Goal: Task Accomplishment & Management: Complete application form

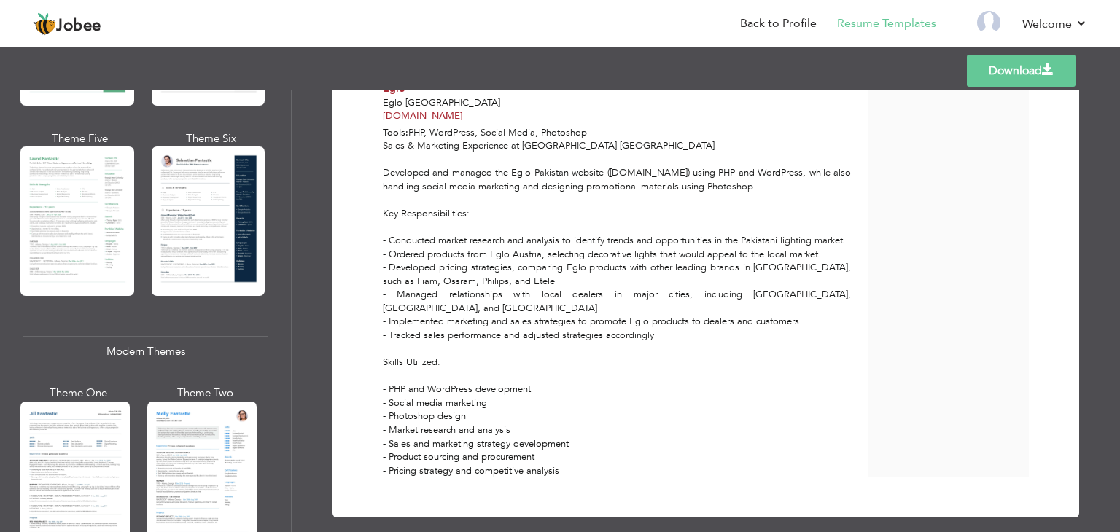
scroll to position [448, 0]
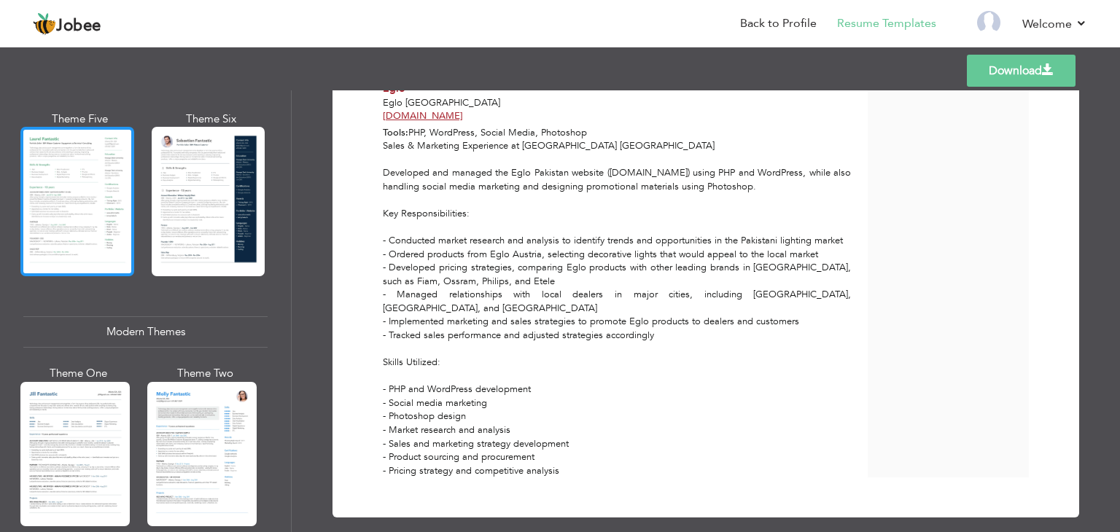
click at [108, 179] on div at bounding box center [77, 201] width 114 height 149
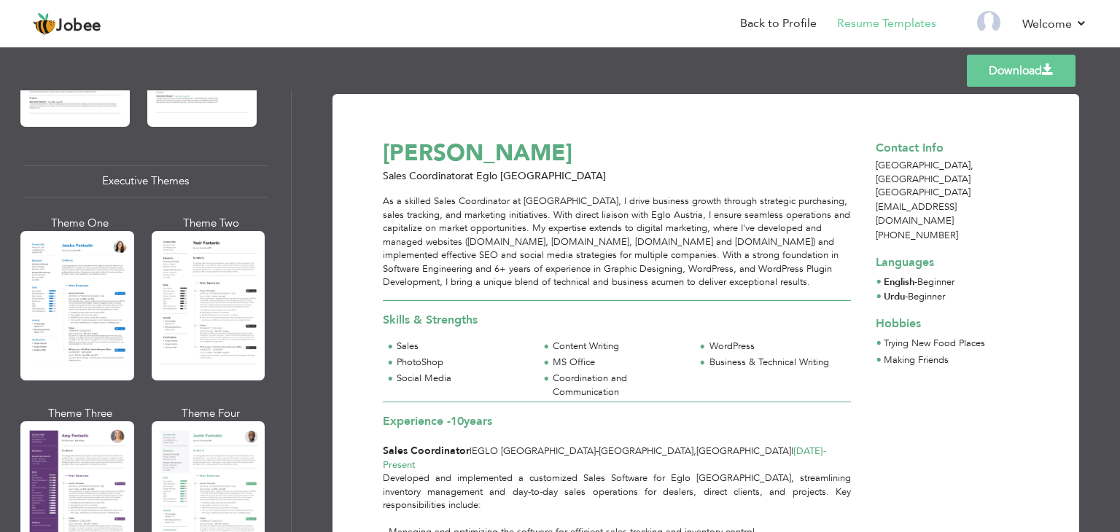
scroll to position [1057, 0]
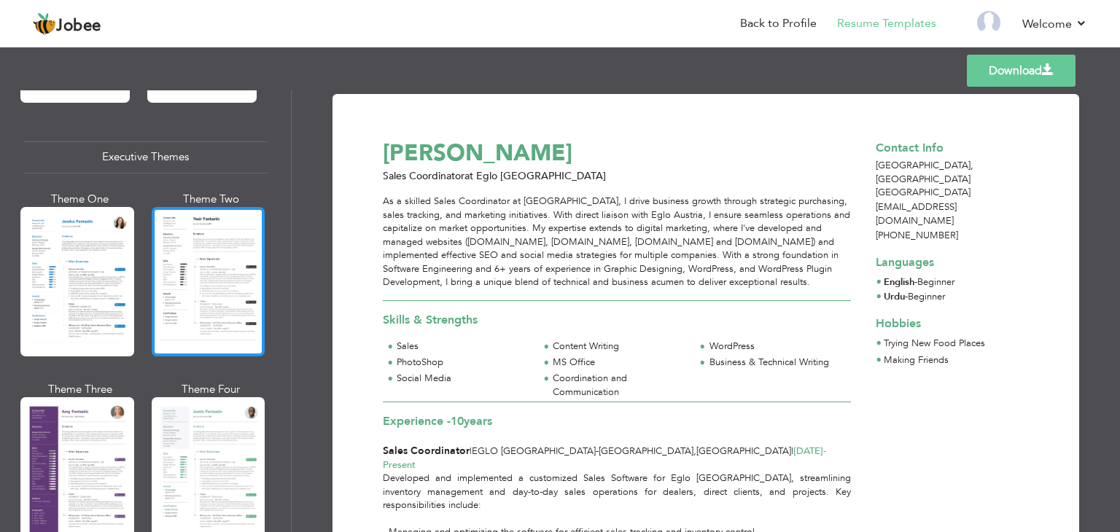
click at [195, 240] on div at bounding box center [209, 281] width 114 height 149
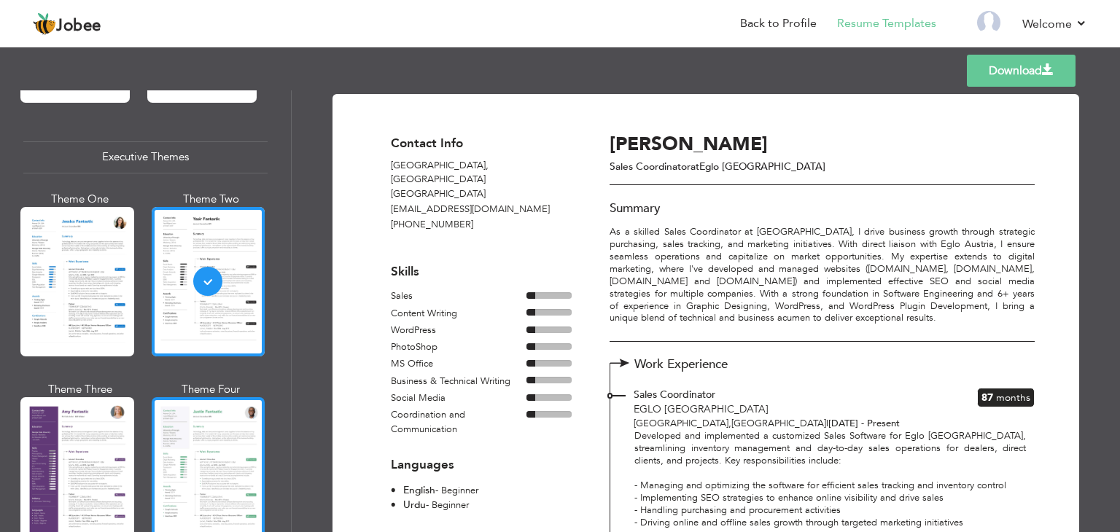
click at [216, 421] on div at bounding box center [209, 471] width 114 height 149
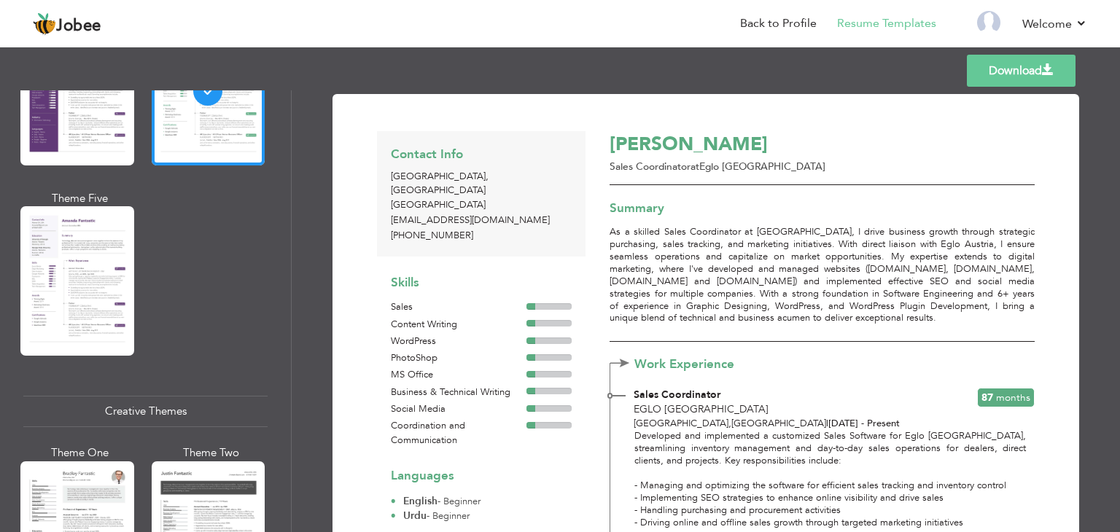
scroll to position [1536, 0]
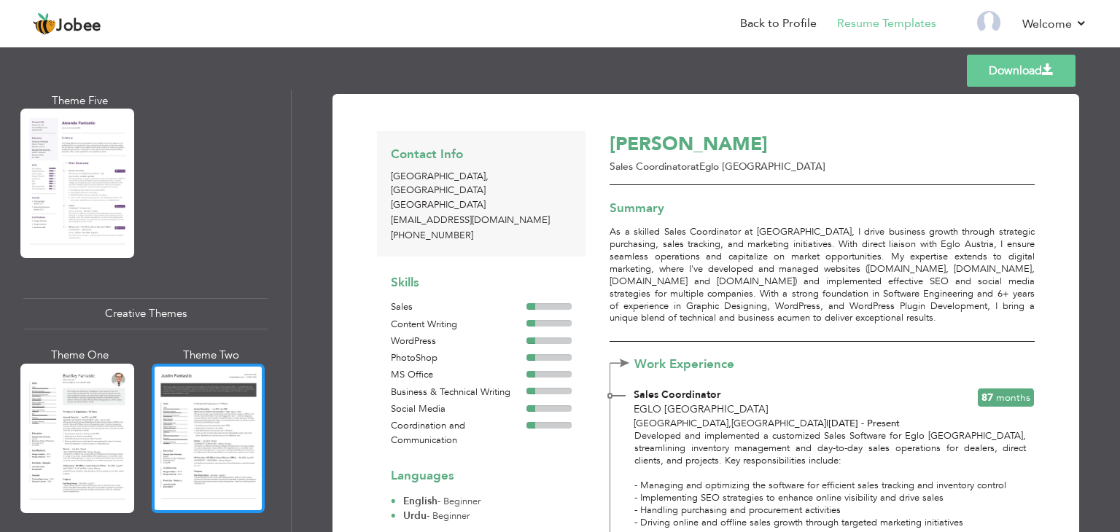
click at [210, 413] on div at bounding box center [209, 438] width 114 height 149
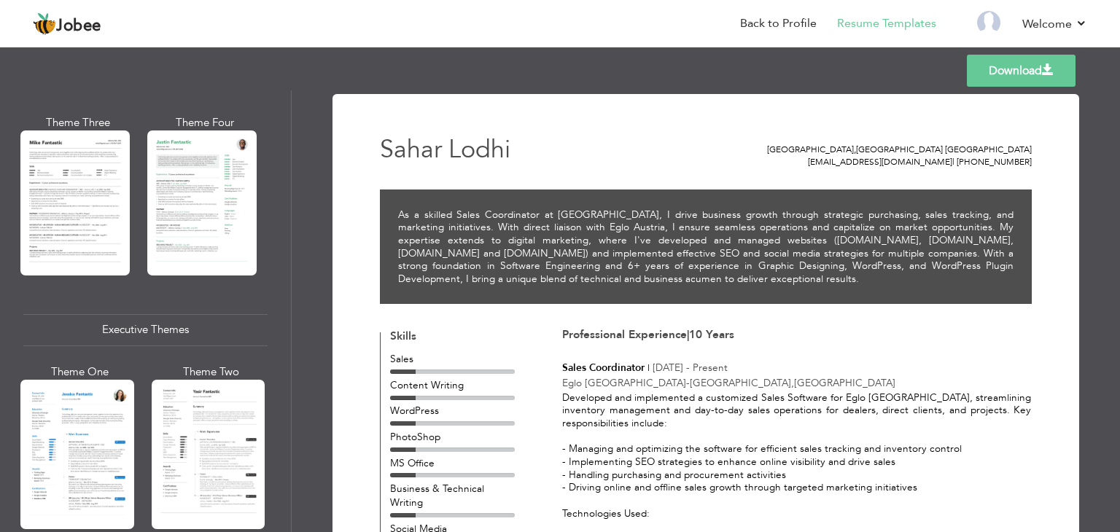
scroll to position [879, 0]
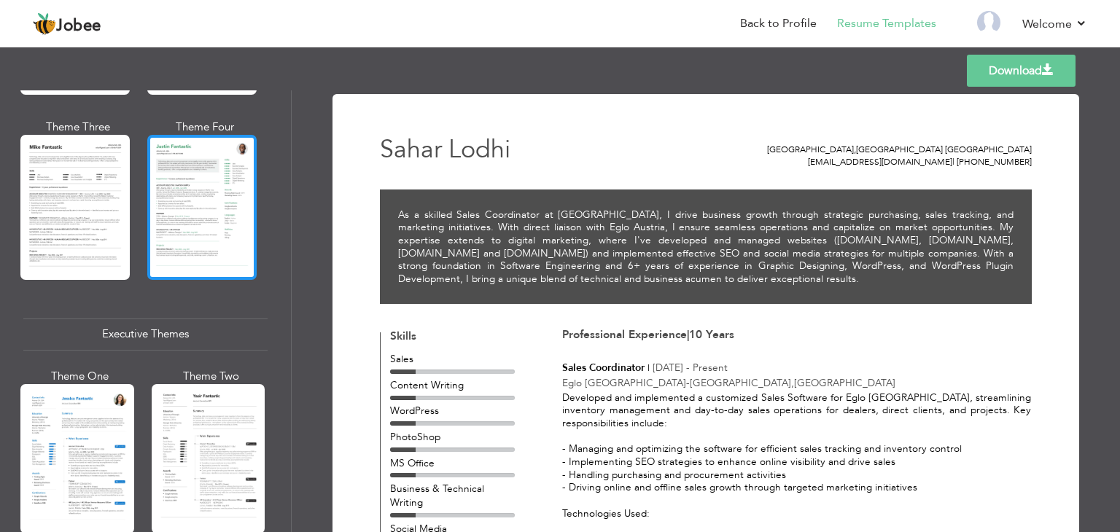
click at [236, 196] on div at bounding box center [201, 207] width 109 height 144
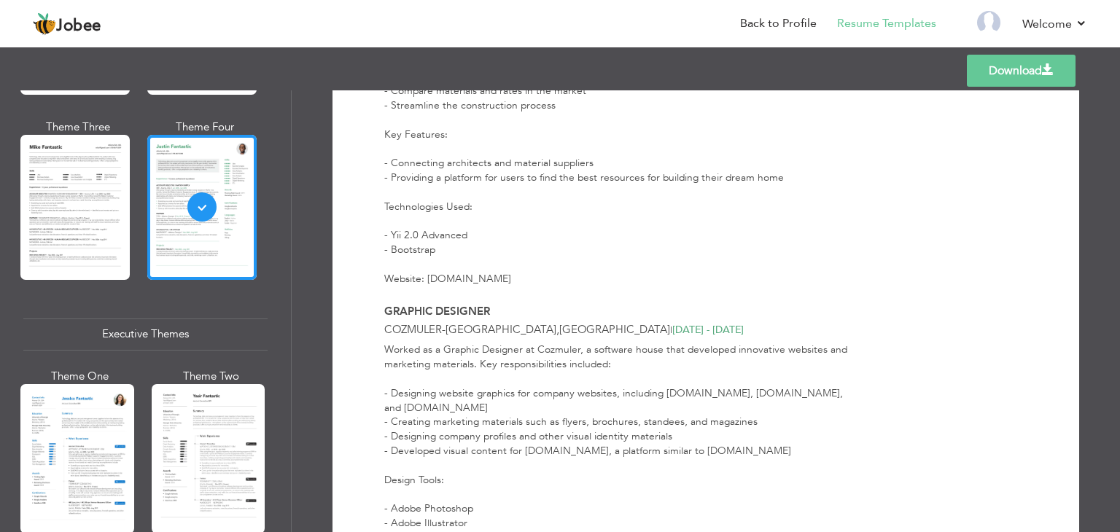
scroll to position [794, 0]
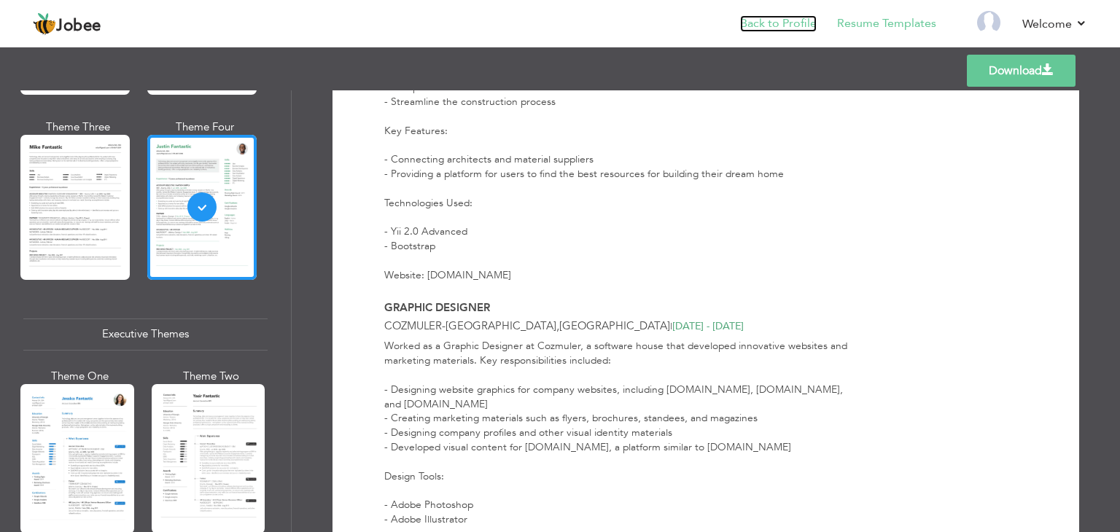
click at [811, 18] on link "Back to Profile" at bounding box center [778, 23] width 77 height 17
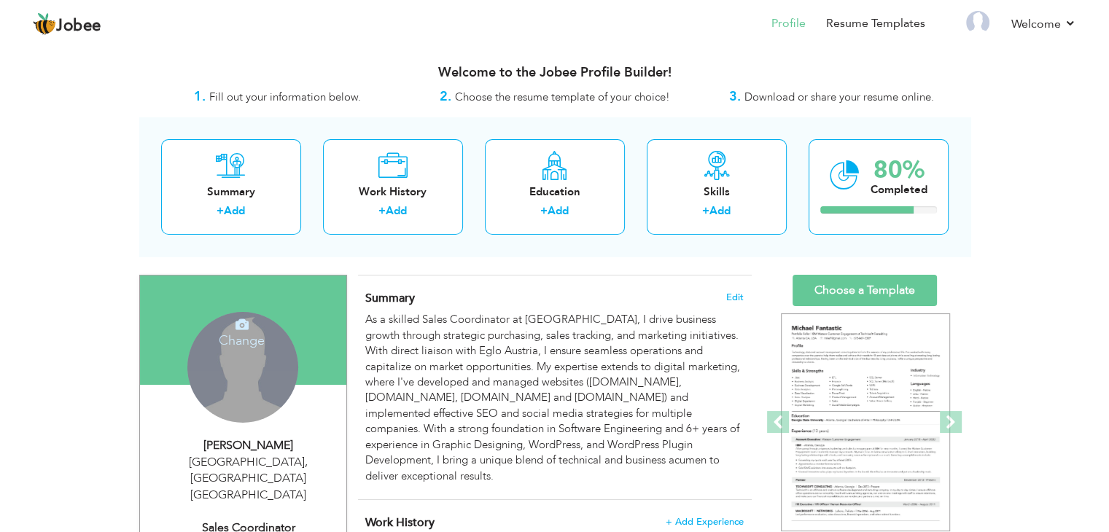
click at [268, 356] on div "Change Remove" at bounding box center [242, 367] width 111 height 111
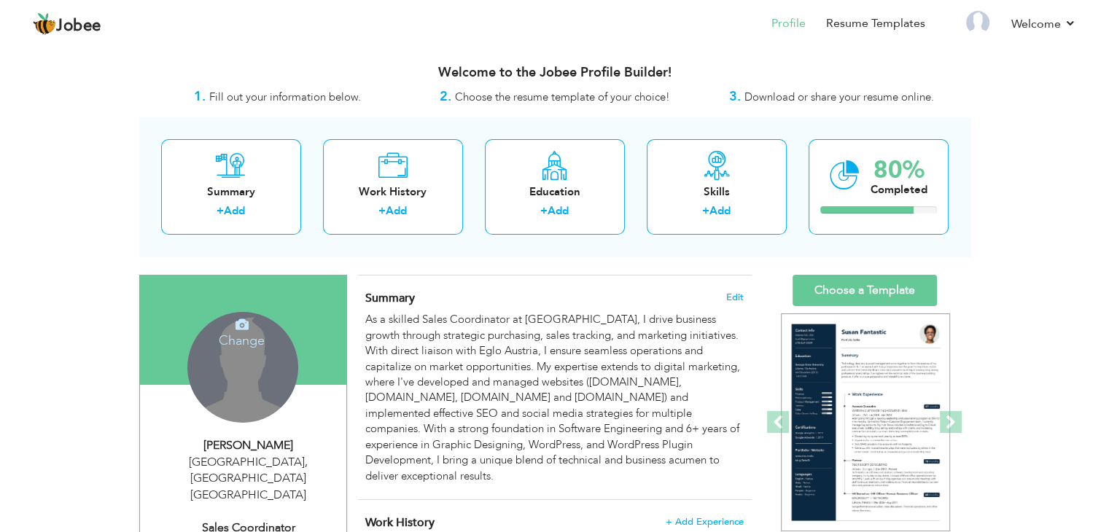
click at [242, 318] on icon at bounding box center [242, 324] width 13 height 13
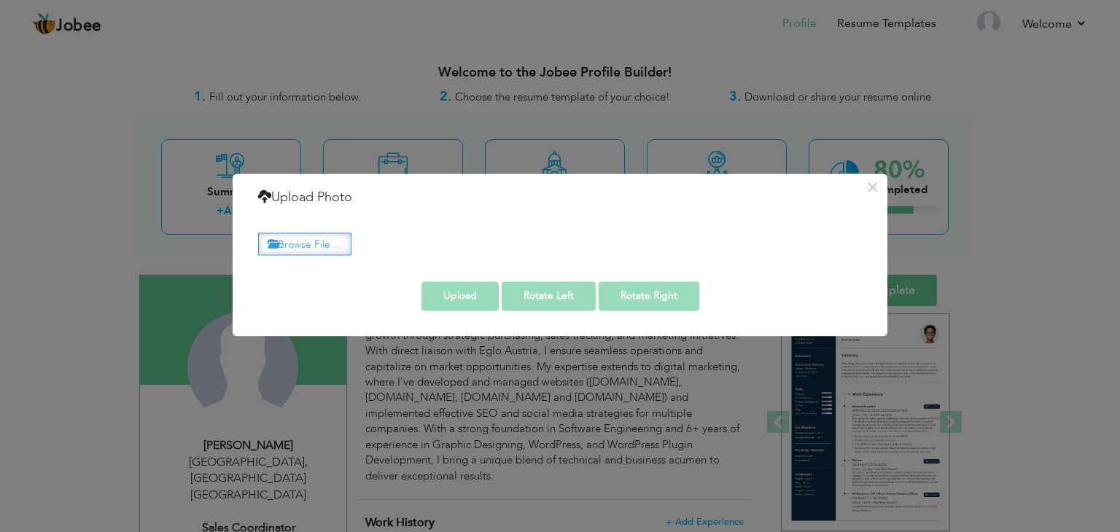
click at [326, 246] on label "Browse File ..." at bounding box center [304, 244] width 93 height 23
click at [0, 0] on input "Browse File ..." at bounding box center [0, 0] width 0 height 0
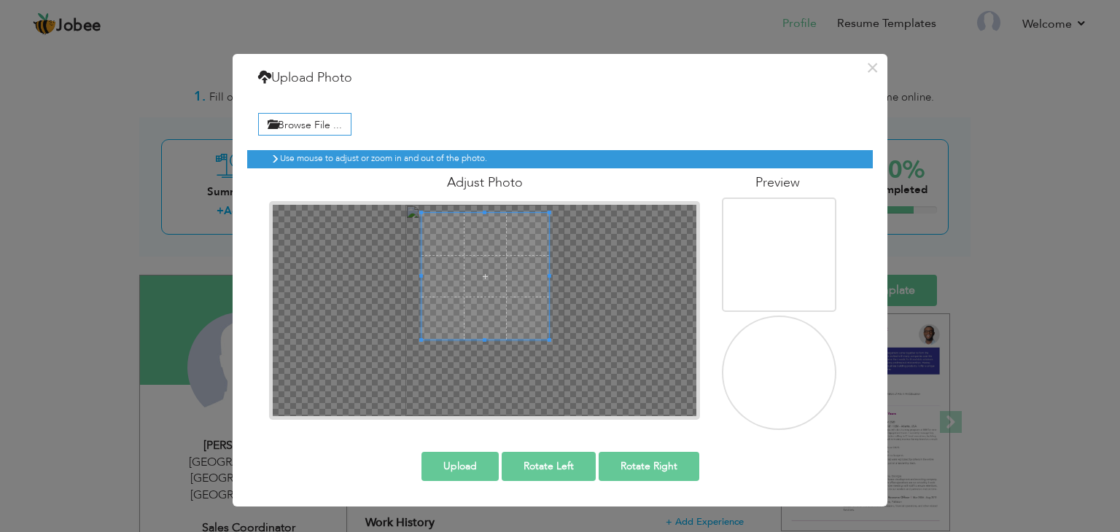
click at [493, 273] on span at bounding box center [484, 276] width 127 height 127
click at [480, 456] on button "Upload" at bounding box center [459, 466] width 77 height 29
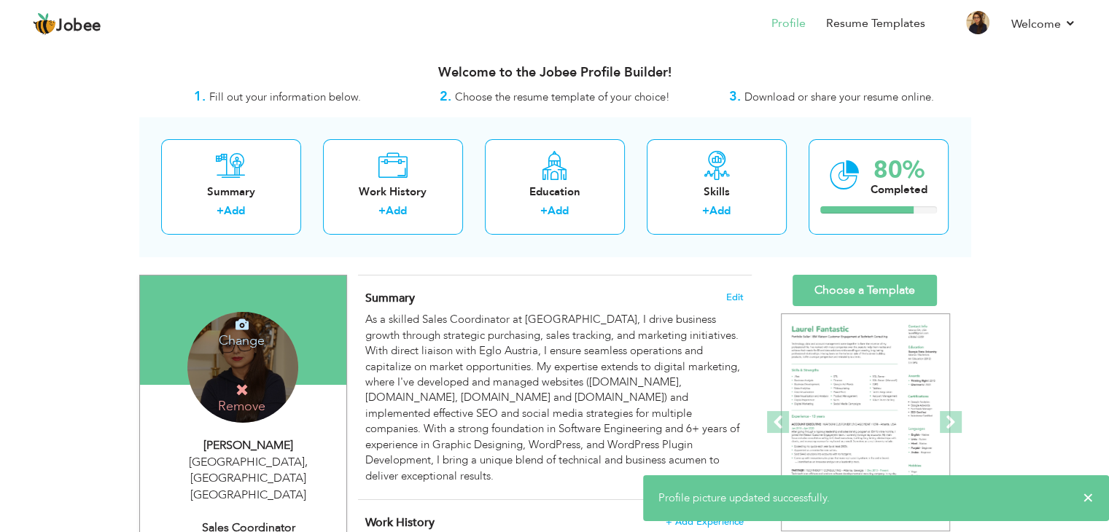
click at [242, 356] on div "Change Remove" at bounding box center [242, 367] width 111 height 111
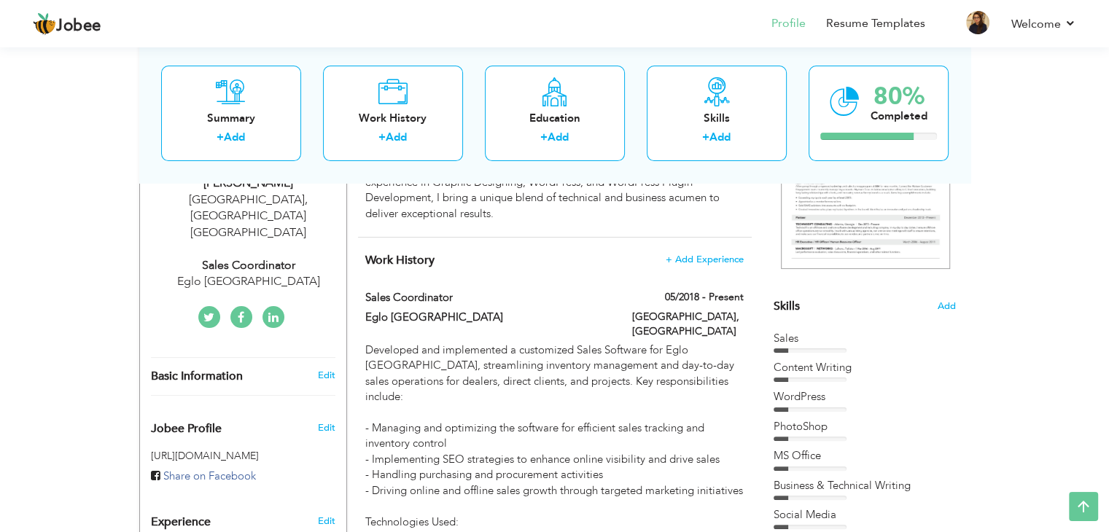
scroll to position [259, 0]
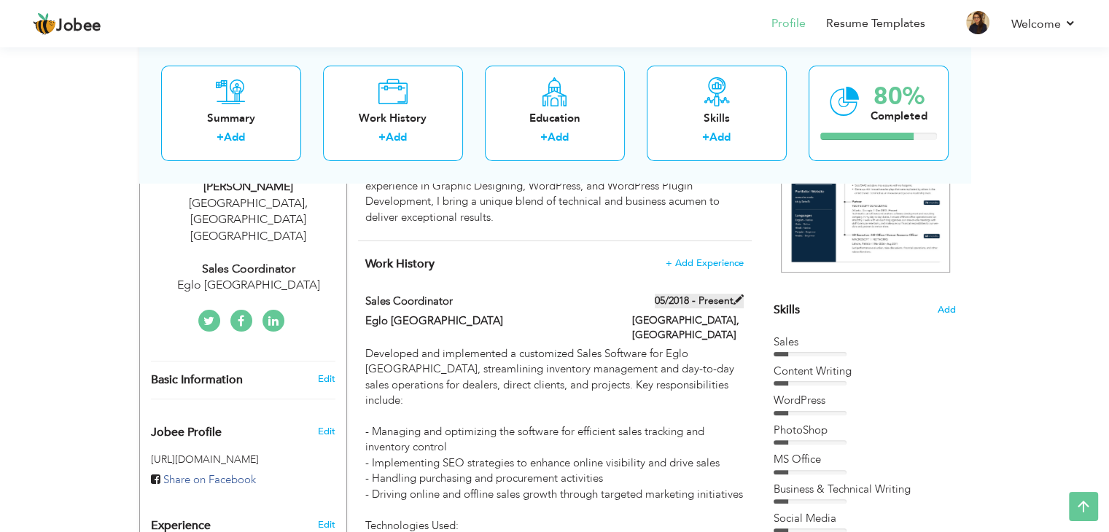
click at [737, 295] on span at bounding box center [739, 300] width 10 height 10
type input "Sales Coordinator"
type input "Eglo [GEOGRAPHIC_DATA]"
type input "05/2018"
type input "[GEOGRAPHIC_DATA]"
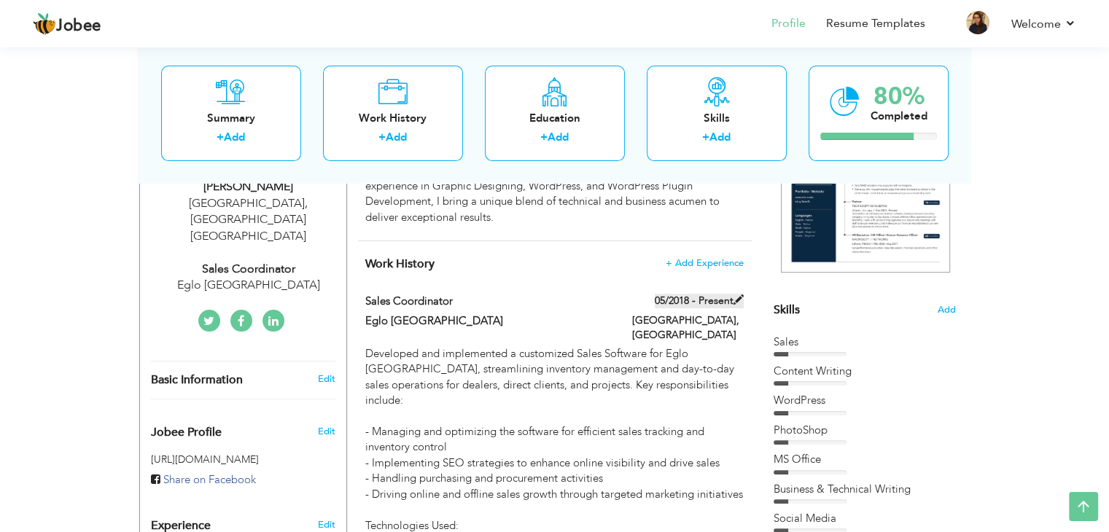
type input "Islamabad"
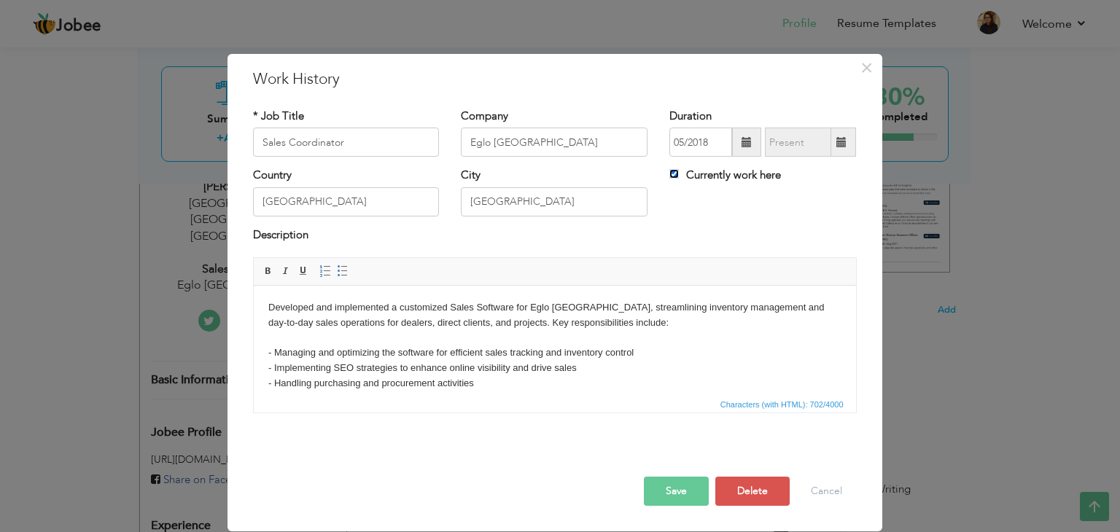
click at [674, 170] on input "Currently work here" at bounding box center [673, 173] width 9 height 9
checkbox input "false"
click at [845, 146] on span at bounding box center [841, 142] width 10 height 10
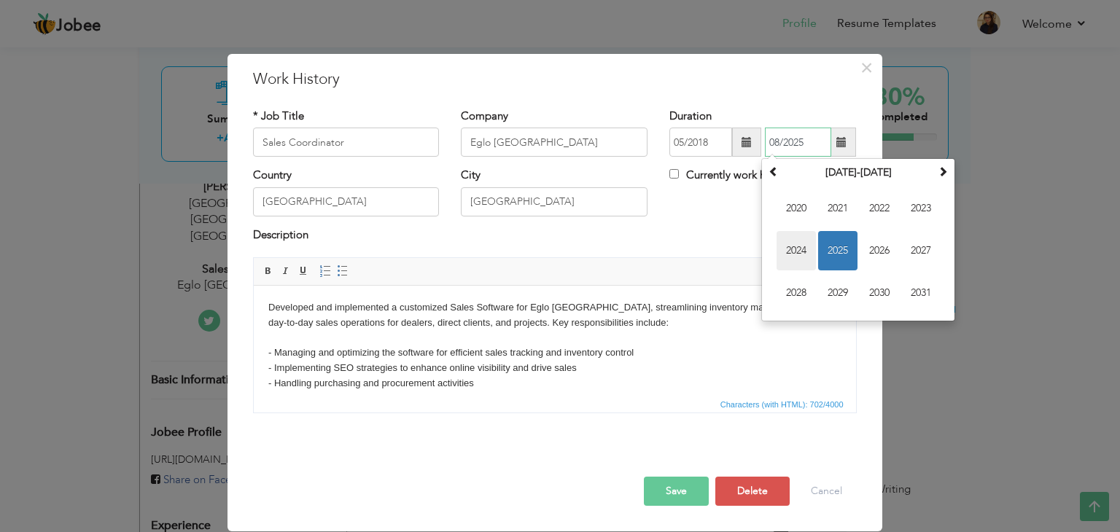
click at [797, 250] on span "2024" at bounding box center [796, 250] width 39 height 39
click at [881, 289] on span "Nov" at bounding box center [879, 292] width 39 height 39
type input "11/2024"
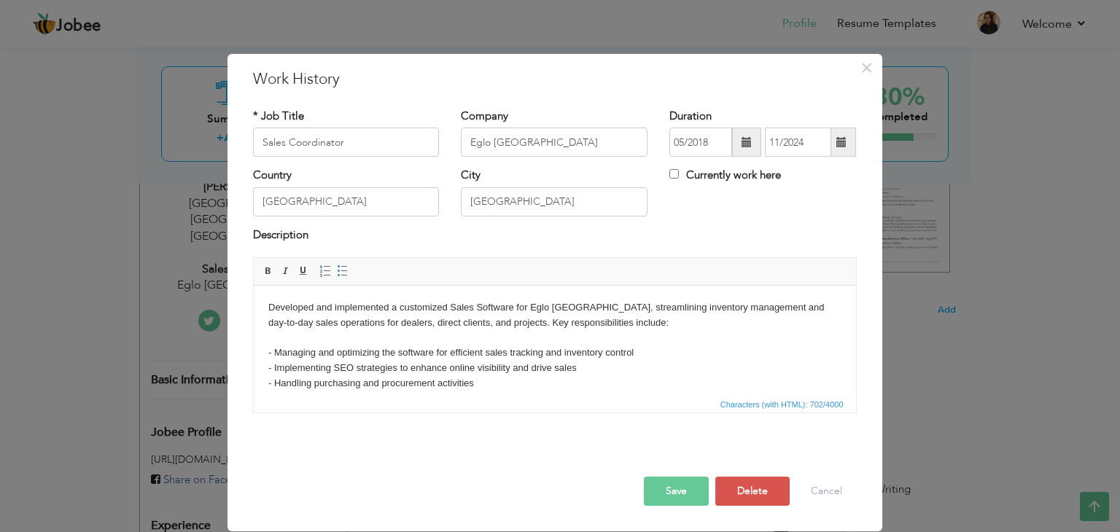
click at [685, 488] on button "Save" at bounding box center [676, 491] width 65 height 29
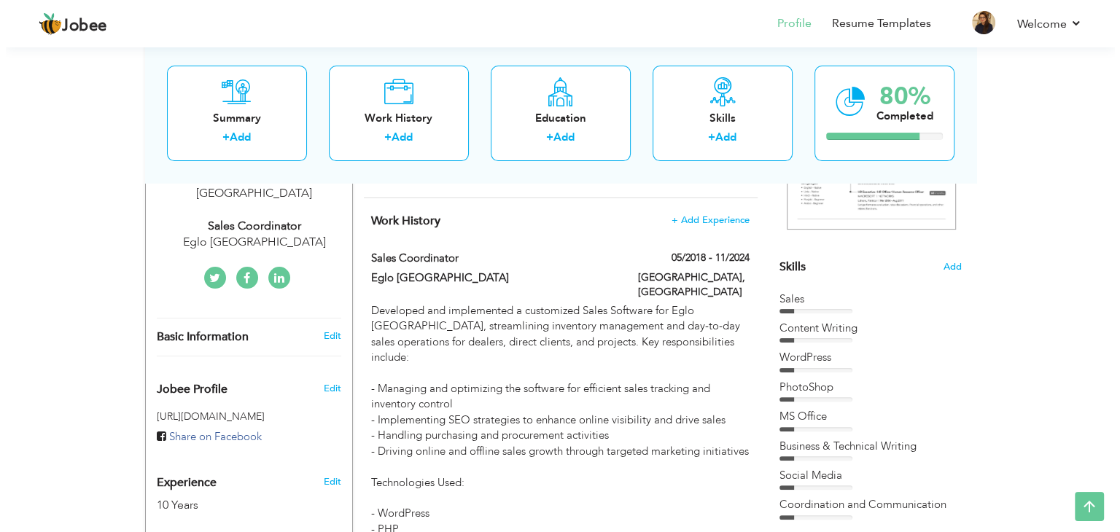
scroll to position [280, 0]
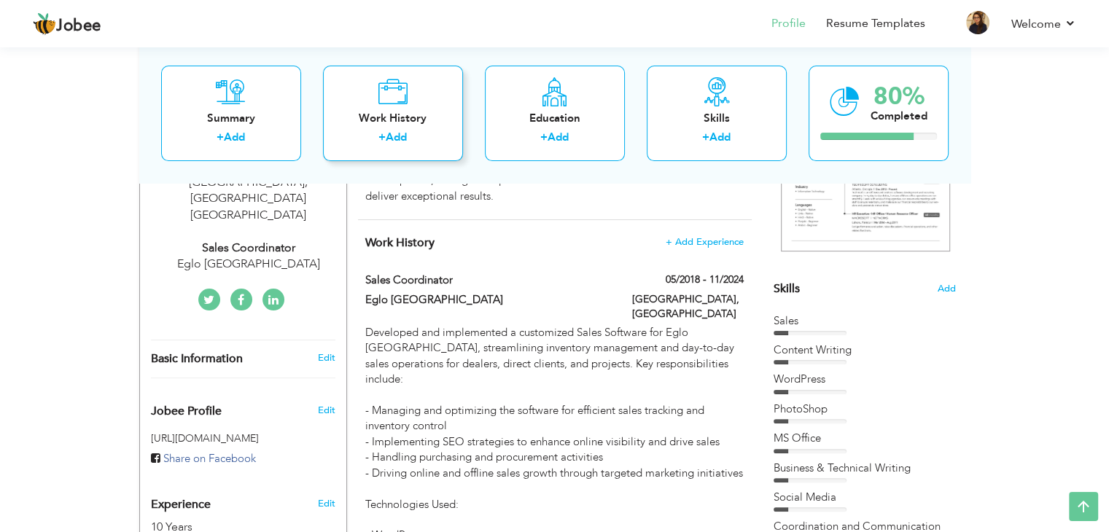
click at [419, 127] on div "Work History + Add" at bounding box center [393, 114] width 140 height 96
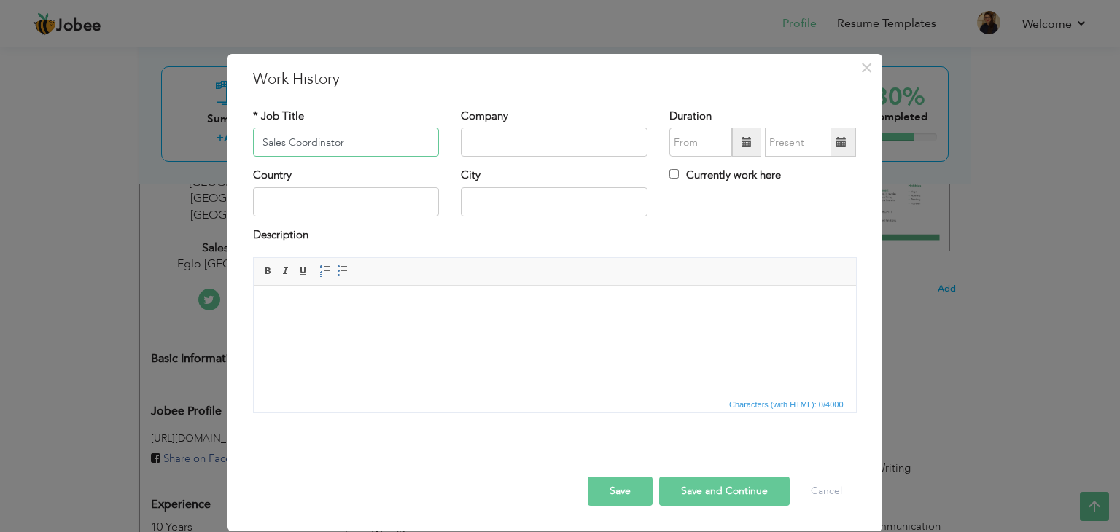
type input "Sales Coordinator"
click at [527, 131] on input "text" at bounding box center [554, 142] width 187 height 29
type input "High Star Services"
click at [749, 137] on span at bounding box center [747, 142] width 10 height 10
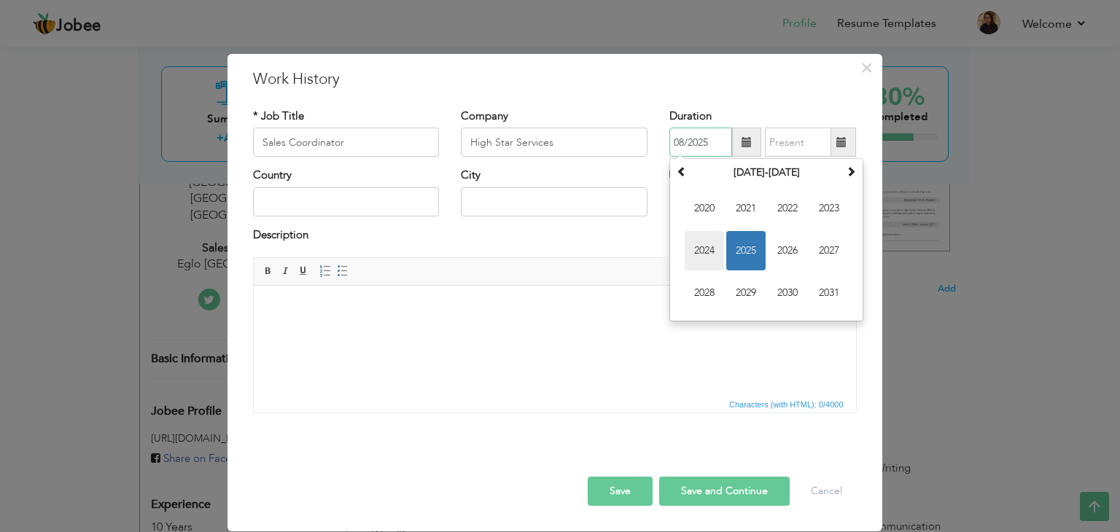
click at [712, 248] on span "2024" at bounding box center [704, 250] width 39 height 39
click at [746, 208] on span "Feb" at bounding box center [745, 208] width 39 height 39
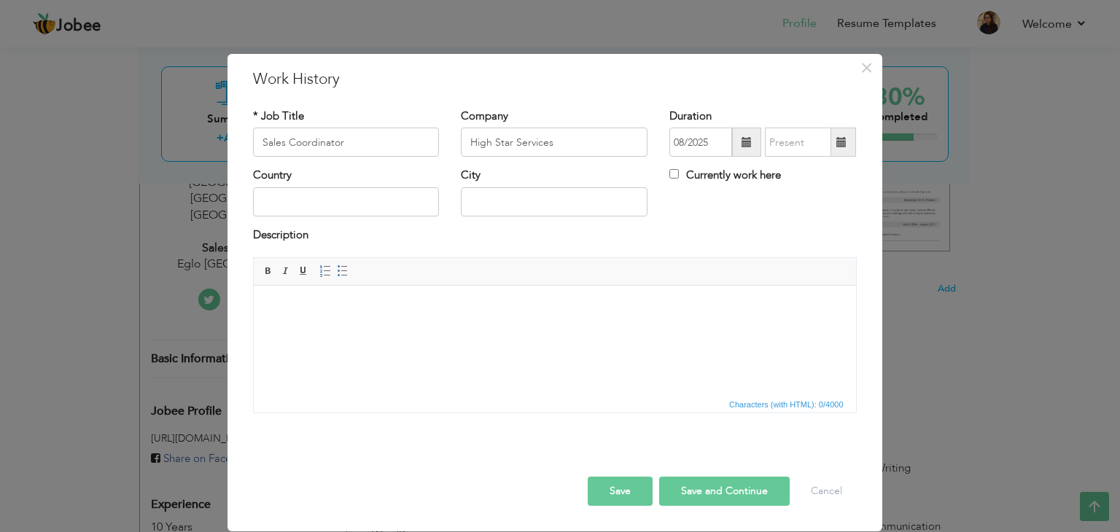
type input "02/2024"
click at [740, 148] on span at bounding box center [746, 142] width 29 height 29
click at [840, 146] on span at bounding box center [841, 142] width 10 height 10
click at [675, 171] on input "Currently work here" at bounding box center [673, 173] width 9 height 9
checkbox input "true"
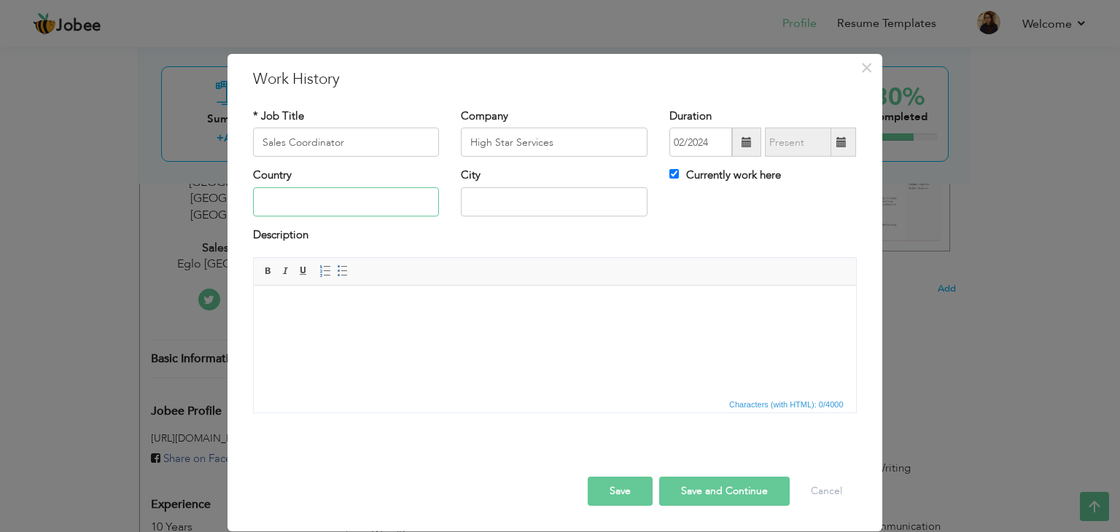
click at [408, 206] on input "text" at bounding box center [346, 201] width 187 height 29
type input "[GEOGRAPHIC_DATA]"
click at [502, 205] on input "text" at bounding box center [554, 201] width 187 height 29
type input "[GEOGRAPHIC_DATA]"
click at [437, 327] on html at bounding box center [554, 308] width 602 height 44
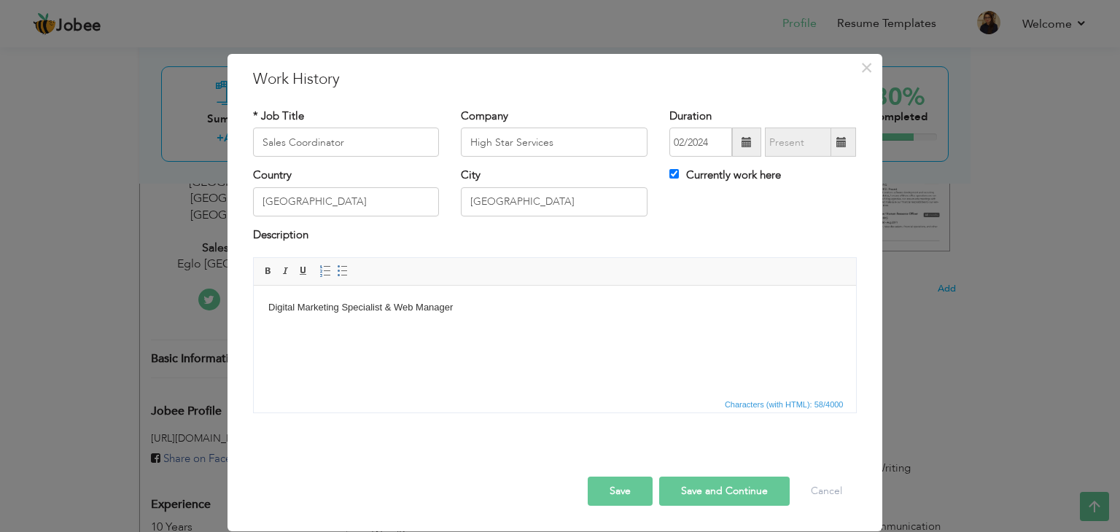
click at [472, 310] on body "Digital Marketing Specialist & Web Manager" at bounding box center [554, 315] width 573 height 31
click at [373, 144] on input "Sales Coordinator" at bounding box center [346, 142] width 187 height 29
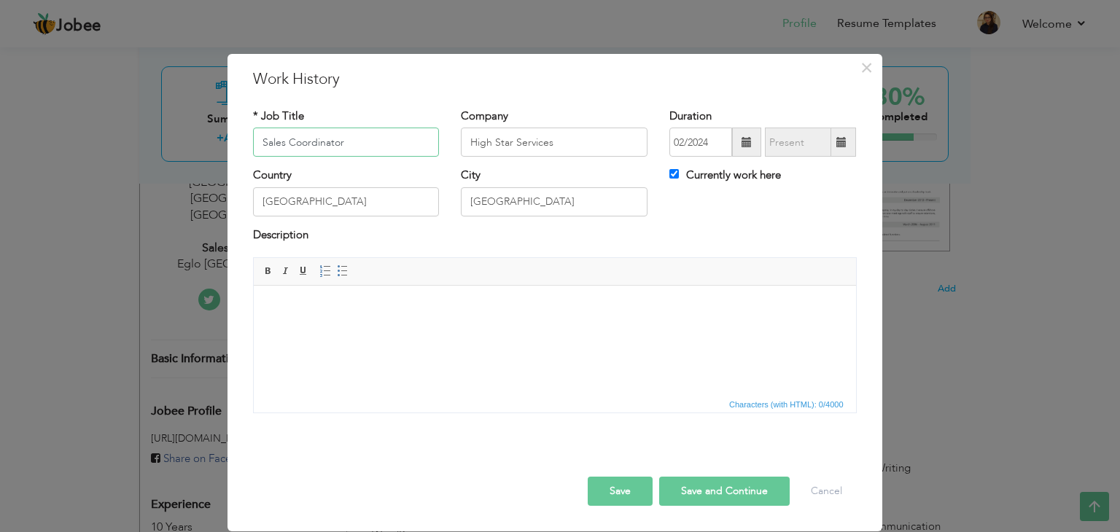
click at [373, 144] on input "Sales Coordinator" at bounding box center [346, 142] width 187 height 29
click at [373, 144] on input "Digital Marketing Specialist & Web Manager" at bounding box center [346, 142] width 187 height 29
type input "Digital Marketing Specialist & Web Manager"
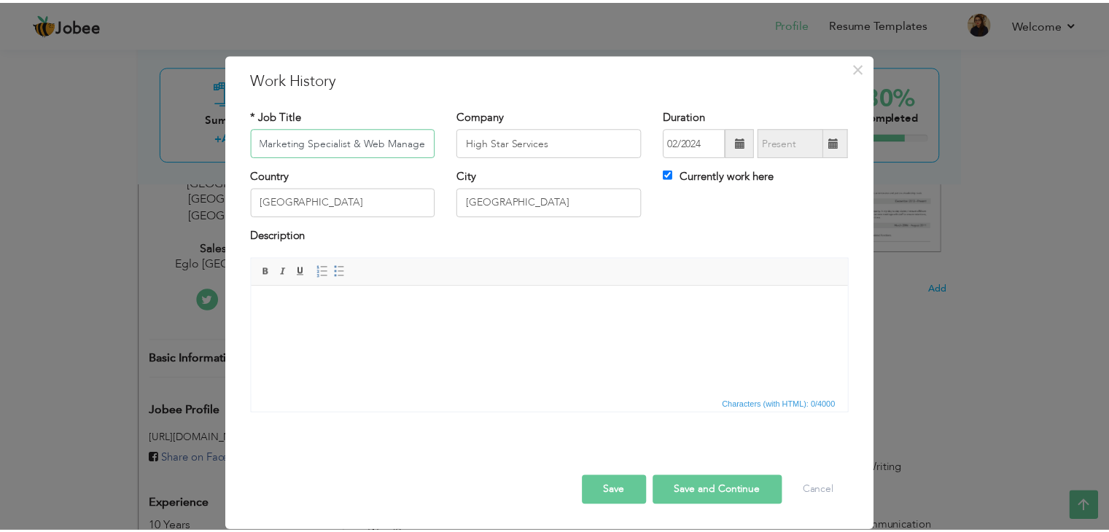
scroll to position [0, 0]
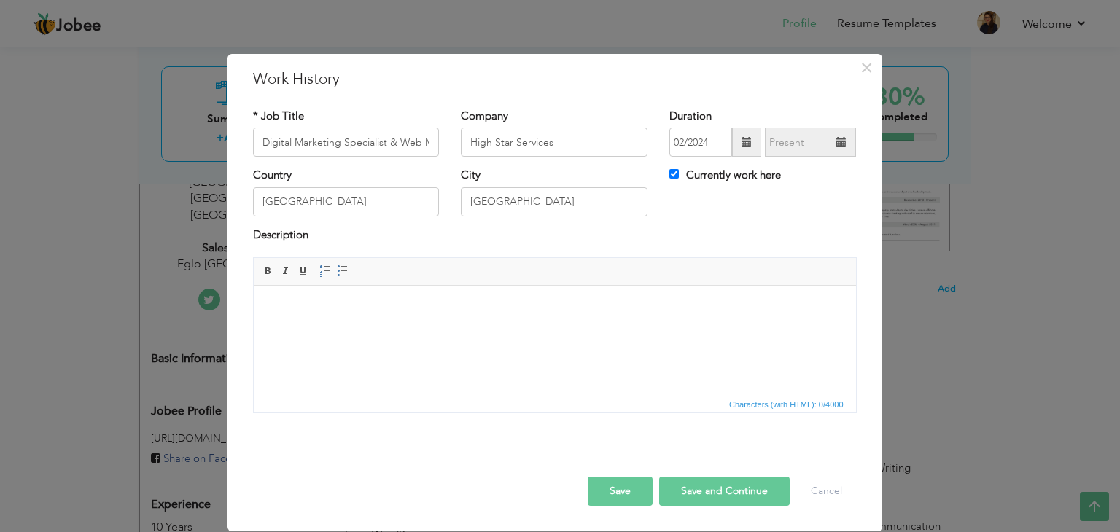
click at [524, 330] on html at bounding box center [554, 308] width 602 height 44
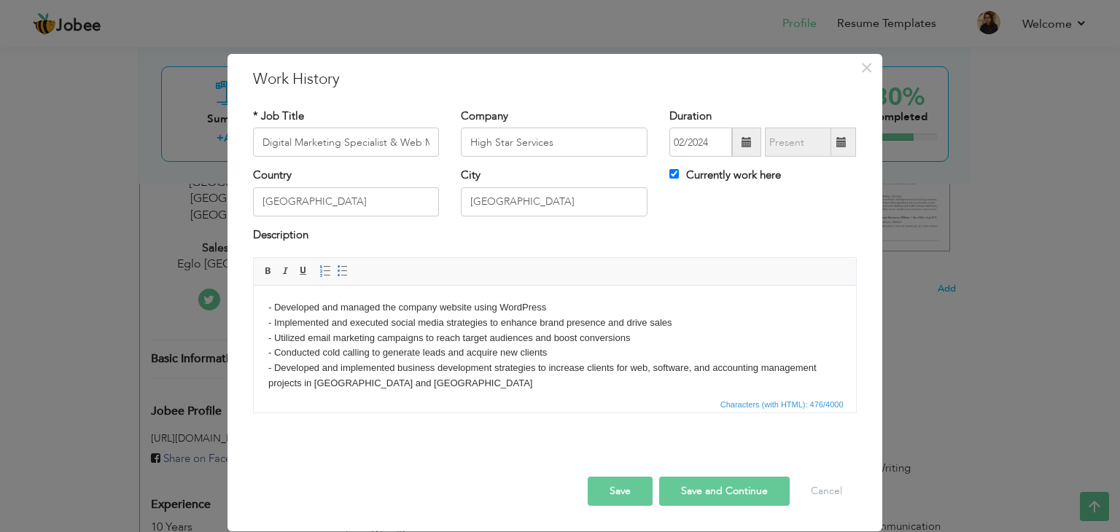
click at [559, 351] on body "- Developed and managed the company website using WordPress - Implemented and e…" at bounding box center [554, 345] width 573 height 91
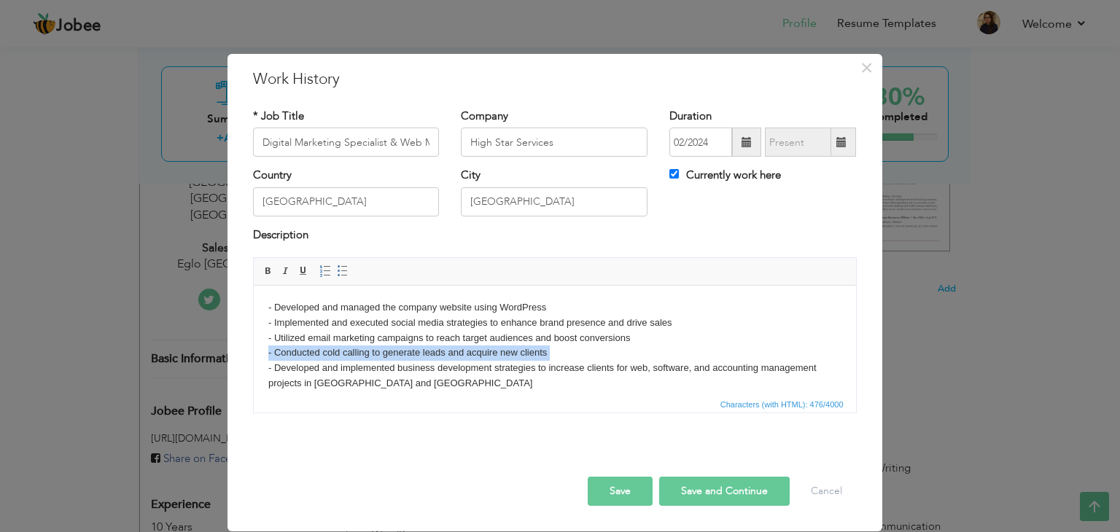
click at [559, 351] on body "- Developed and managed the company website using WordPress - Implemented and e…" at bounding box center [554, 345] width 573 height 91
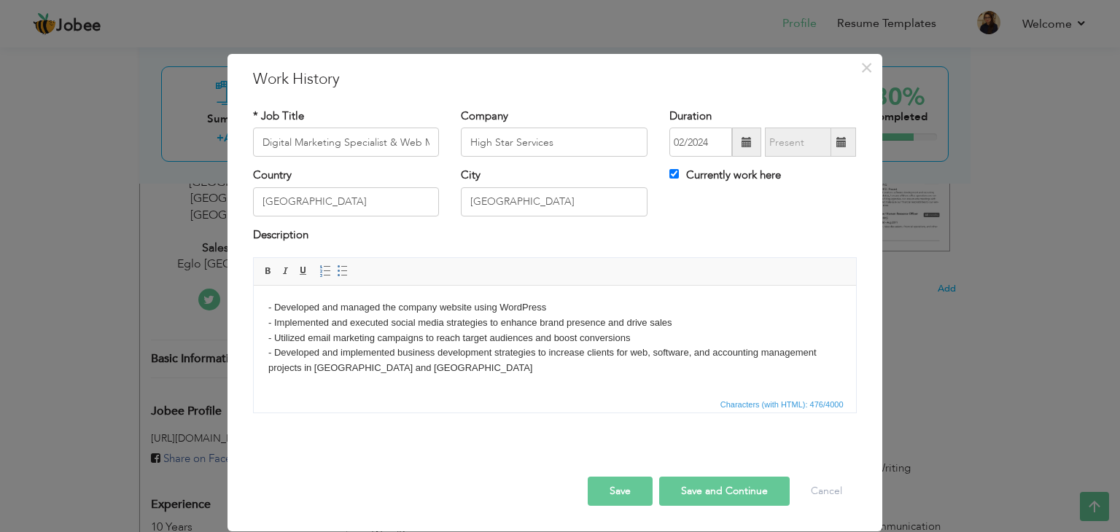
click at [626, 489] on button "Save" at bounding box center [620, 491] width 65 height 29
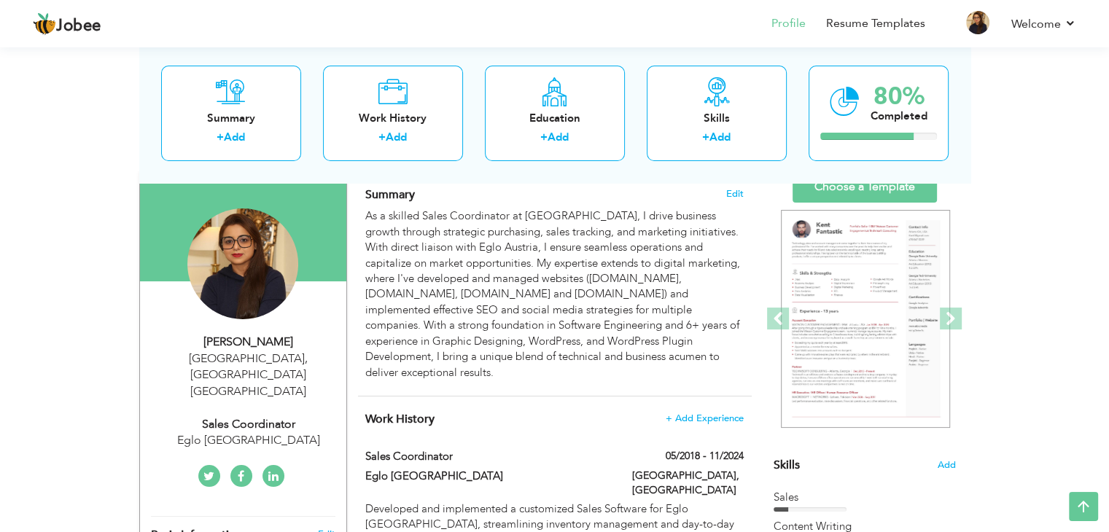
scroll to position [92, 0]
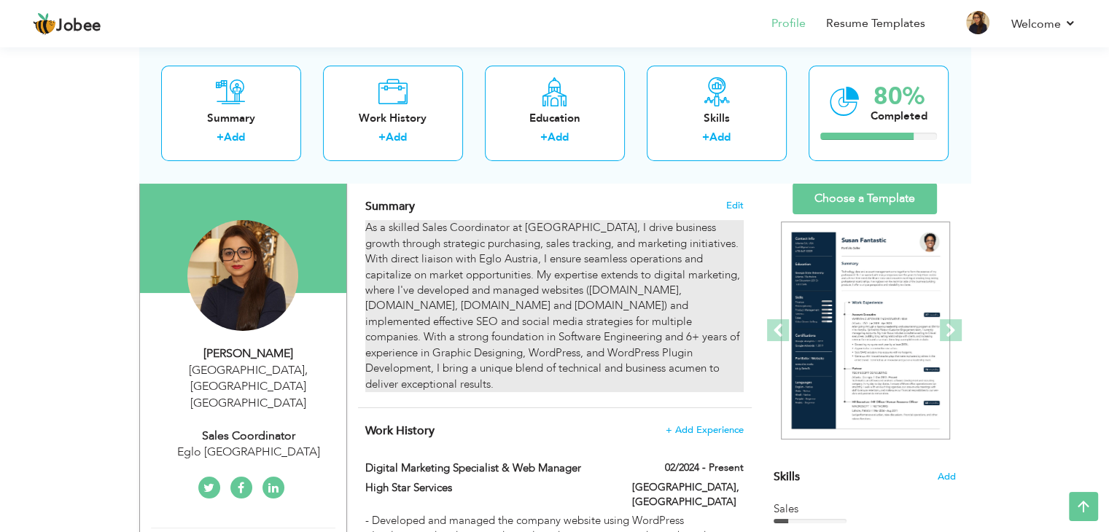
drag, startPoint x: 665, startPoint y: 368, endPoint x: 680, endPoint y: 289, distance: 79.4
click at [680, 289] on div "As a skilled Sales Coordinator at [GEOGRAPHIC_DATA], I drive business growth th…" at bounding box center [554, 306] width 378 height 172
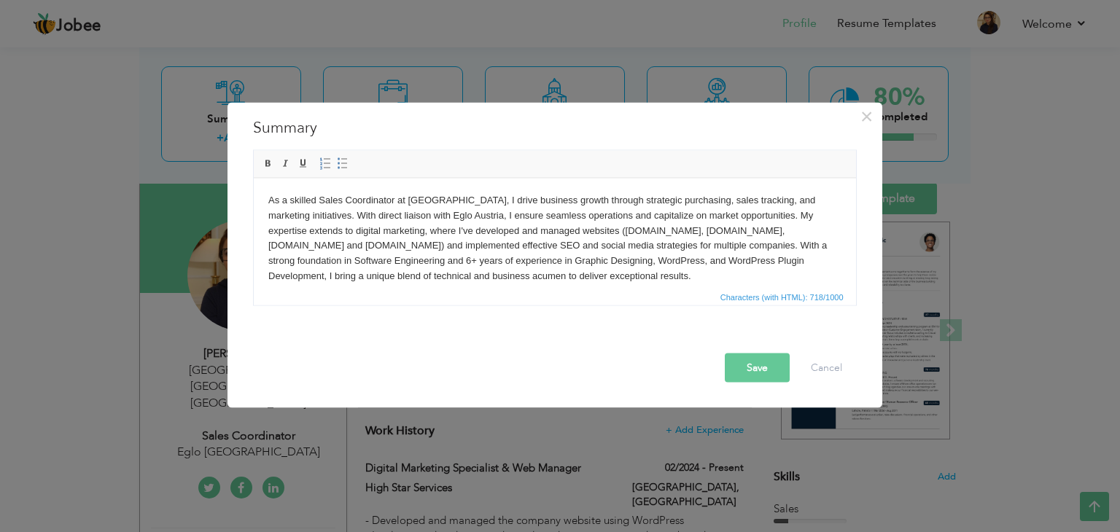
click at [588, 279] on body "As a skilled Sales Coordinator at Eglo Pakistan, I drive business growth throug…" at bounding box center [554, 238] width 573 height 91
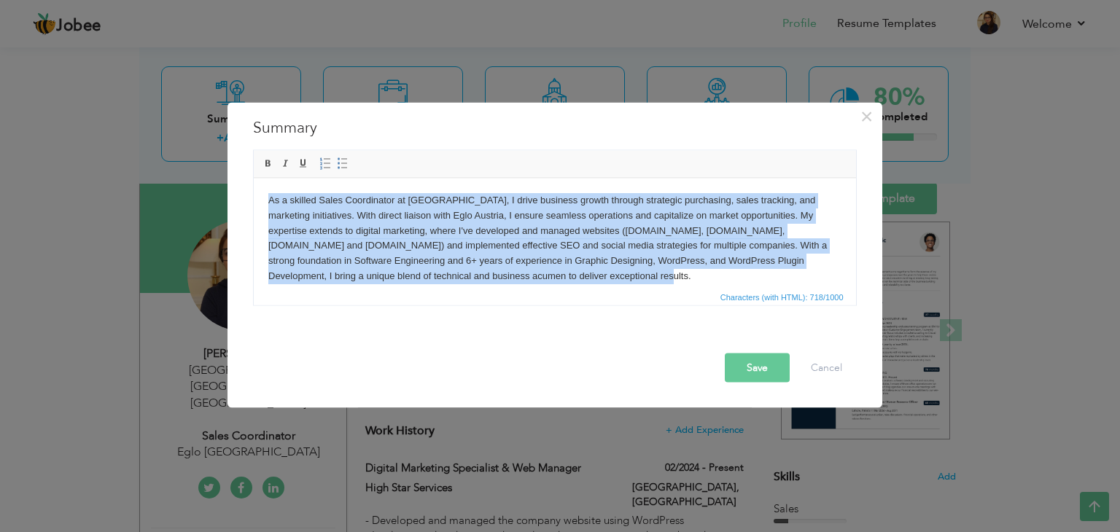
click at [588, 279] on body "As a skilled Sales Coordinator at Eglo Pakistan, I drive business growth throug…" at bounding box center [554, 238] width 573 height 91
copy body "As a skilled Sales Coordinator at Eglo Pakistan, I drive business growth throug…"
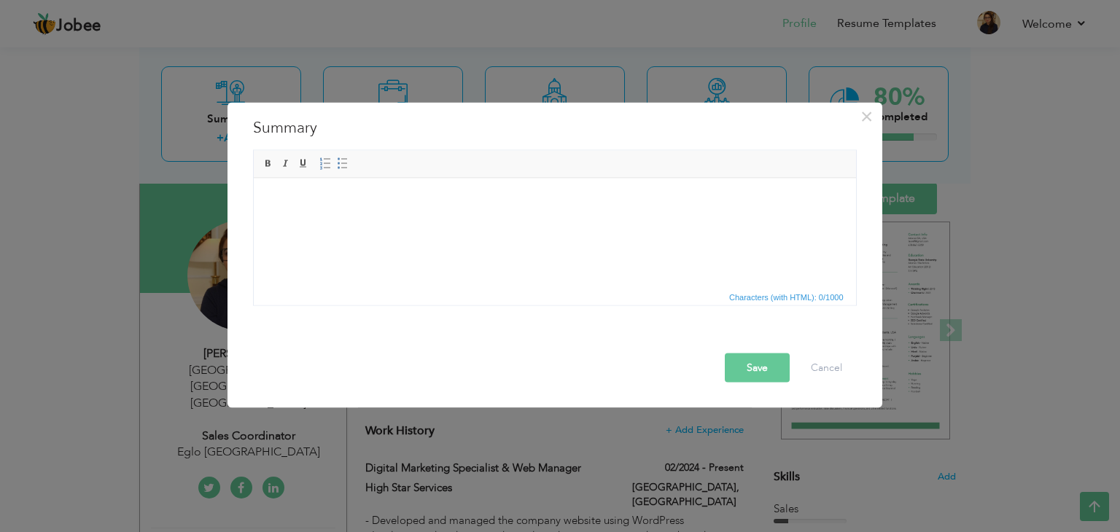
click at [296, 222] on html at bounding box center [554, 200] width 602 height 44
click at [390, 196] on body at bounding box center [554, 200] width 573 height 15
click at [314, 222] on html at bounding box center [554, 200] width 602 height 44
drag, startPoint x: 314, startPoint y: 237, endPoint x: 284, endPoint y: 228, distance: 31.9
click at [284, 222] on html at bounding box center [554, 200] width 602 height 44
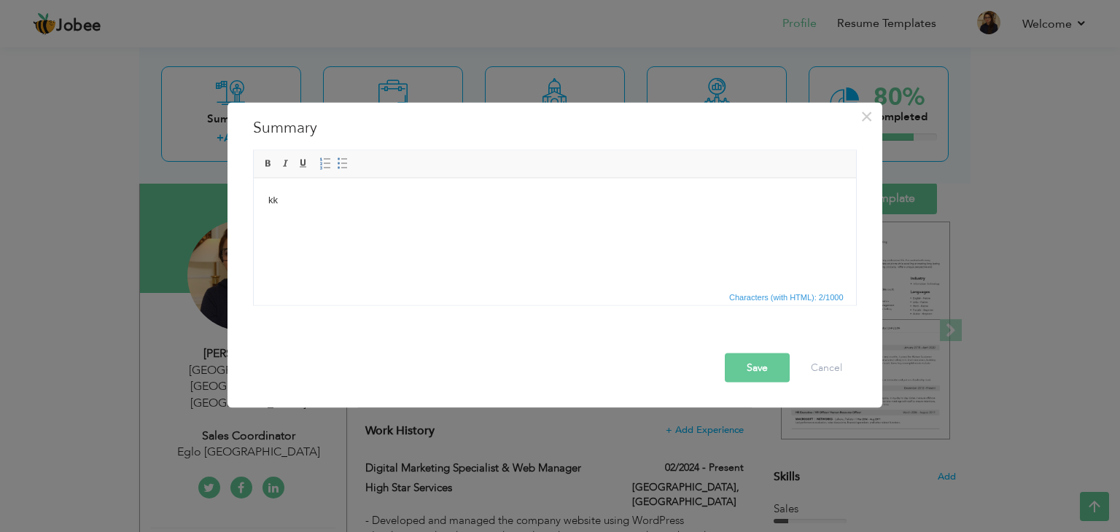
click at [761, 365] on button "Save" at bounding box center [757, 368] width 65 height 29
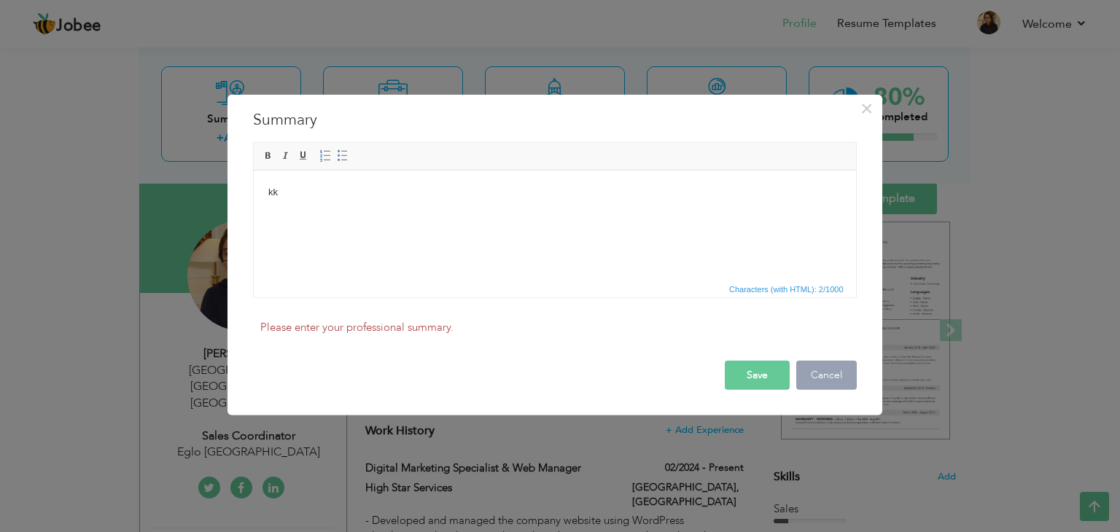
click at [825, 373] on button "Cancel" at bounding box center [826, 375] width 61 height 29
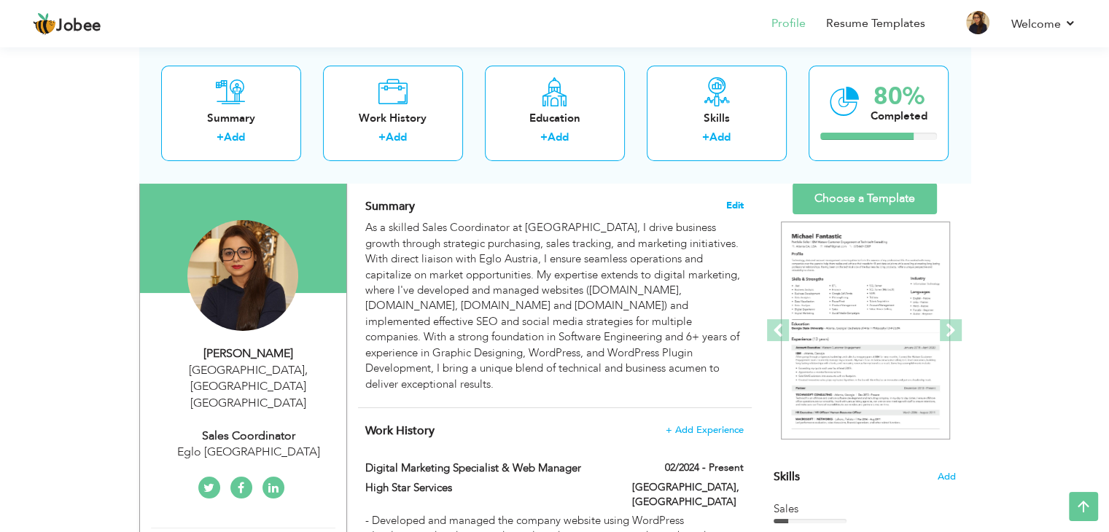
click at [743, 201] on span "Edit" at bounding box center [735, 206] width 18 height 10
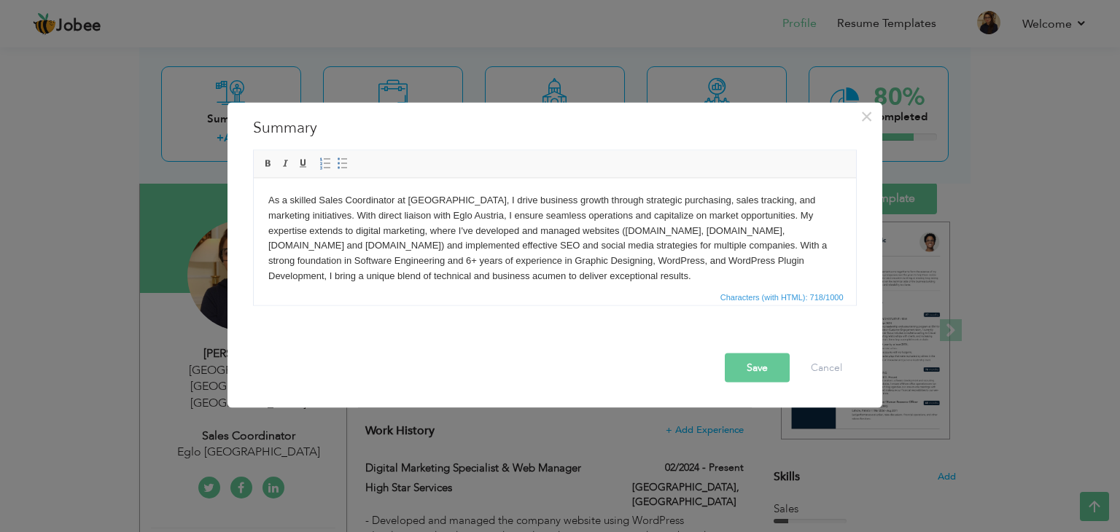
click at [559, 269] on body "As a skilled Sales Coordinator at Eglo Pakistan, I drive business growth throug…" at bounding box center [554, 238] width 573 height 91
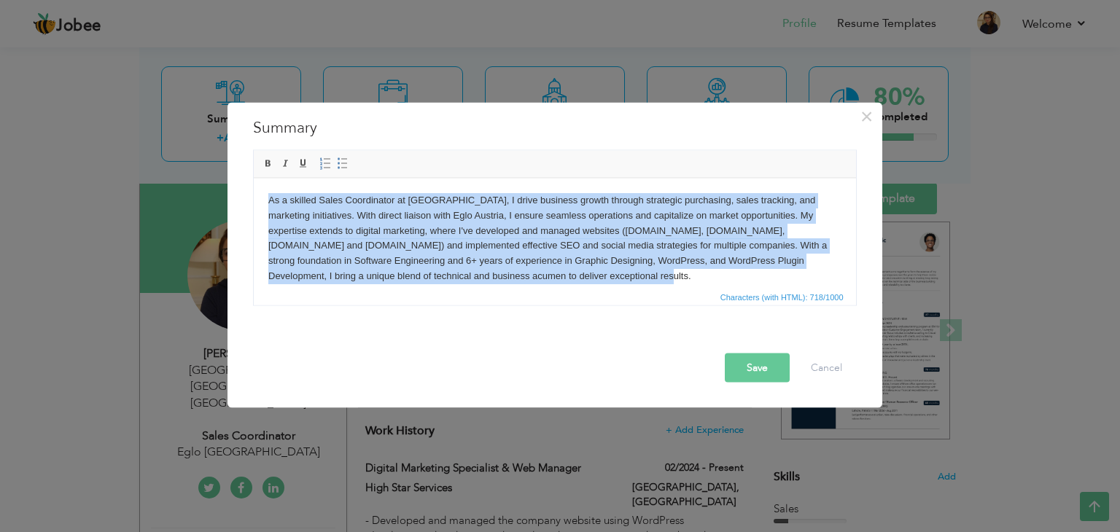
paste body
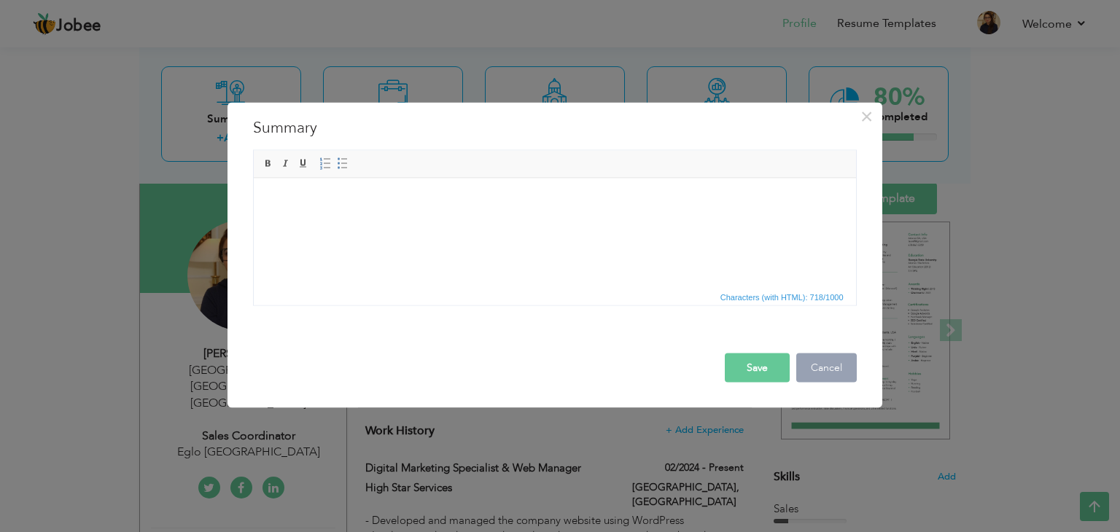
drag, startPoint x: 111, startPoint y: 42, endPoint x: 829, endPoint y: 369, distance: 789.4
click at [829, 369] on button "Cancel" at bounding box center [826, 368] width 61 height 29
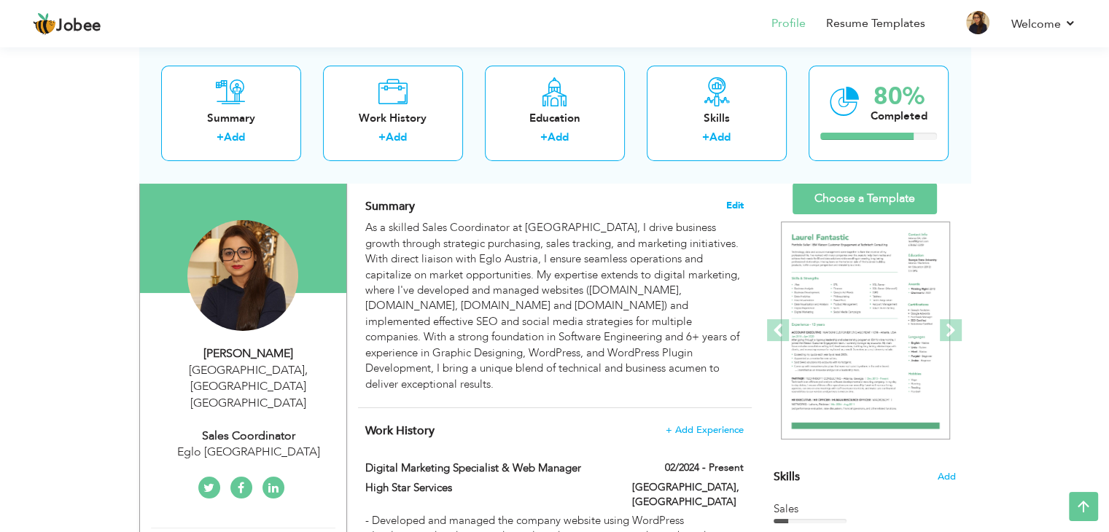
click at [735, 206] on span "Edit" at bounding box center [735, 206] width 18 height 10
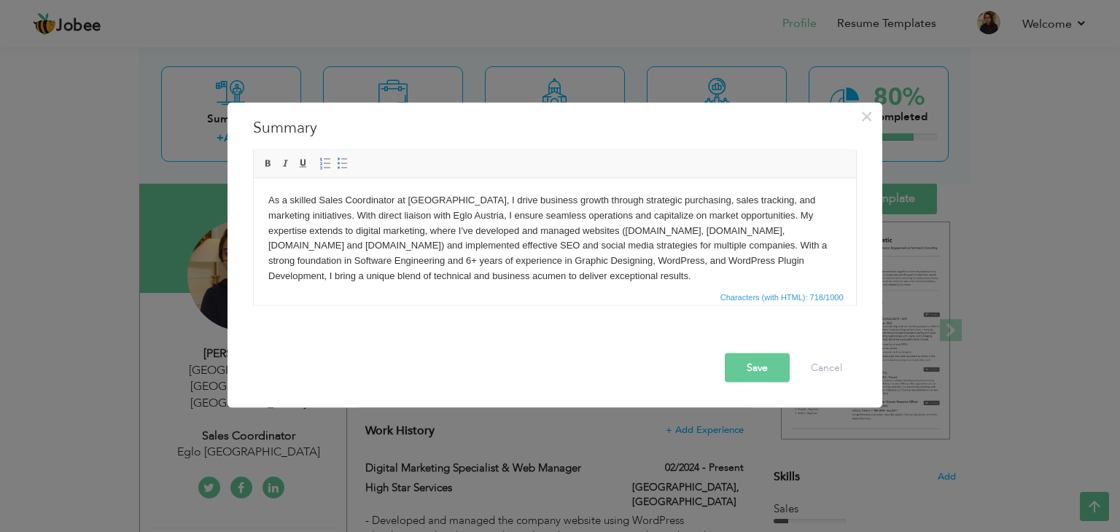
click at [606, 263] on body "As a skilled Sales Coordinator at Eglo Pakistan, I drive business growth throug…" at bounding box center [554, 238] width 573 height 91
click at [556, 268] on body "As a skilled Sales Coordinator at Eglo Pakistan, I drive business growth throug…" at bounding box center [554, 238] width 573 height 91
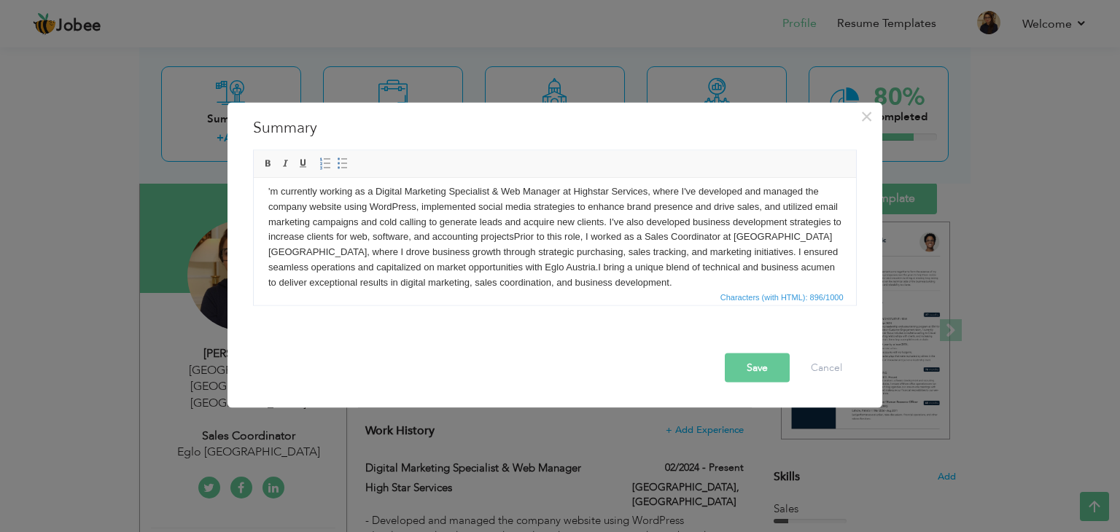
click at [640, 233] on body "'m currently working as a Digital Marketing Specialist & Web Manager at Highsta…" at bounding box center [554, 237] width 573 height 106
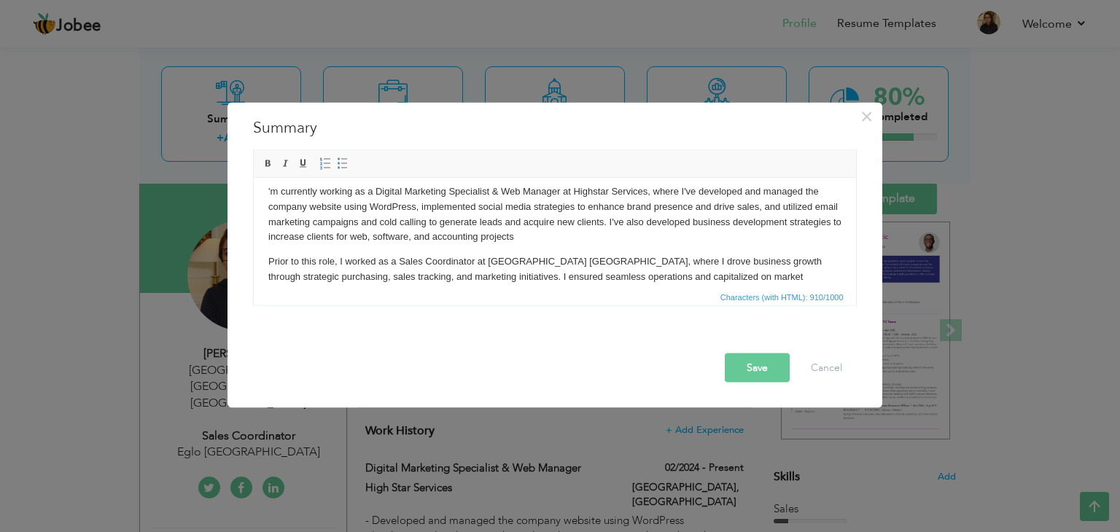
click at [786, 276] on p "Prior to this role, I worked as a Sales Coordinator at Eglo Pakistan, where I d…" at bounding box center [554, 284] width 573 height 61
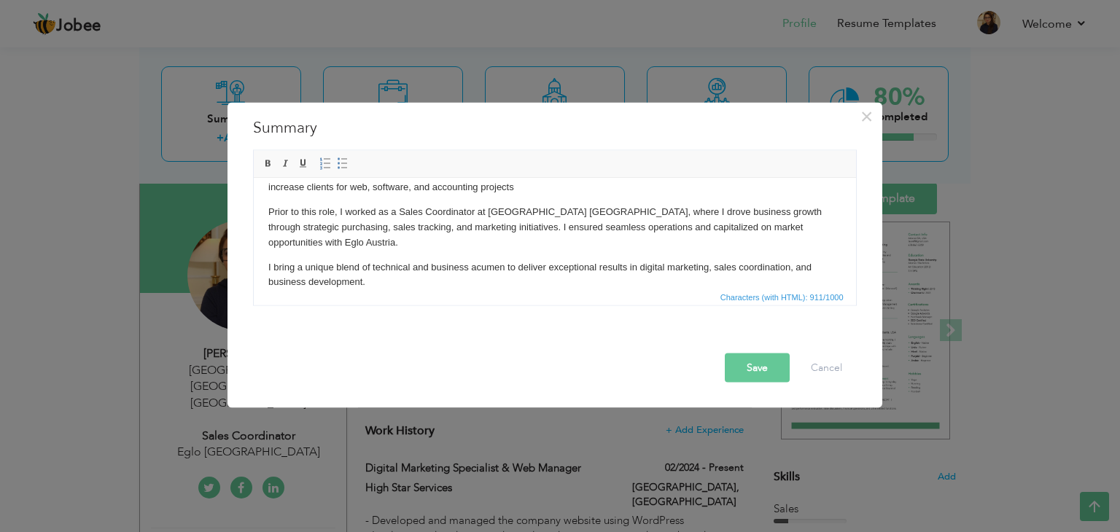
scroll to position [60, 0]
click at [367, 266] on p "I bring a unique blend of technical and business acumen to deliver exceptional …" at bounding box center [554, 273] width 573 height 31
drag, startPoint x: 367, startPoint y: 266, endPoint x: 798, endPoint y: 251, distance: 432.0
click at [798, 258] on p "I bring a unique blend of technical and business acumen to deliver exceptional …" at bounding box center [554, 273] width 573 height 31
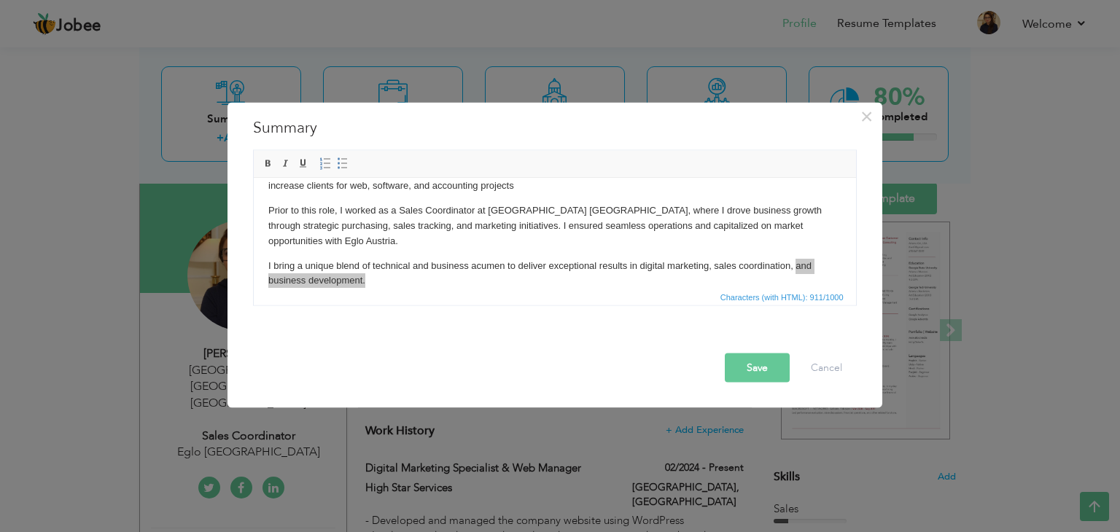
click at [750, 368] on button "Save" at bounding box center [757, 368] width 65 height 29
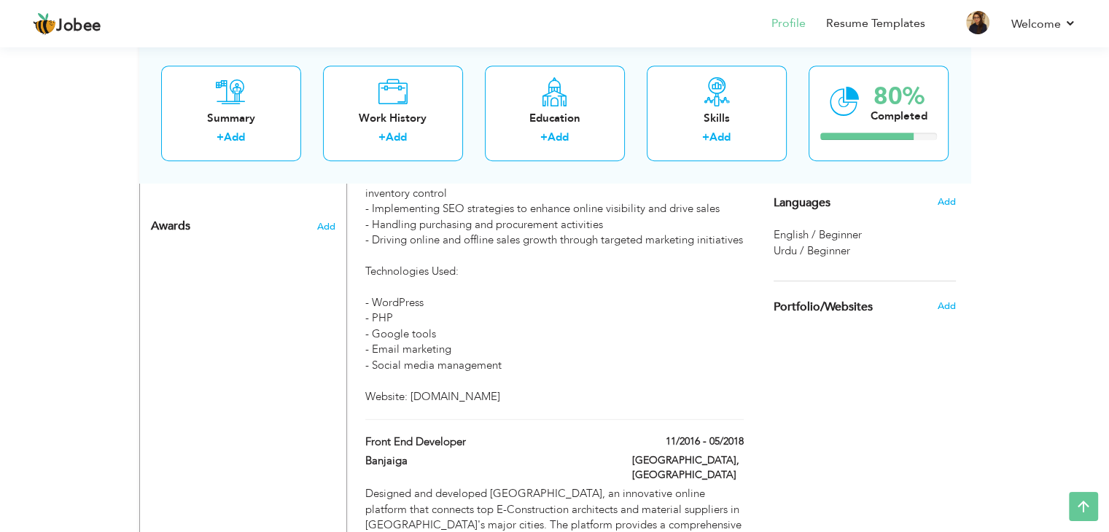
scroll to position [801, 0]
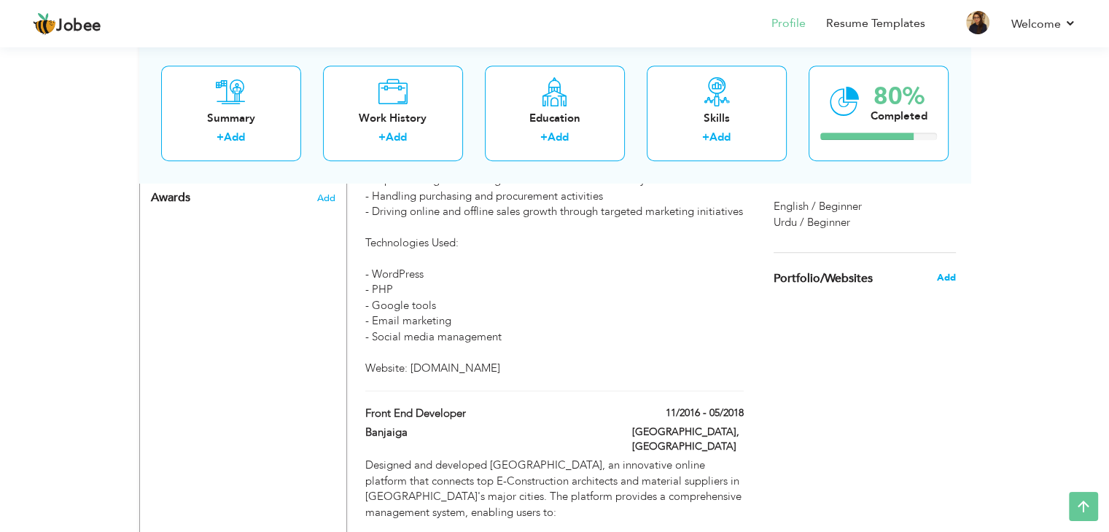
click at [950, 275] on span "Add" at bounding box center [945, 277] width 19 height 13
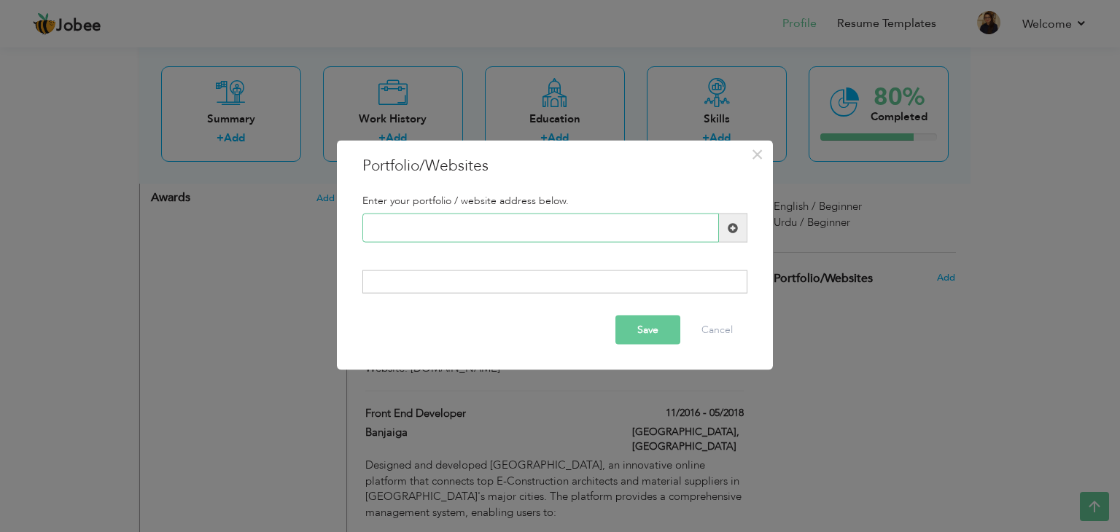
paste input "[URL][DOMAIN_NAME]"
type input "[URL][DOMAIN_NAME]"
click at [640, 324] on button "Save" at bounding box center [647, 329] width 65 height 29
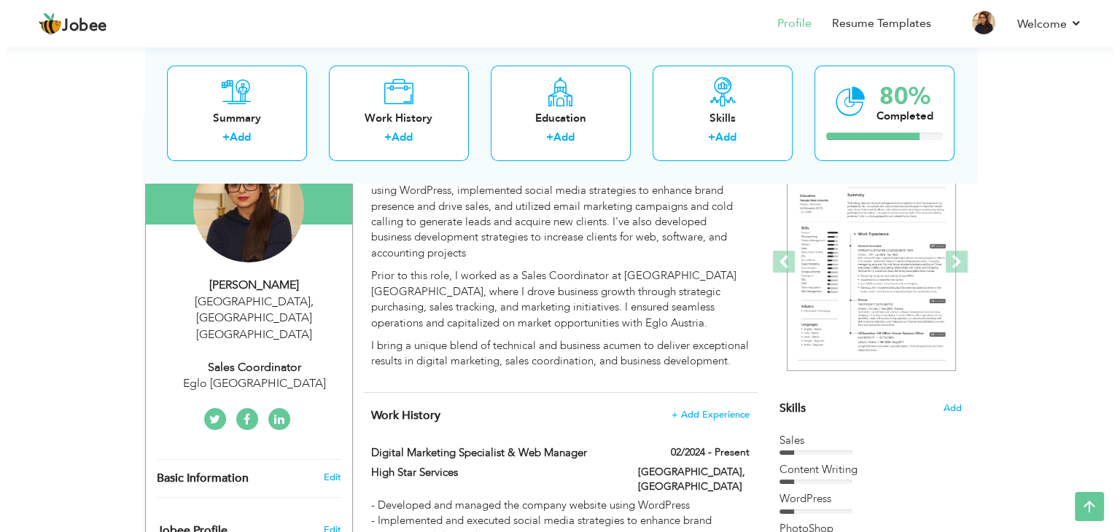
scroll to position [169, 0]
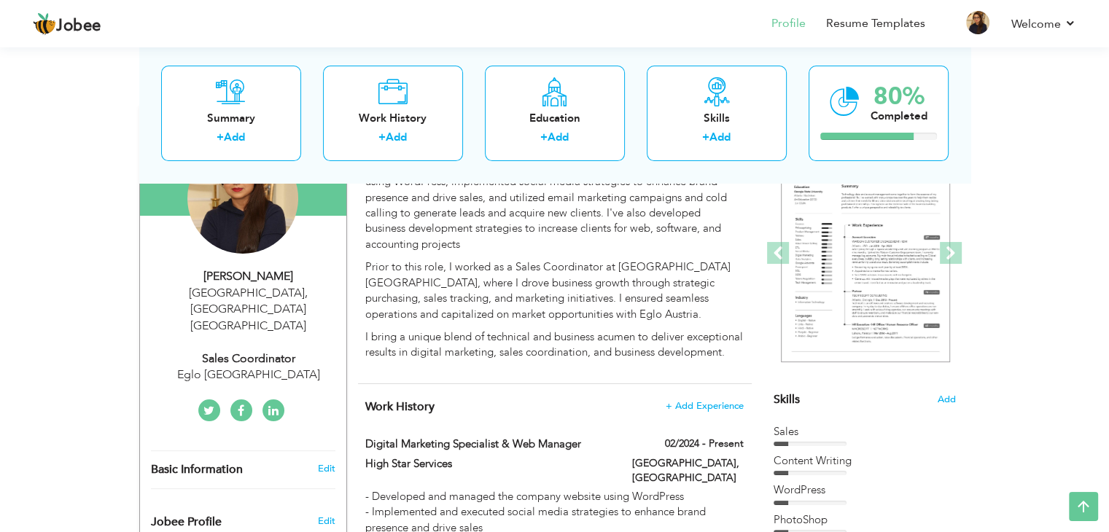
click at [277, 351] on div "Sales Coordinator" at bounding box center [248, 359] width 195 height 17
type input "Sahar"
type input "Lodhi"
type input "+971585121457"
select select "number:228"
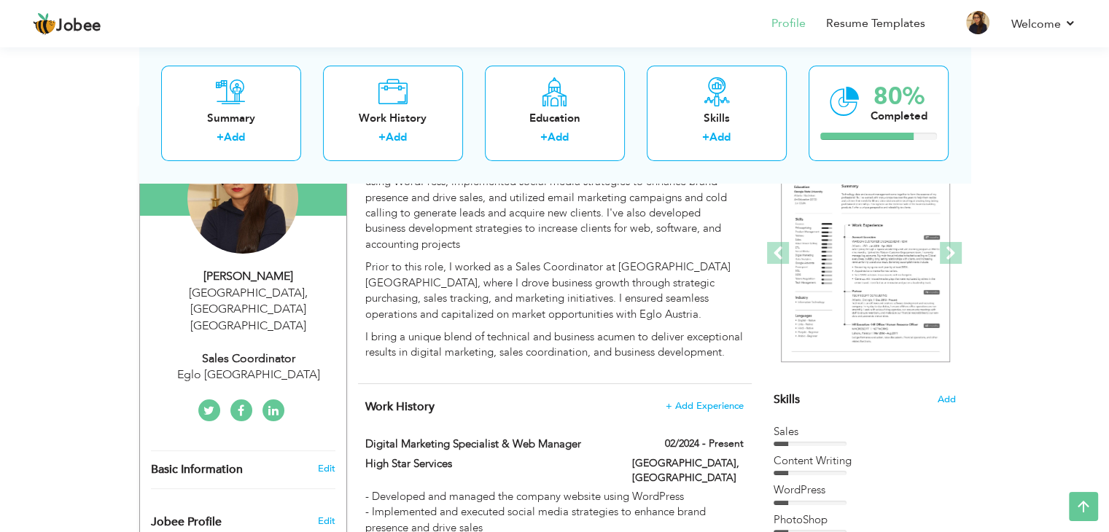
type input "[GEOGRAPHIC_DATA]"
select select "number:12"
type input "Eglo [GEOGRAPHIC_DATA]"
type input "Sales Coordinator"
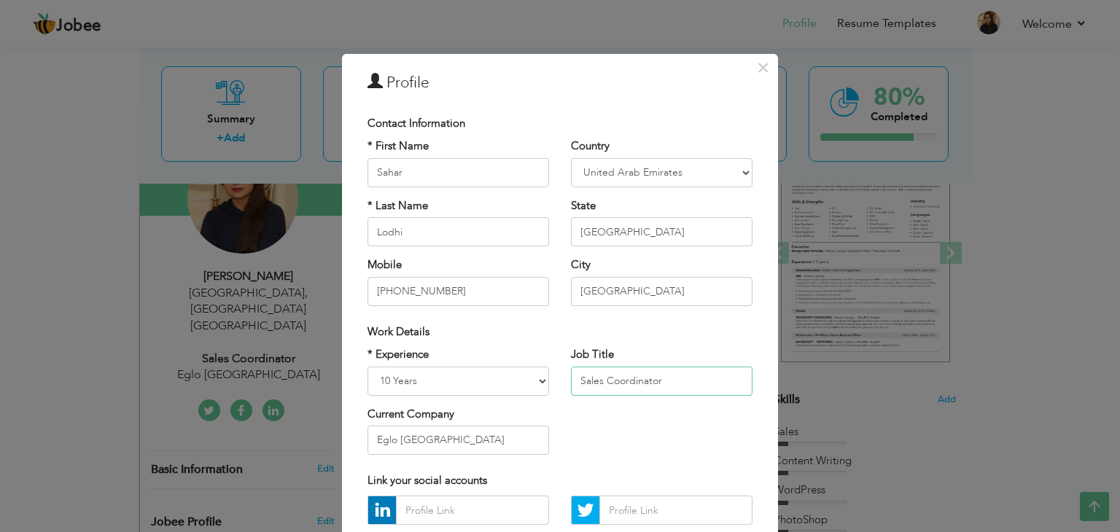
click at [672, 378] on input "Sales Coordinator" at bounding box center [662, 381] width 182 height 29
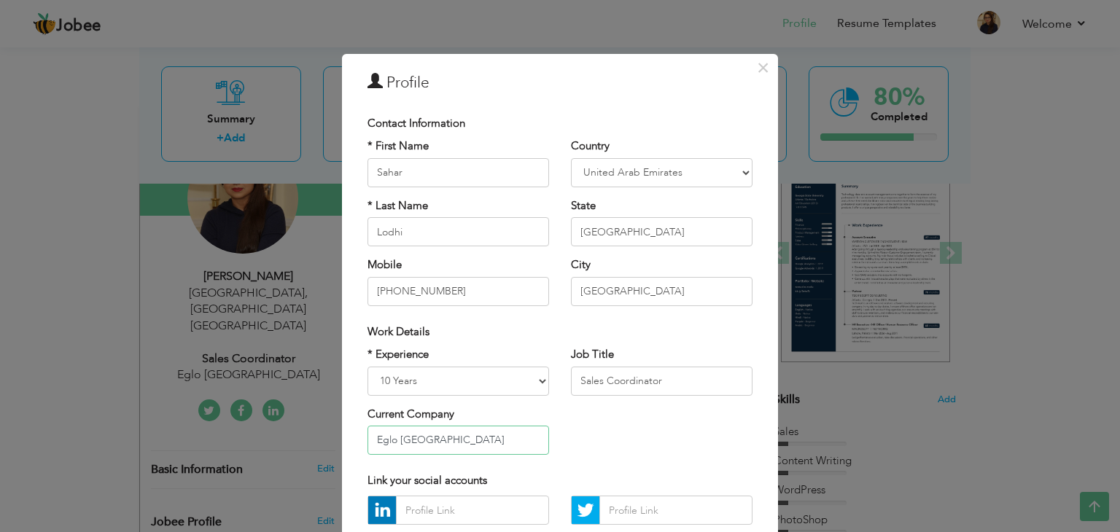
click at [471, 440] on input "Eglo [GEOGRAPHIC_DATA]" at bounding box center [459, 440] width 182 height 29
type input "E"
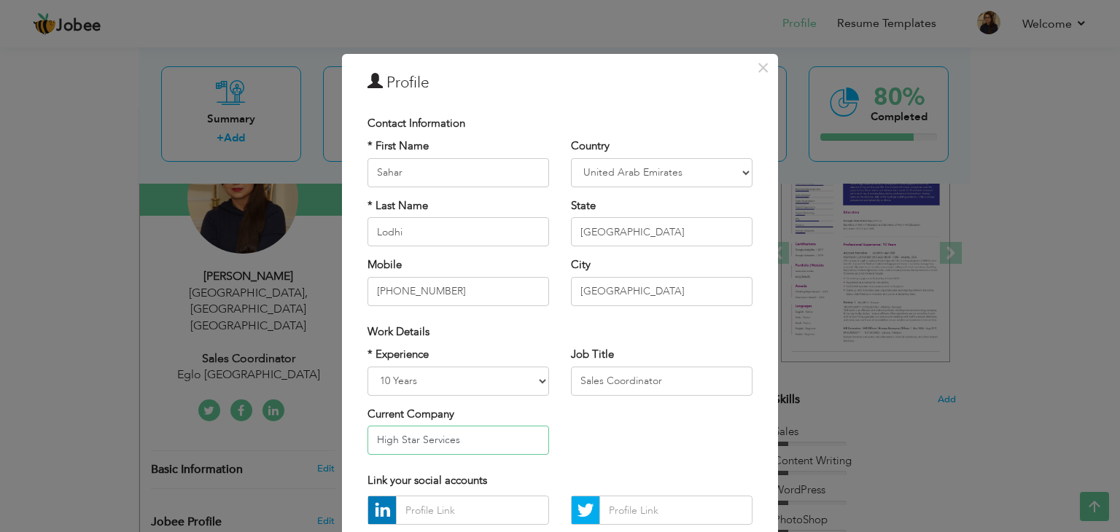
type input "High Star Services"
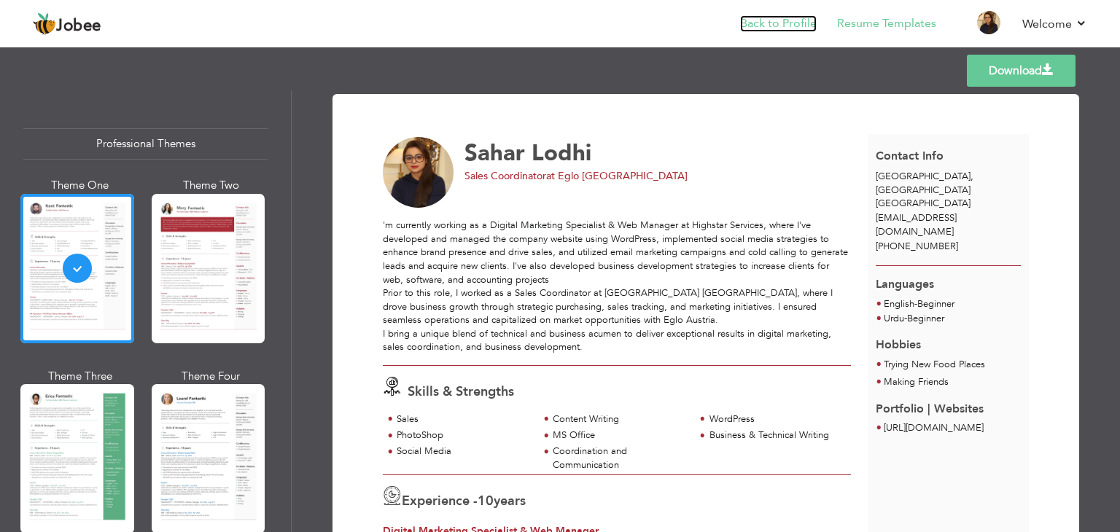
click at [788, 22] on link "Back to Profile" at bounding box center [778, 23] width 77 height 17
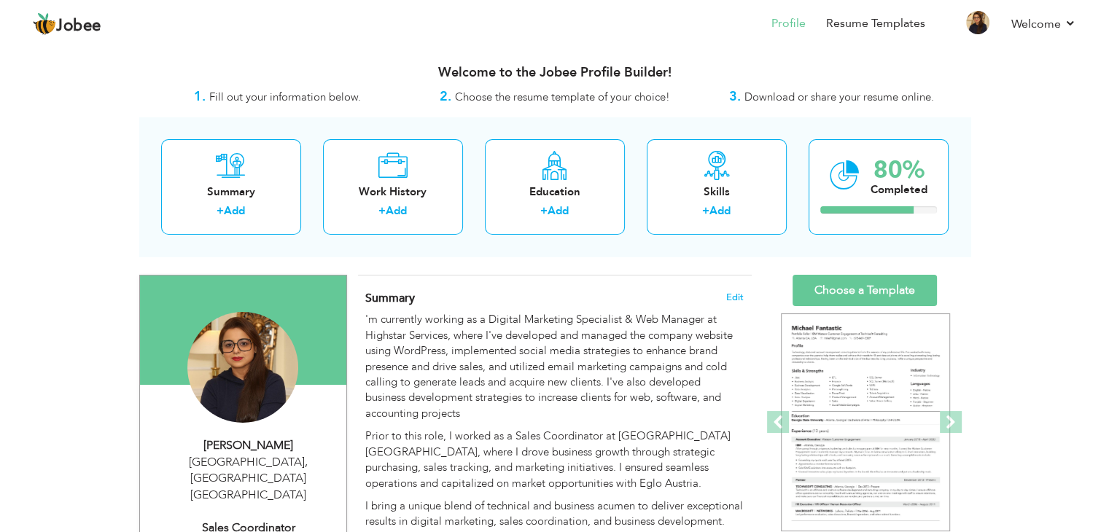
type input "Sahar"
type input "Lodhi"
type input "[PHONE_NUMBER]"
select select "number:228"
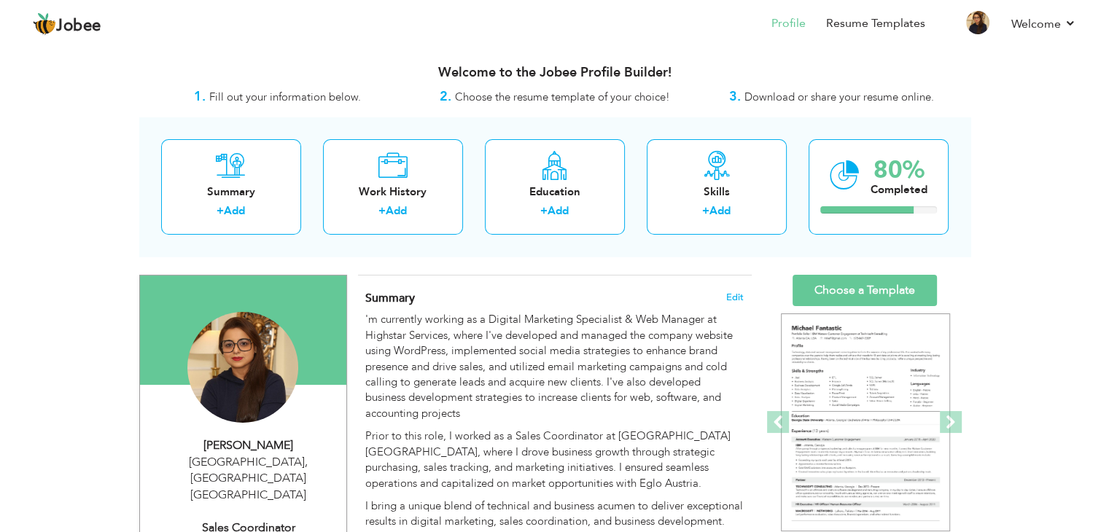
type input "[GEOGRAPHIC_DATA]"
select select "number:12"
type input "Eglo [GEOGRAPHIC_DATA]"
type input "Sales Coordinator"
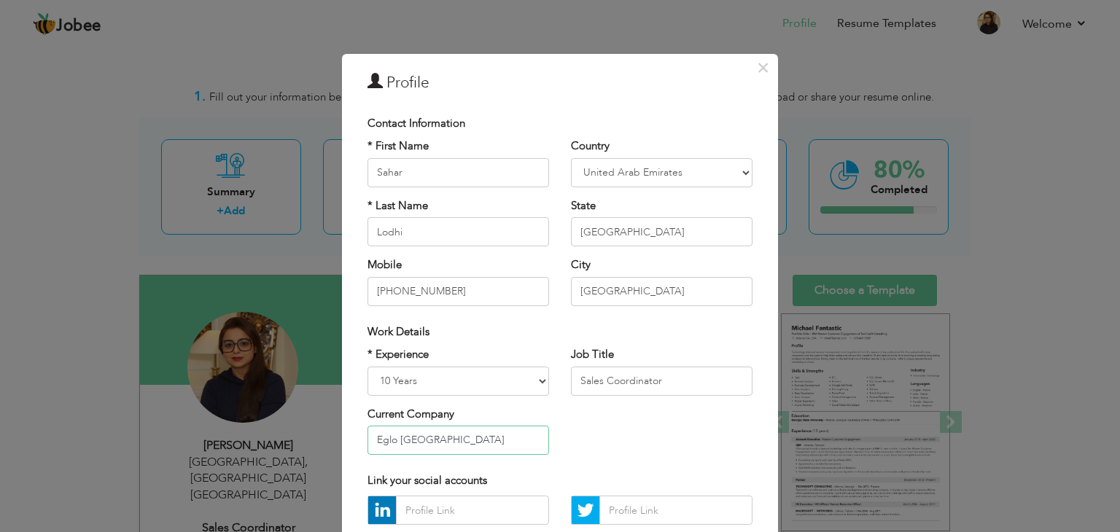
click at [476, 443] on input "Eglo [GEOGRAPHIC_DATA]" at bounding box center [459, 440] width 182 height 29
type input "High Star Services"
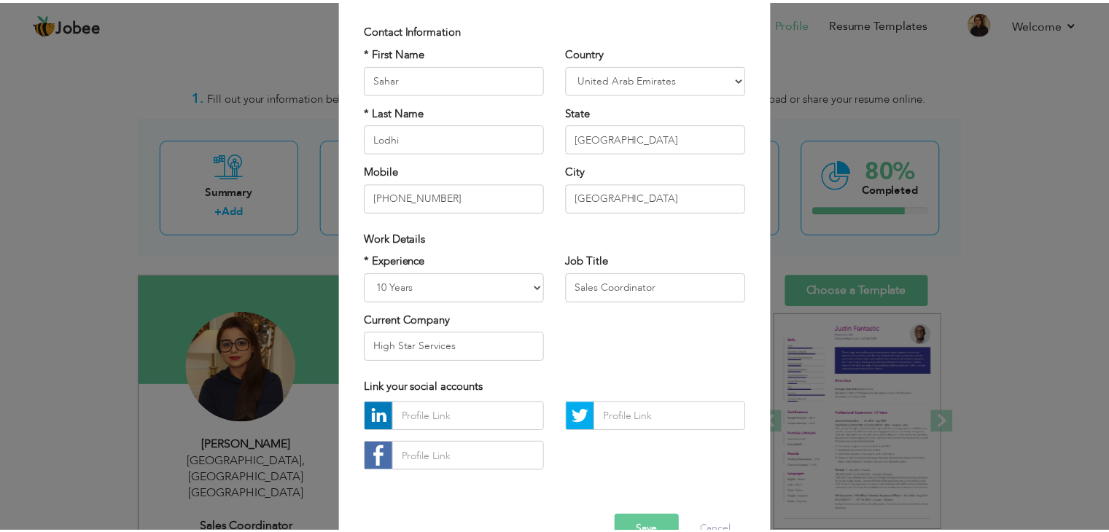
scroll to position [132, 0]
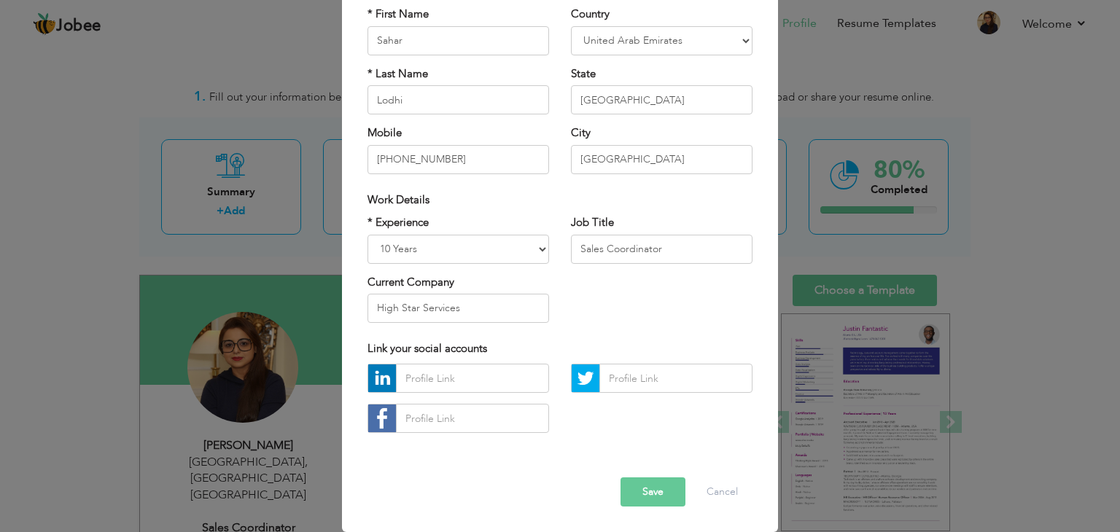
click at [635, 491] on button "Save" at bounding box center [653, 492] width 65 height 29
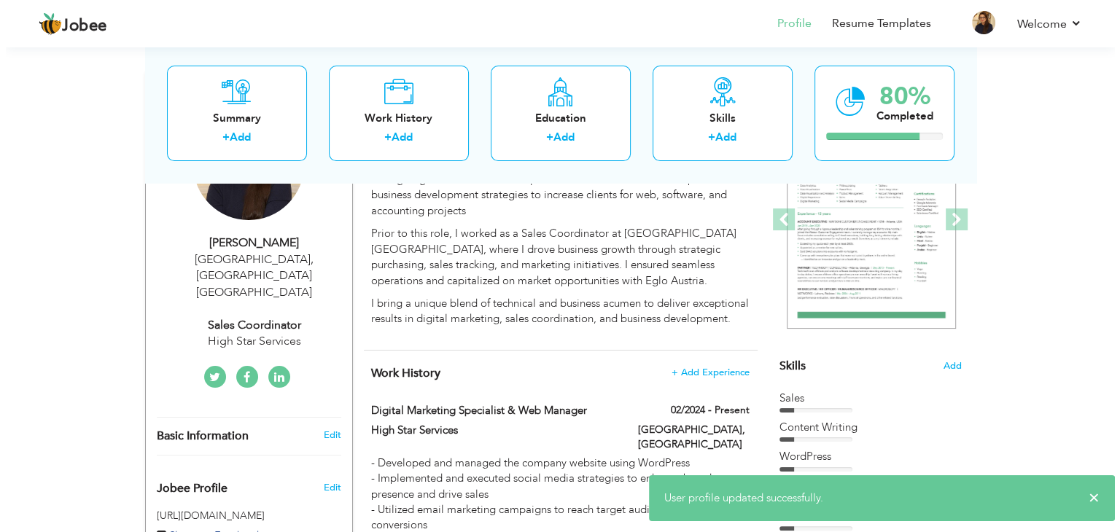
scroll to position [230, 0]
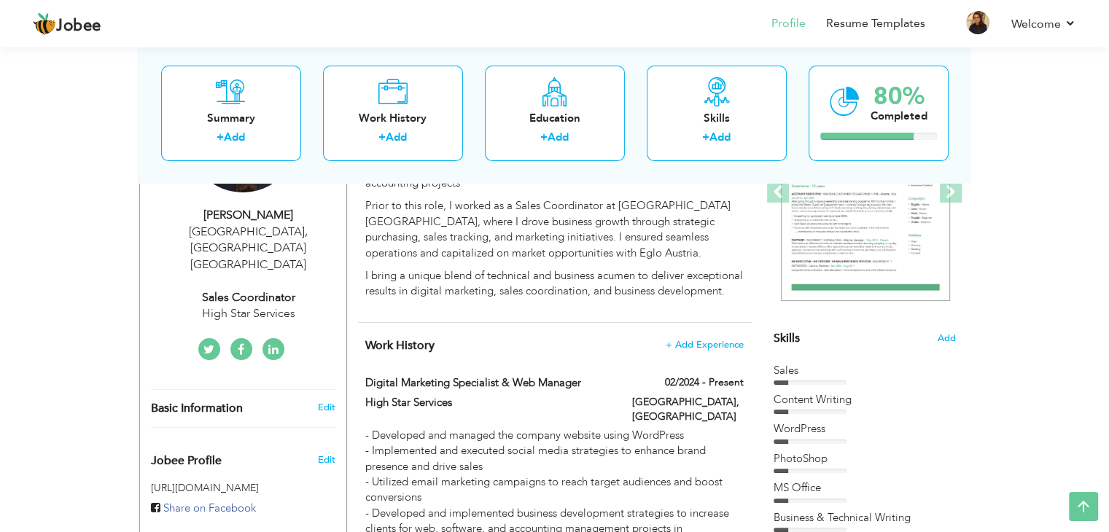
click at [268, 344] on icon at bounding box center [273, 350] width 10 height 12
click at [236, 306] on div "High Star Services" at bounding box center [248, 314] width 195 height 17
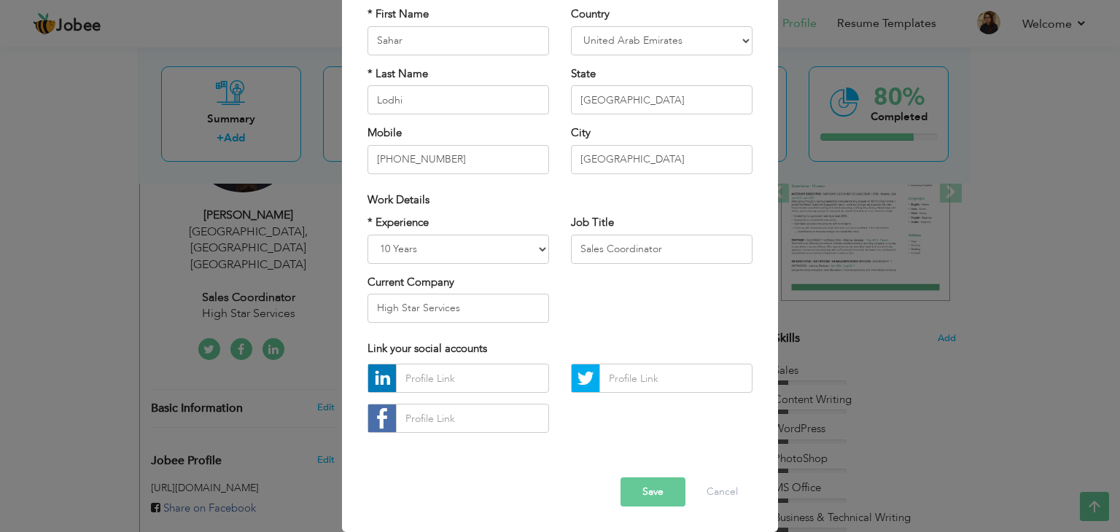
scroll to position [0, 0]
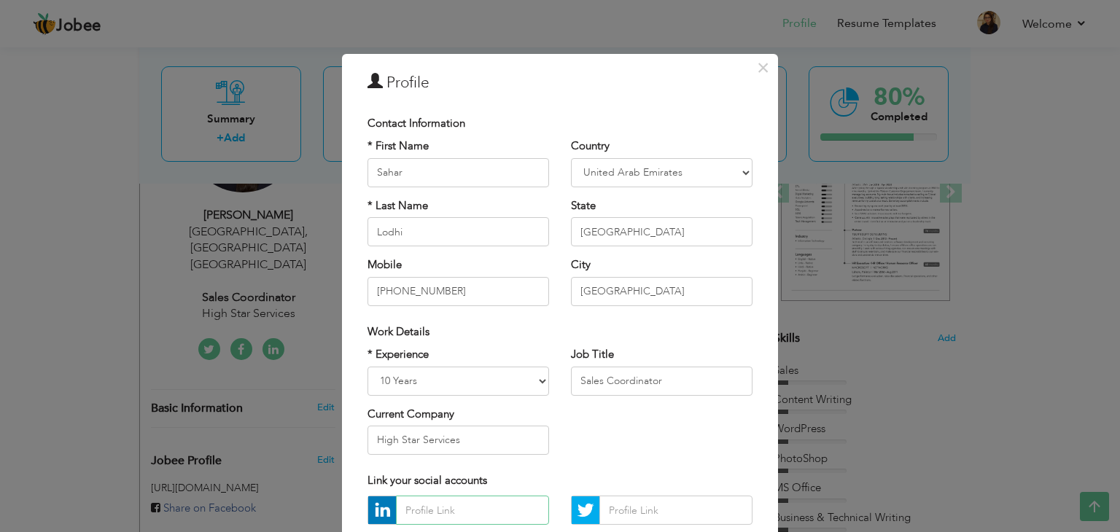
click at [449, 510] on input "text" at bounding box center [472, 510] width 153 height 29
paste input "[URL][DOMAIN_NAME]"
type input "[URL][DOMAIN_NAME]"
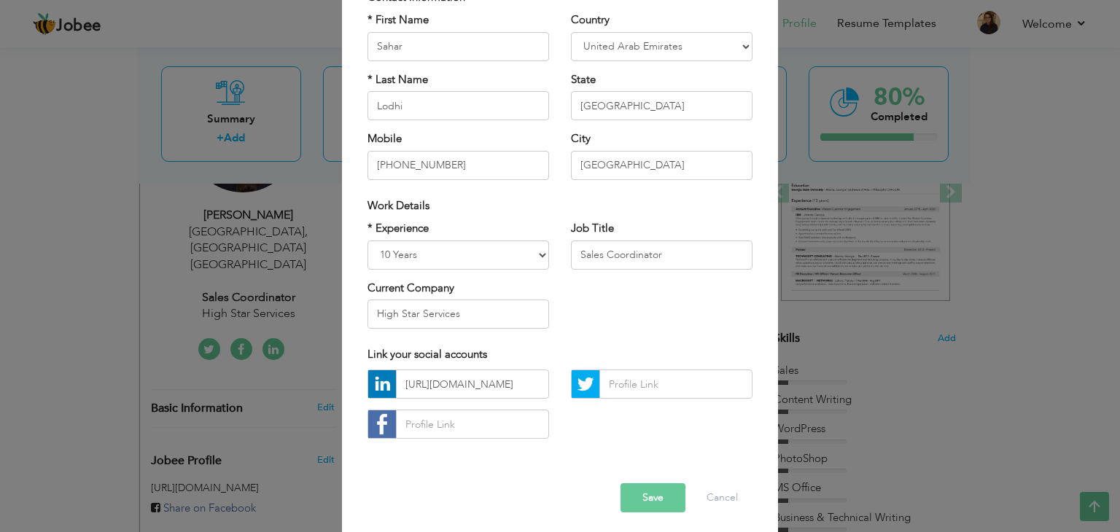
scroll to position [132, 0]
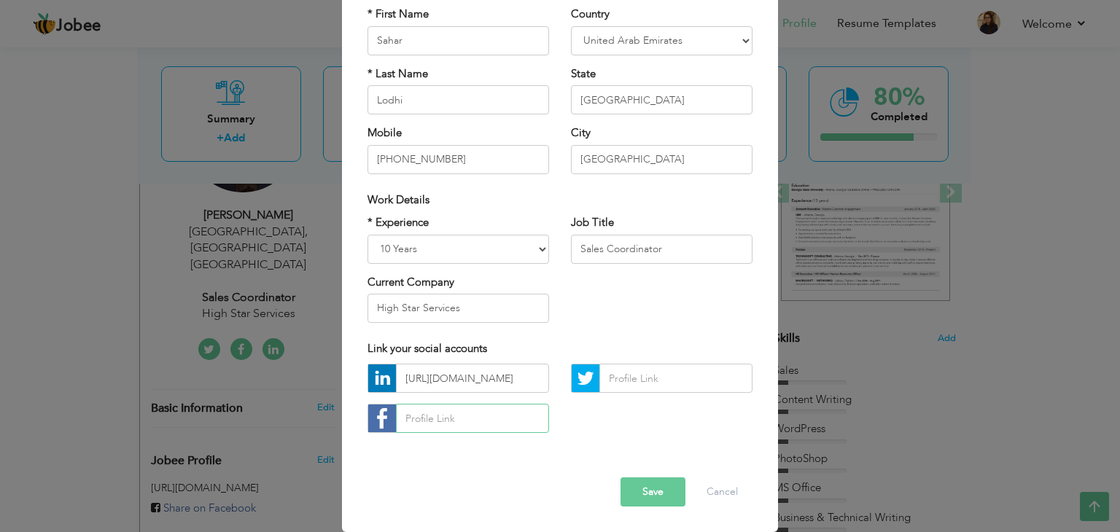
click at [501, 421] on input "text" at bounding box center [472, 418] width 153 height 29
paste input "https://www.facebook.com/sahar.raza.110"
type input "https://www.facebook.com/sahar.raza.110"
click at [643, 490] on button "Save" at bounding box center [653, 492] width 65 height 29
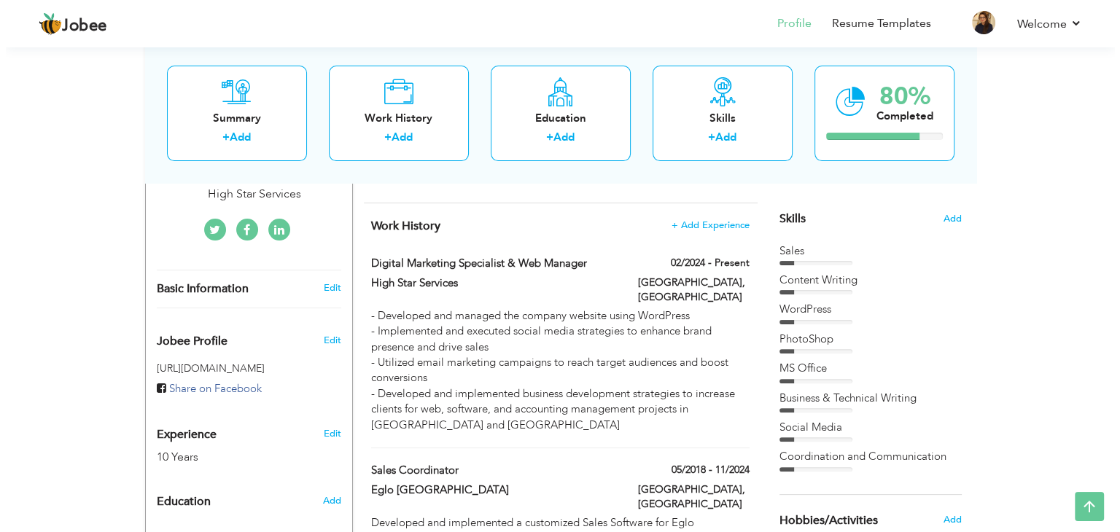
scroll to position [373, 0]
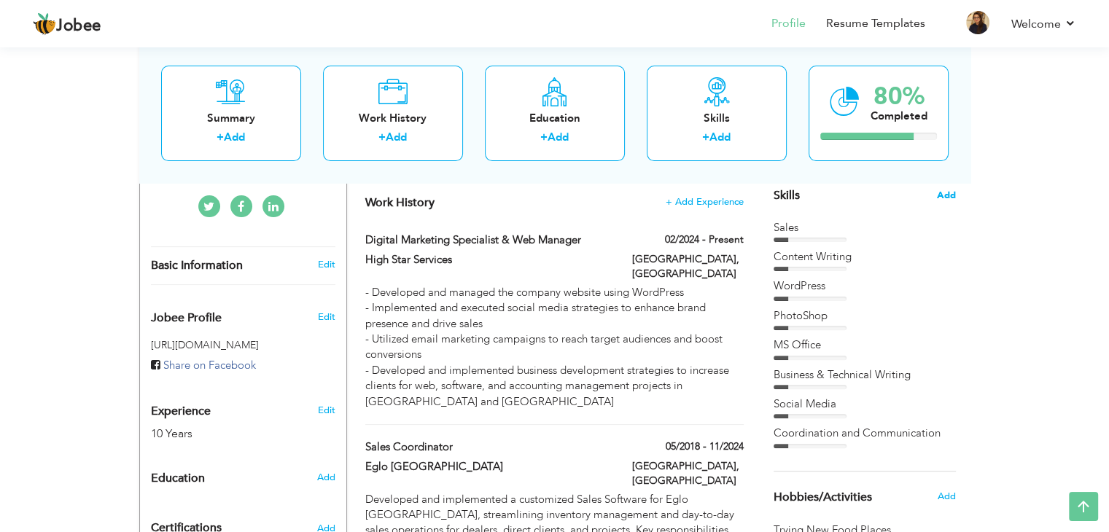
click at [942, 195] on span "Add" at bounding box center [946, 196] width 19 height 14
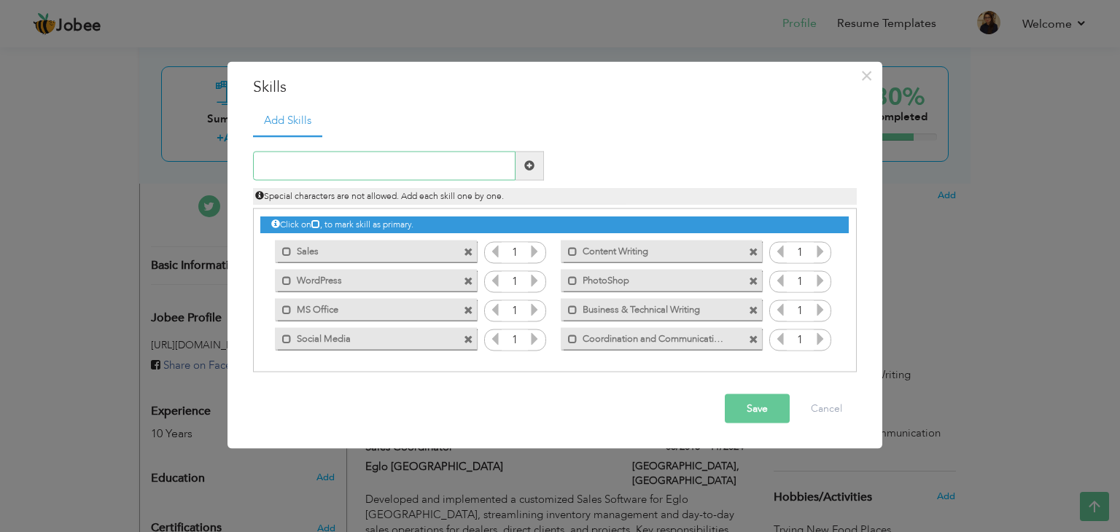
type input "h"
click at [588, 152] on div "Duplicate entry" at bounding box center [711, 154] width 313 height 7
click at [473, 249] on span at bounding box center [470, 248] width 13 height 15
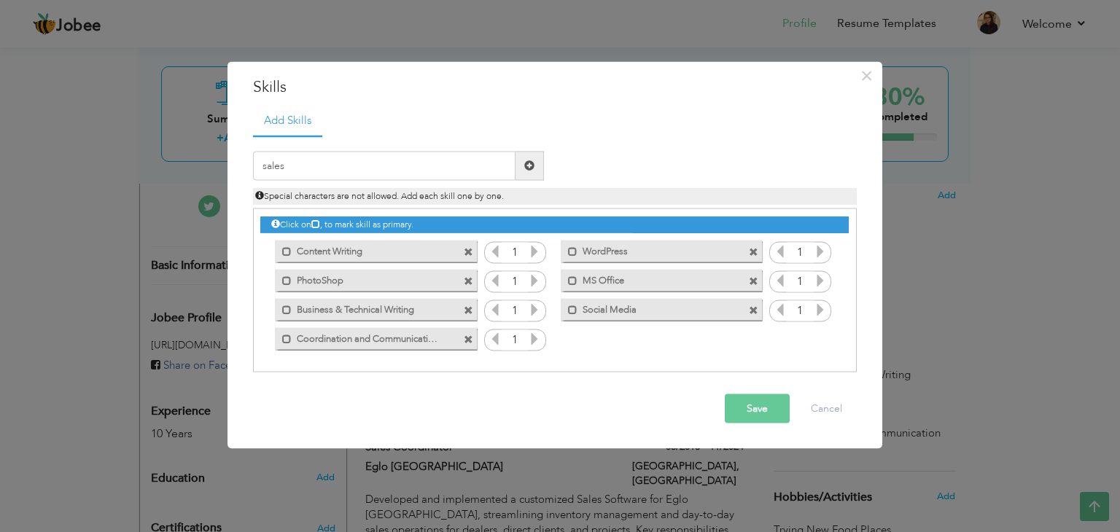
click at [473, 249] on span at bounding box center [470, 248] width 13 height 15
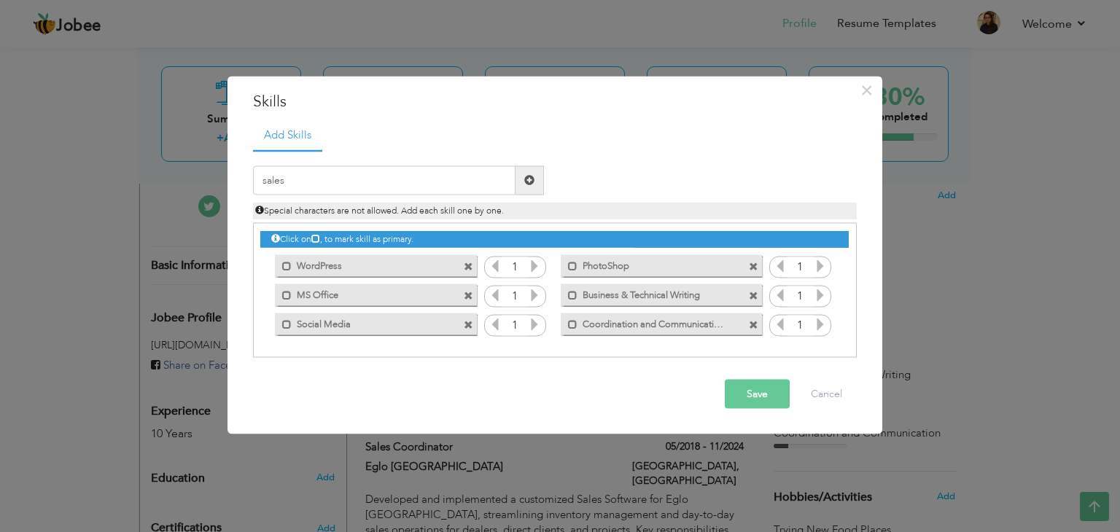
click at [473, 249] on div "Click on , to mark skill as primary. Mark as primary skill. Sales 1 Content Wri…" at bounding box center [554, 281] width 588 height 115
click at [474, 265] on span at bounding box center [470, 262] width 13 height 15
click at [470, 265] on span at bounding box center [468, 267] width 9 height 9
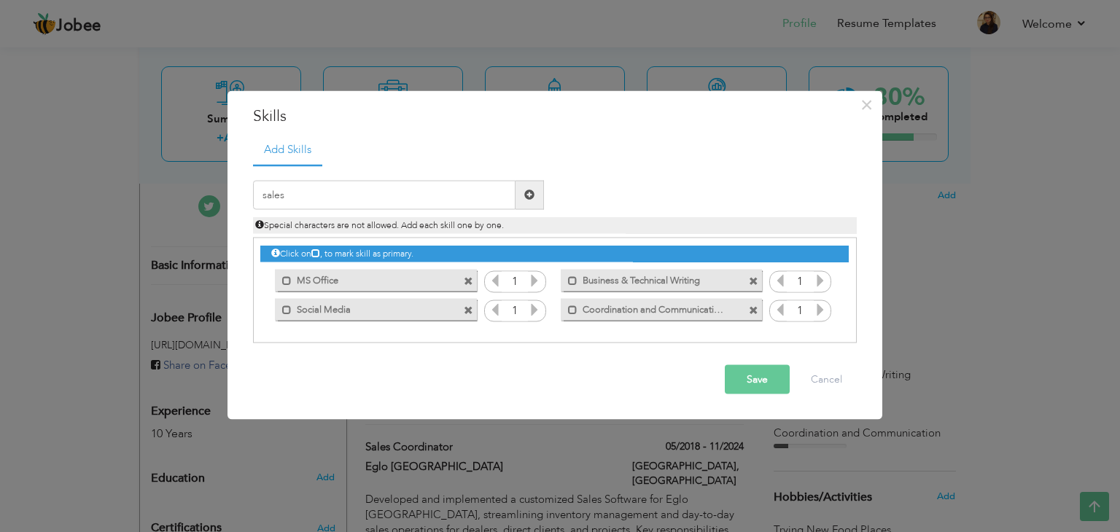
click at [470, 266] on div "Mark as primary skill. MS Office" at bounding box center [371, 280] width 223 height 29
click at [468, 281] on span at bounding box center [468, 281] width 9 height 9
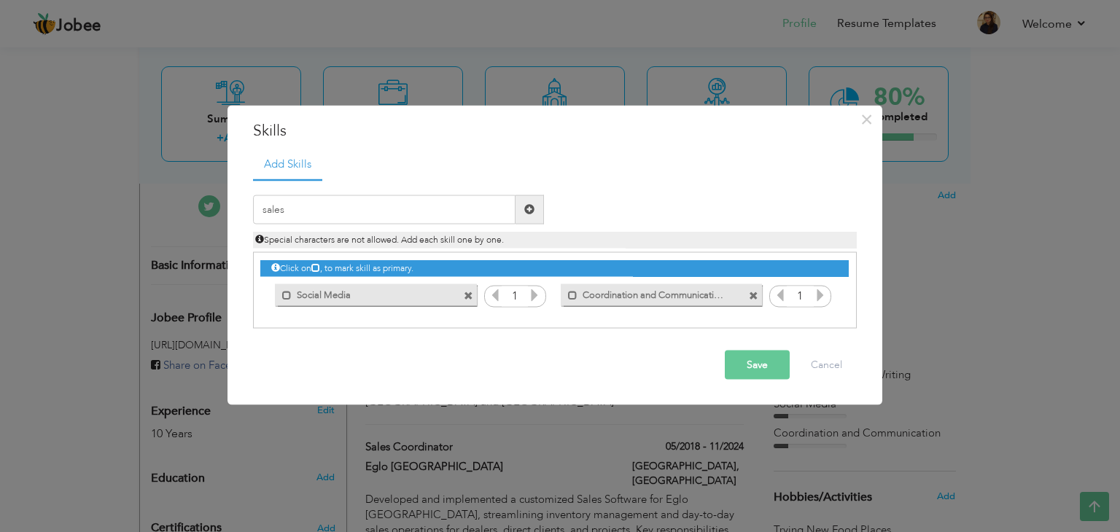
click at [469, 295] on span at bounding box center [468, 296] width 9 height 9
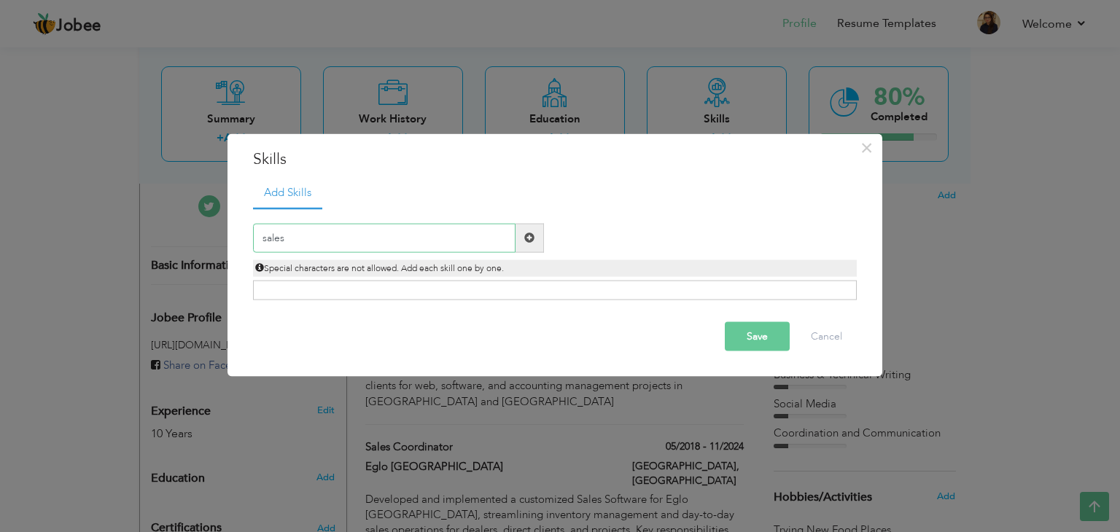
click at [440, 234] on input "sales" at bounding box center [384, 237] width 263 height 29
type input "s"
paste input "1. Digital Marketing (SEO, Social Media, Email Mar"
drag, startPoint x: 495, startPoint y: 234, endPoint x: 350, endPoint y: 243, distance: 145.4
click at [350, 243] on input "1. Digital Marketing (SEO, Social Media, Email Mar" at bounding box center [384, 237] width 263 height 29
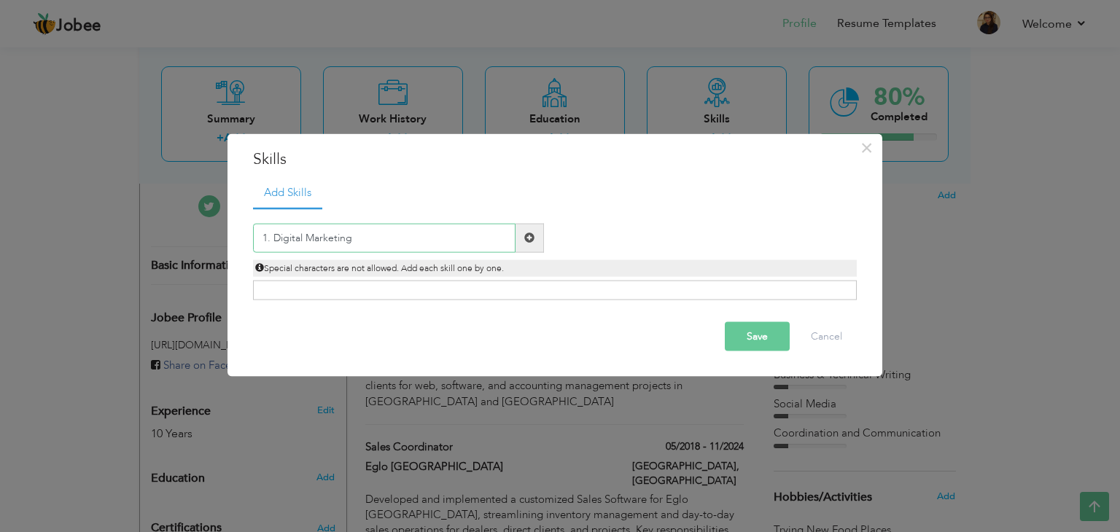
click at [273, 237] on input "1. Digital Marketing" at bounding box center [384, 237] width 263 height 29
type input "Digital Marketing"
click at [528, 248] on span at bounding box center [530, 237] width 28 height 29
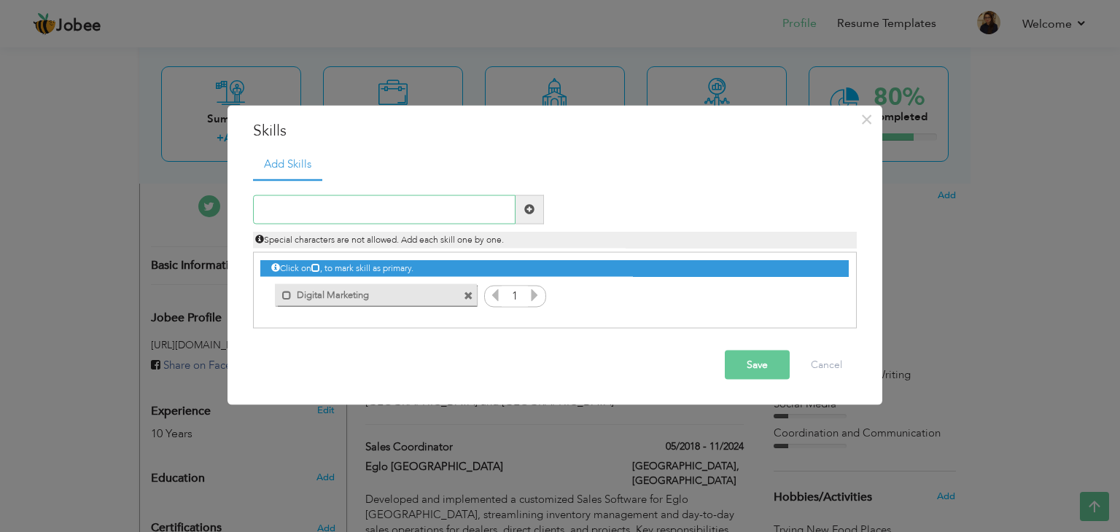
click at [365, 208] on input "text" at bounding box center [384, 209] width 263 height 29
paste input "Website Development"
type input "Website Development"
click at [530, 205] on span at bounding box center [529, 209] width 10 height 10
click at [401, 214] on input "text" at bounding box center [384, 209] width 263 height 29
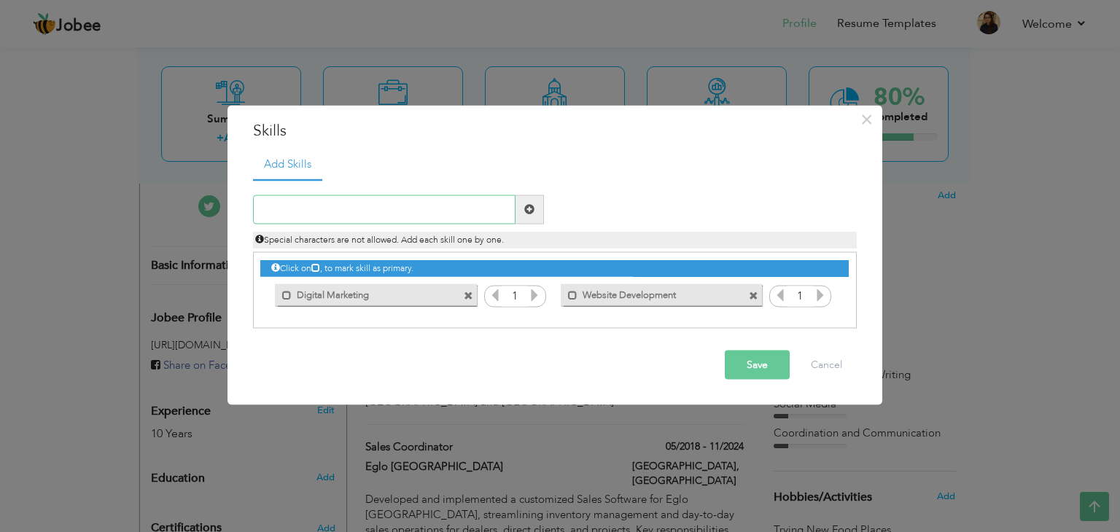
paste input "Sales Coordination"
type input "Sales Coordination"
click at [532, 207] on span at bounding box center [529, 209] width 10 height 10
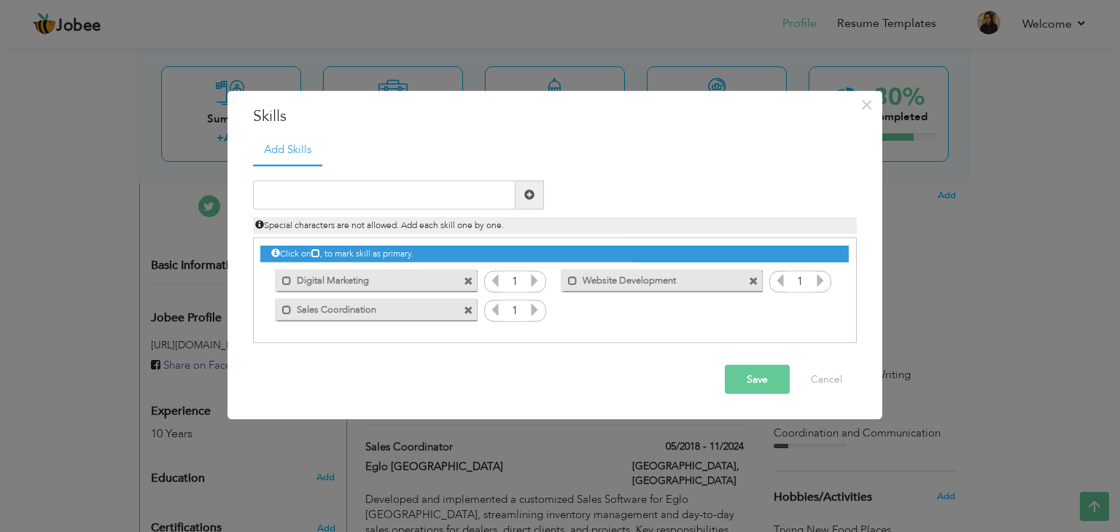
click at [809, 278] on input "1" at bounding box center [800, 282] width 27 height 20
click at [533, 281] on icon at bounding box center [534, 279] width 13 height 13
click at [823, 281] on icon at bounding box center [820, 279] width 13 height 13
click at [493, 281] on icon at bounding box center [495, 279] width 13 height 13
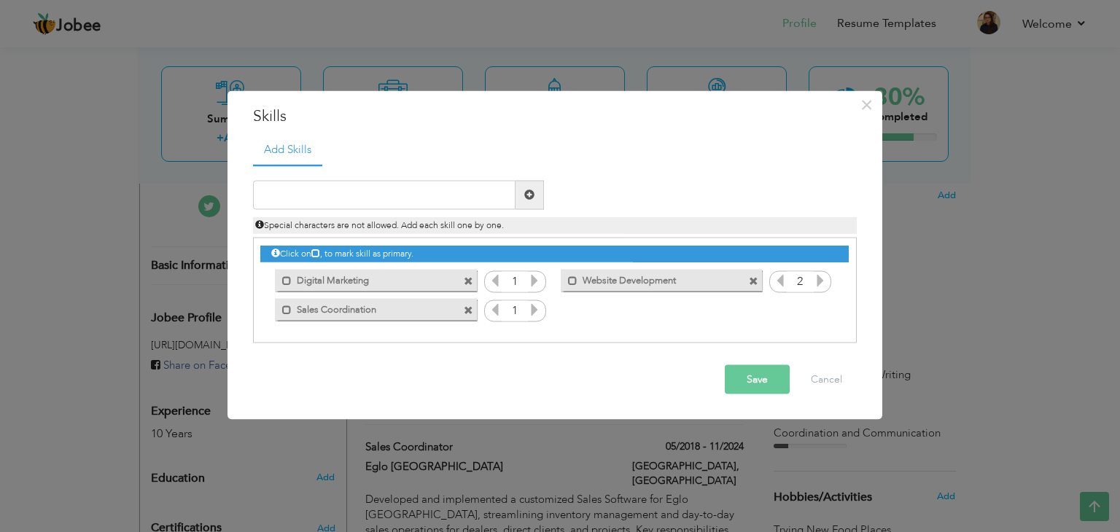
click at [532, 280] on icon at bounding box center [534, 279] width 13 height 13
click at [283, 311] on span at bounding box center [286, 310] width 9 height 9
click at [287, 308] on span at bounding box center [289, 310] width 9 height 9
click at [496, 280] on icon at bounding box center [495, 279] width 13 height 13
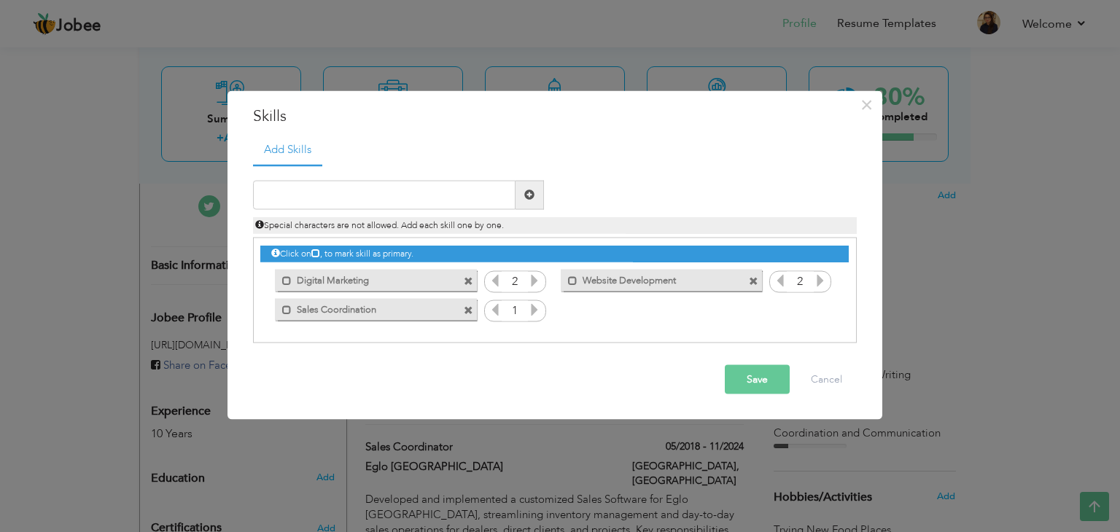
click at [496, 280] on icon at bounding box center [495, 279] width 13 height 13
click at [782, 281] on icon at bounding box center [780, 279] width 13 height 13
click at [349, 187] on input "text" at bounding box center [384, 194] width 263 height 29
type input "w"
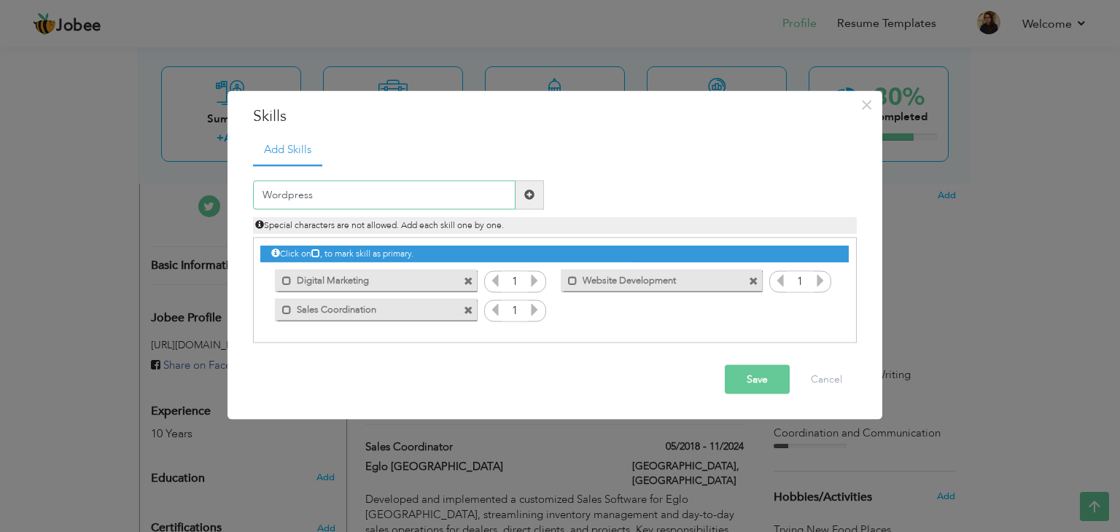
type input "Wordpress"
click at [534, 190] on span at bounding box center [529, 195] width 10 height 10
click at [497, 188] on input "text" at bounding box center [384, 194] width 263 height 29
type input "HTML"
click at [528, 191] on span at bounding box center [529, 195] width 10 height 10
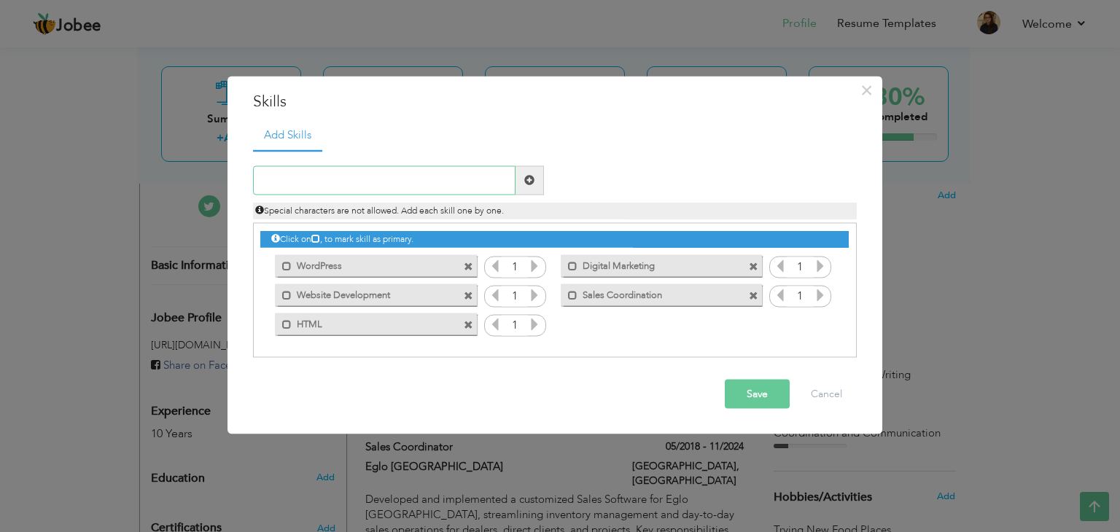
click at [484, 187] on input "text" at bounding box center [384, 180] width 263 height 29
type input "PHP"
click at [817, 292] on icon at bounding box center [820, 294] width 13 height 13
click at [776, 292] on icon at bounding box center [780, 294] width 13 height 13
click at [284, 295] on span at bounding box center [286, 295] width 9 height 9
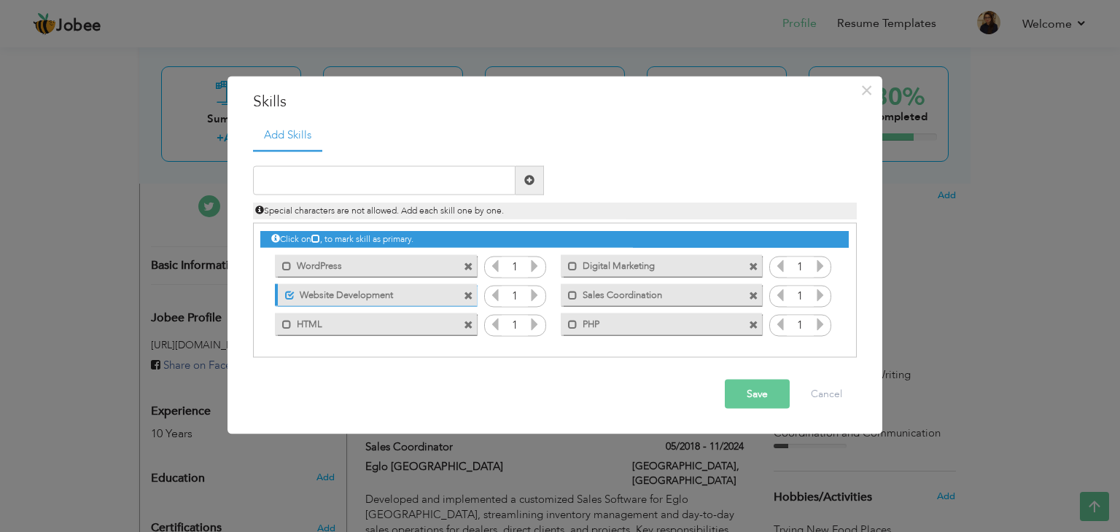
click at [537, 323] on icon at bounding box center [534, 323] width 13 height 13
click at [492, 330] on icon at bounding box center [495, 323] width 13 height 13
click at [374, 331] on div "Mark as primary skill. HTML" at bounding box center [375, 325] width 201 height 22
drag, startPoint x: 374, startPoint y: 331, endPoint x: 386, endPoint y: 328, distance: 12.7
click at [386, 328] on div "Mark as primary skill. HTML" at bounding box center [375, 325] width 201 height 22
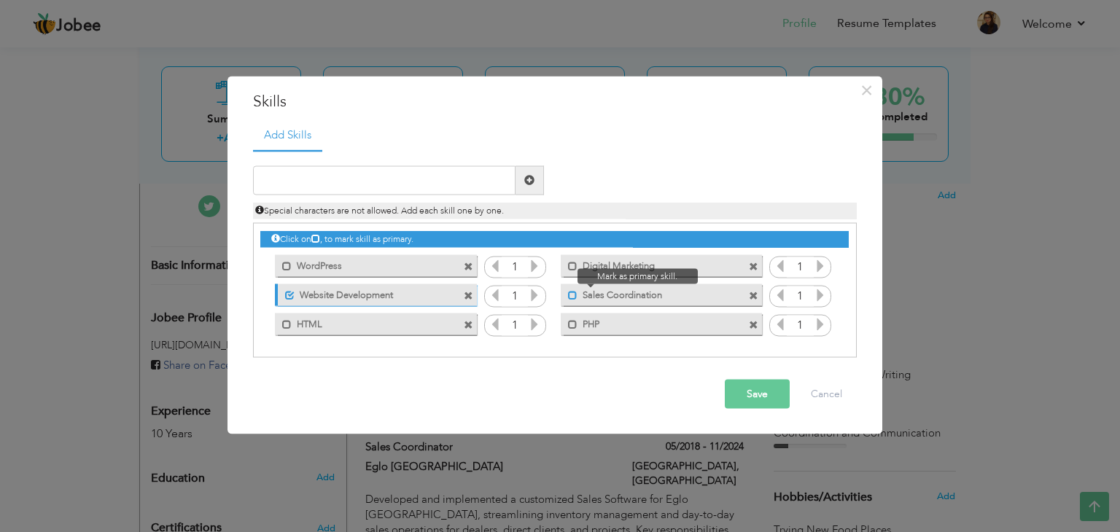
click at [570, 295] on span at bounding box center [572, 295] width 9 height 9
click at [750, 390] on button "Save" at bounding box center [757, 393] width 65 height 29
click at [1038, 182] on div "× Skills Add Skills Duplicate entry Mark as primary skill. Sales" at bounding box center [560, 266] width 1120 height 532
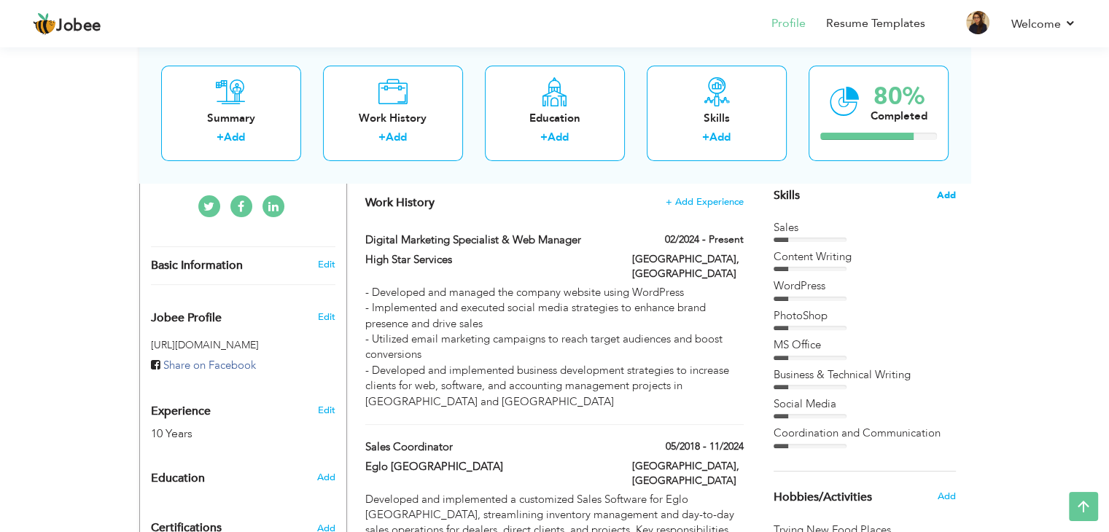
click at [951, 193] on span "Add" at bounding box center [946, 196] width 19 height 14
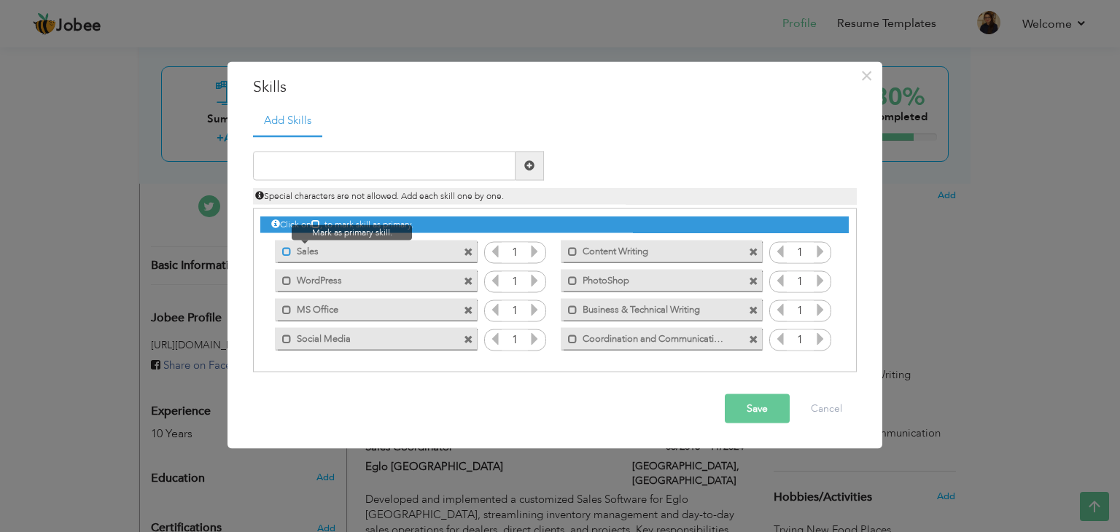
click at [283, 249] on span at bounding box center [286, 251] width 9 height 9
click at [750, 414] on button "Save" at bounding box center [757, 408] width 65 height 29
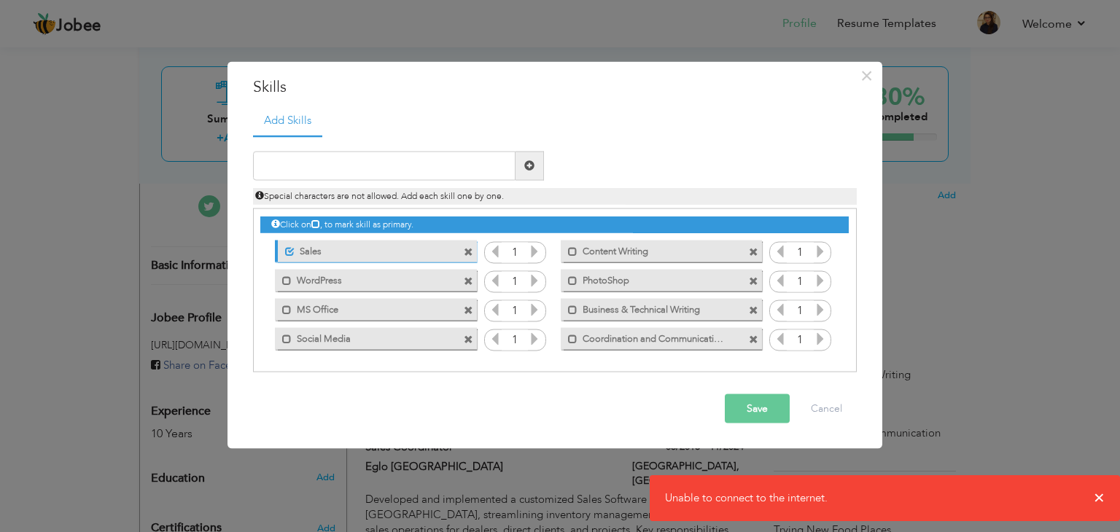
click at [1103, 491] on div "× Skills Add Skills Duplicate entry Unmark as primary skill. 1 1" at bounding box center [560, 266] width 1120 height 532
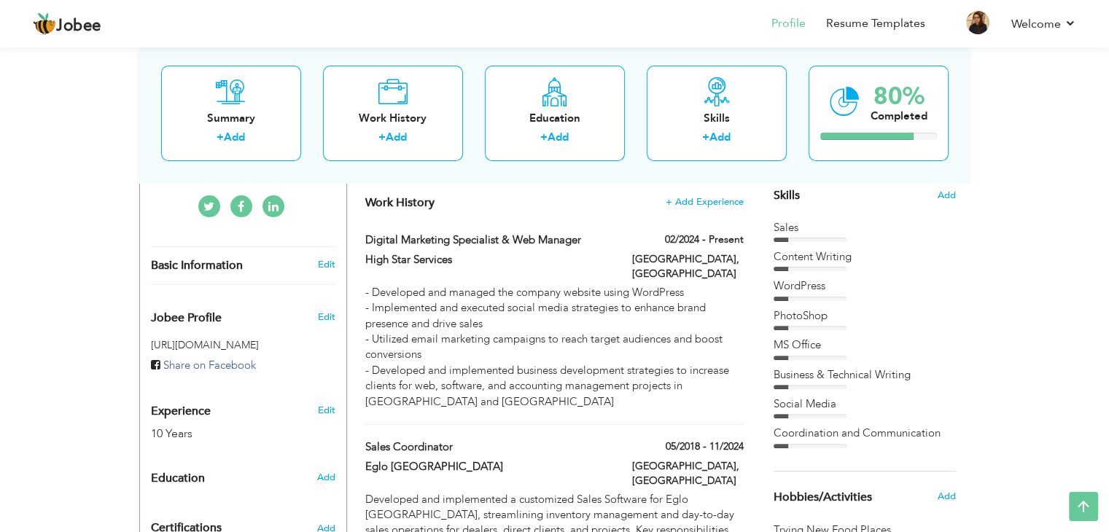
click at [947, 195] on span "Add" at bounding box center [946, 196] width 19 height 14
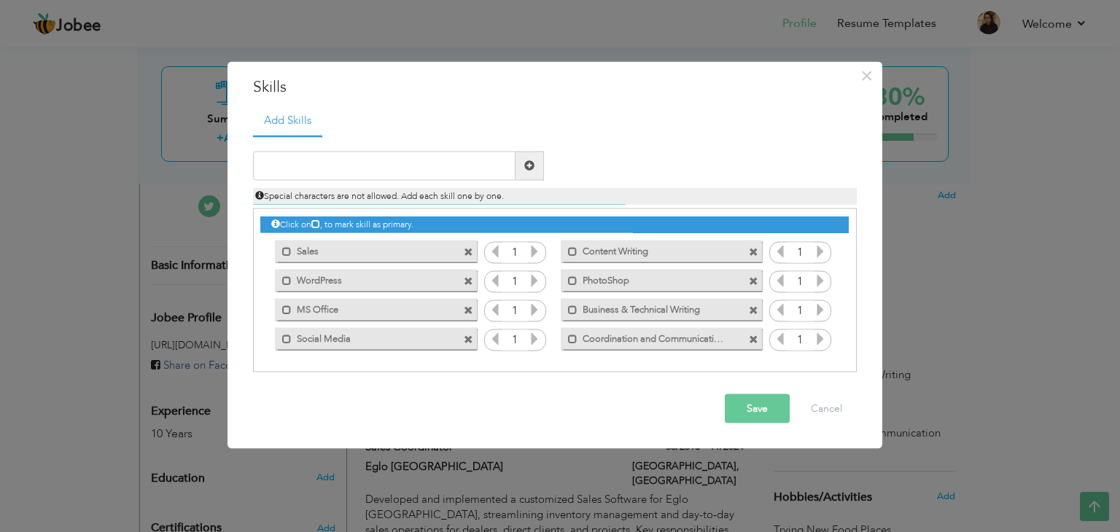
click at [470, 249] on span at bounding box center [468, 252] width 9 height 9
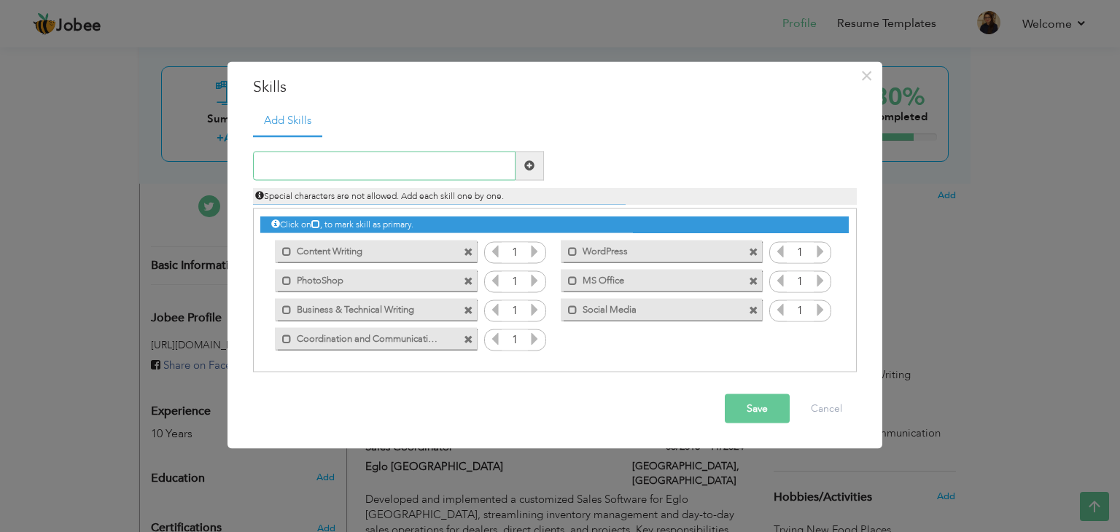
click at [411, 166] on input "text" at bounding box center [384, 165] width 263 height 29
paste input "Digital Marketing (SEO, Social Media, Email Market"
type input "Digital Marketing (SEO, Social Media, Emails)"
click at [526, 164] on span at bounding box center [529, 165] width 10 height 10
click at [420, 152] on input "text" at bounding box center [384, 165] width 263 height 29
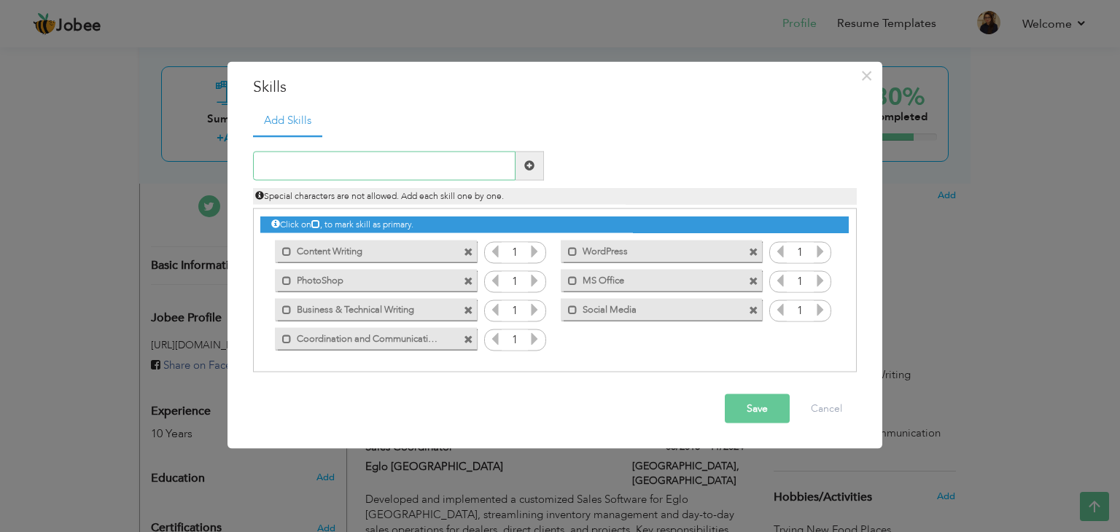
paste input "Digital Marketing (SEO, Social Media, Email Market"
type input "Digital Marketing (SEO Social Media Emails)"
click at [531, 168] on span at bounding box center [529, 165] width 10 height 10
click at [734, 346] on div "Mark as primary skill." at bounding box center [661, 339] width 201 height 22
click at [709, 342] on label "Digital Marketing (SEO Social Media Emails)" at bounding box center [651, 337] width 147 height 18
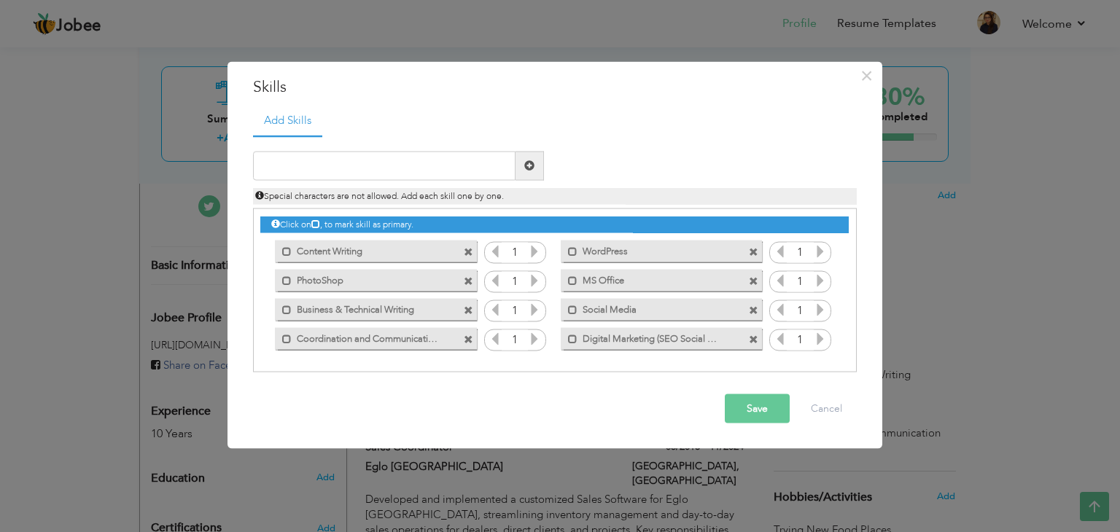
click at [709, 342] on label "Digital Marketing (SEO Social Media Emails)" at bounding box center [651, 337] width 147 height 18
click at [709, 342] on label "Digital Marketing (SEO Social Media Emails)" at bounding box center [652, 337] width 145 height 18
click at [756, 339] on span at bounding box center [753, 339] width 9 height 9
click at [467, 168] on input "text" at bounding box center [384, 165] width 263 height 29
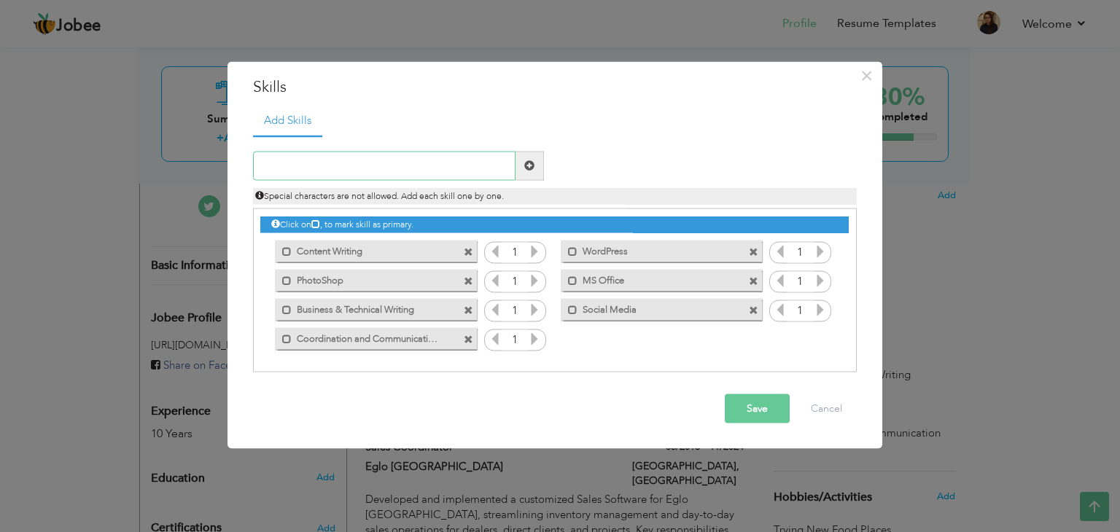
paste input "Digital Marketing (SEO, Social Media, Email Market"
click at [435, 164] on input "Digital Marketing (SEO, Social Media, Email Market" at bounding box center [384, 165] width 263 height 29
click at [370, 164] on input "Digital Marketing (SEO, Social Media -Emails)" at bounding box center [384, 165] width 263 height 29
click at [440, 165] on input "Digital Marketing (SEO - Social Media -Emails)" at bounding box center [384, 165] width 263 height 29
click at [497, 163] on input "Digital Marketing (SEO - Social Media - Emails)" at bounding box center [384, 165] width 263 height 29
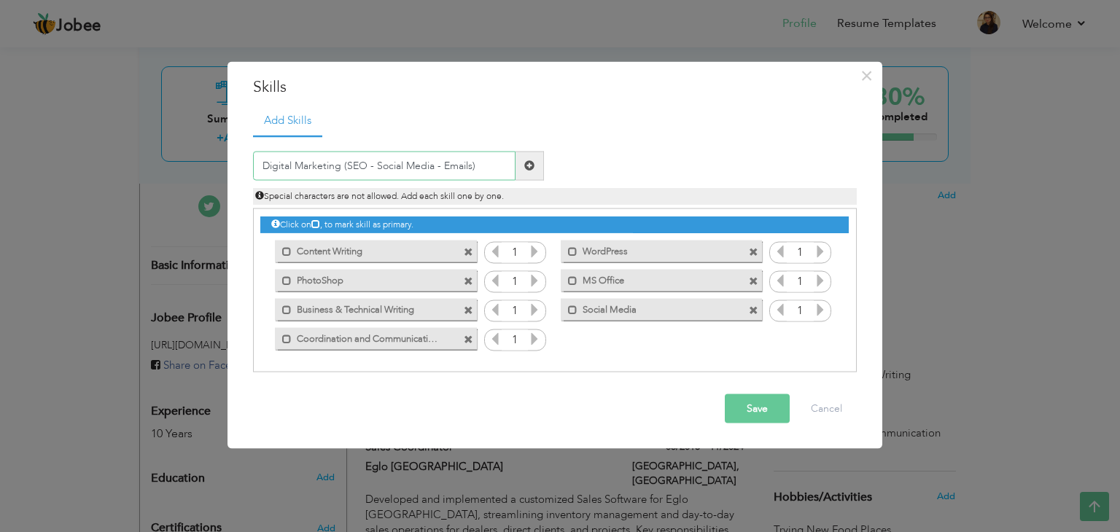
click at [497, 163] on input "Digital Marketing (SEO - Social Media - Emails)" at bounding box center [384, 165] width 263 height 29
type input "Digital Marketing (SEO - Social Media - Emails)"
click at [537, 165] on span at bounding box center [530, 165] width 28 height 29
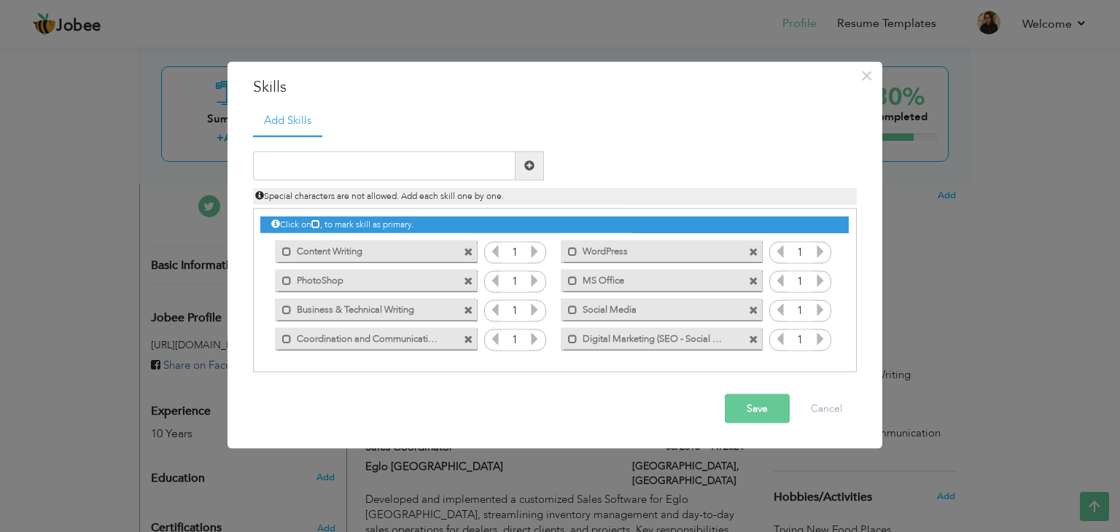
click at [752, 252] on span at bounding box center [753, 252] width 9 height 9
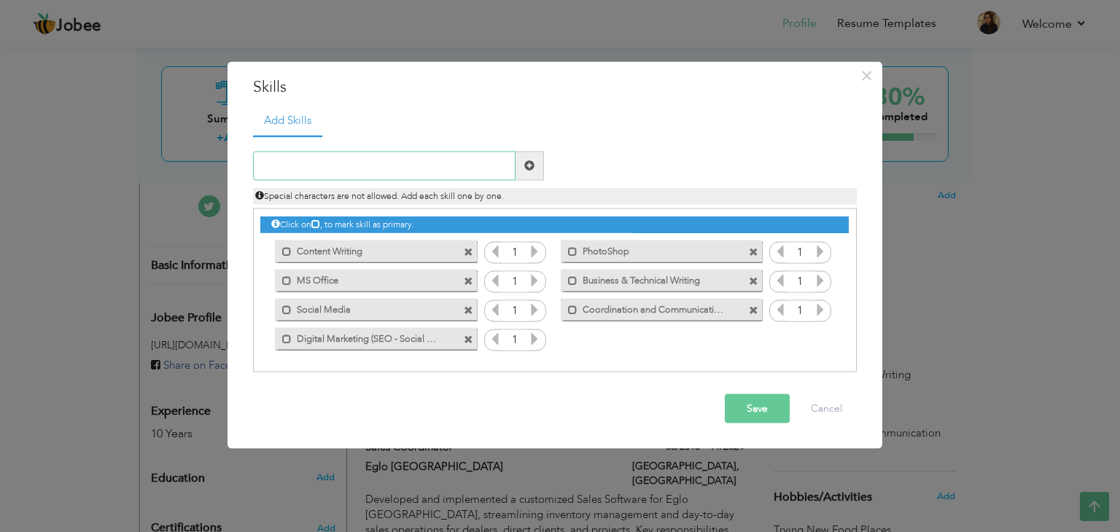
click at [430, 164] on input "text" at bounding box center [384, 165] width 263 height 29
paste input "Website Development (WordPress, WordPress Plugin D"
click at [414, 166] on input "Website Development (WordPress, WordPress Plugin D" at bounding box center [384, 165] width 263 height 29
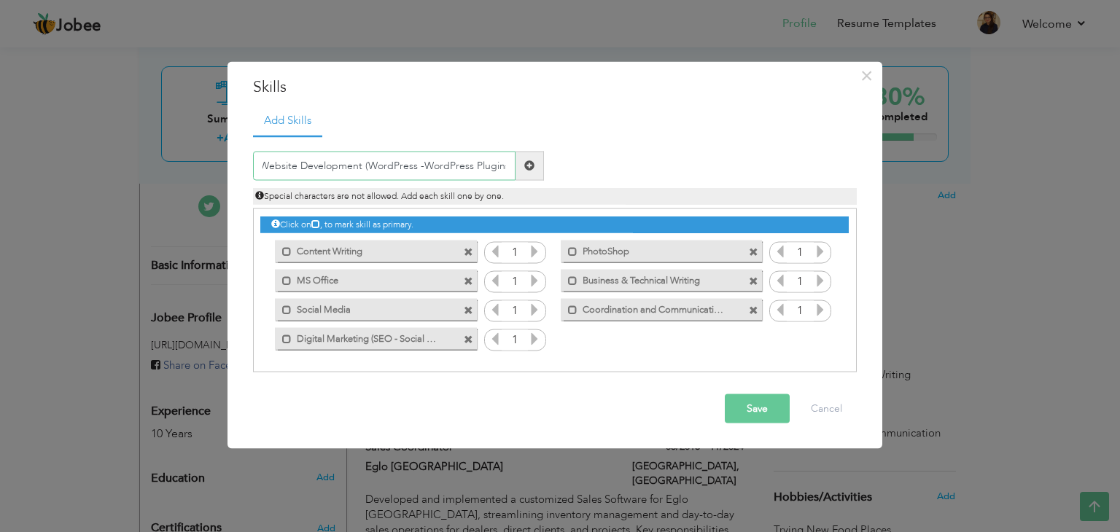
type input "Website Development (WordPress -WordPress Plugins)"
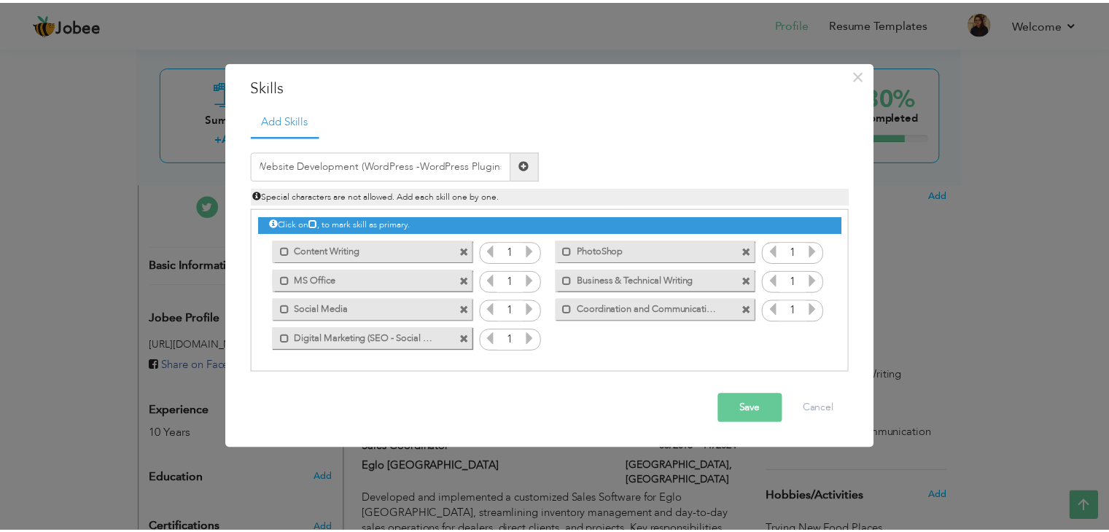
scroll to position [0, 0]
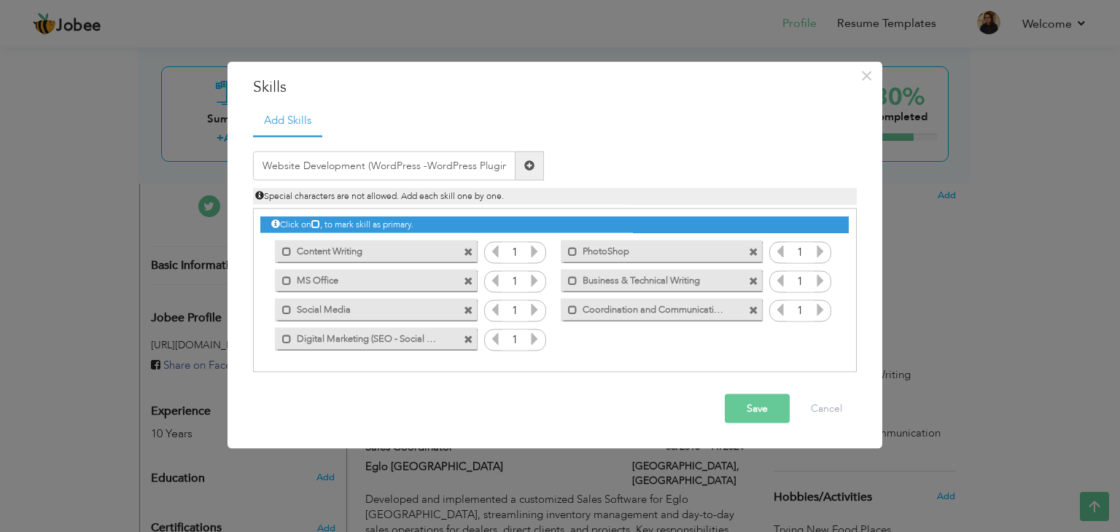
click at [521, 164] on span at bounding box center [530, 165] width 28 height 29
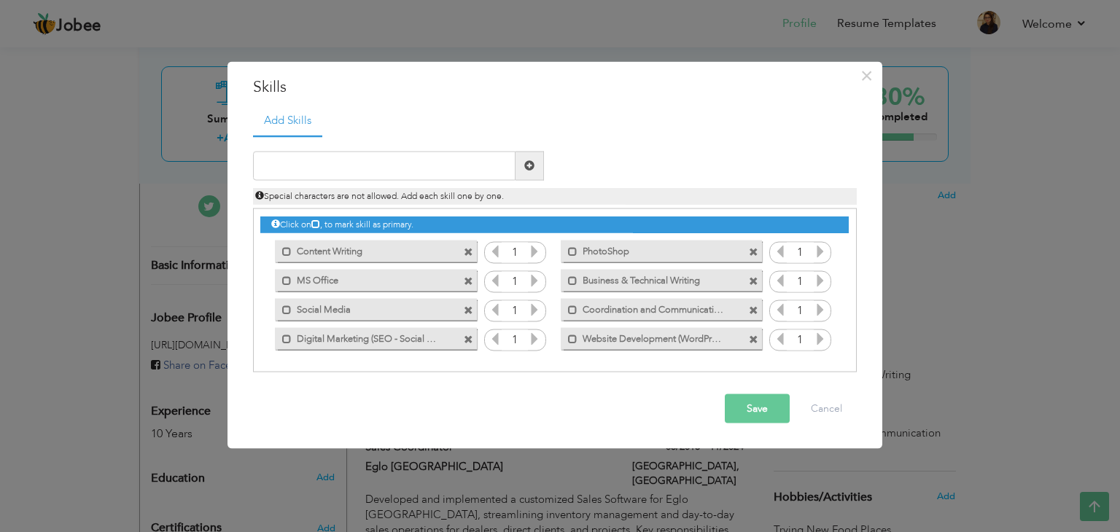
click at [467, 310] on span at bounding box center [468, 310] width 9 height 9
click at [418, 167] on input "text" at bounding box center [384, 165] width 263 height 29
paste input "- Sales Coordination (Strategic Purchasing, Sales"
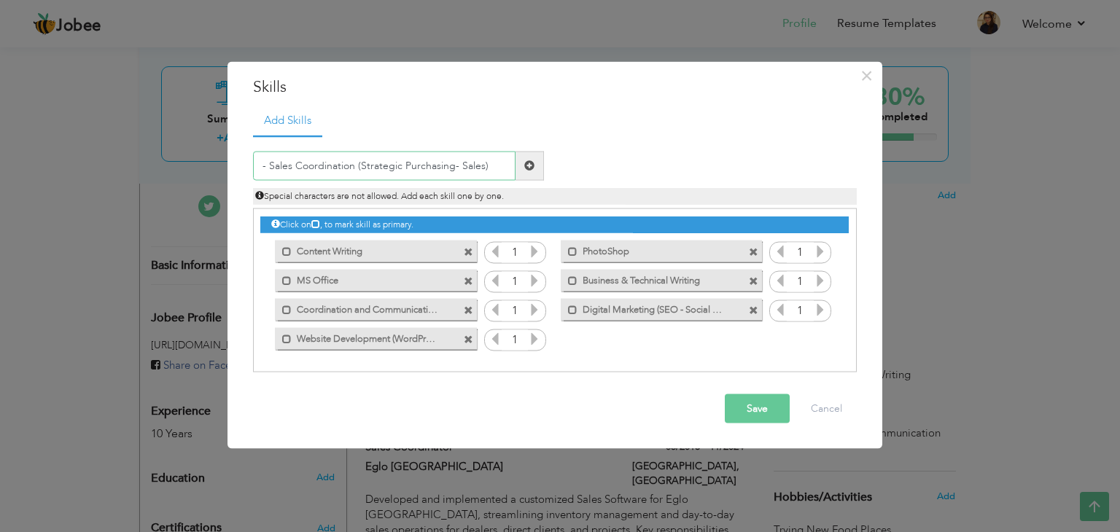
click at [457, 167] on input "- Sales Coordination (Strategic Purchasing- Sales)" at bounding box center [384, 165] width 263 height 29
click at [390, 167] on input "- Sales Coordination (Strategic Purchasing -Sales)" at bounding box center [384, 165] width 263 height 29
type input "- Sales Coordination (Strategic Purchasing -Sales)"
click at [531, 161] on span at bounding box center [529, 165] width 10 height 10
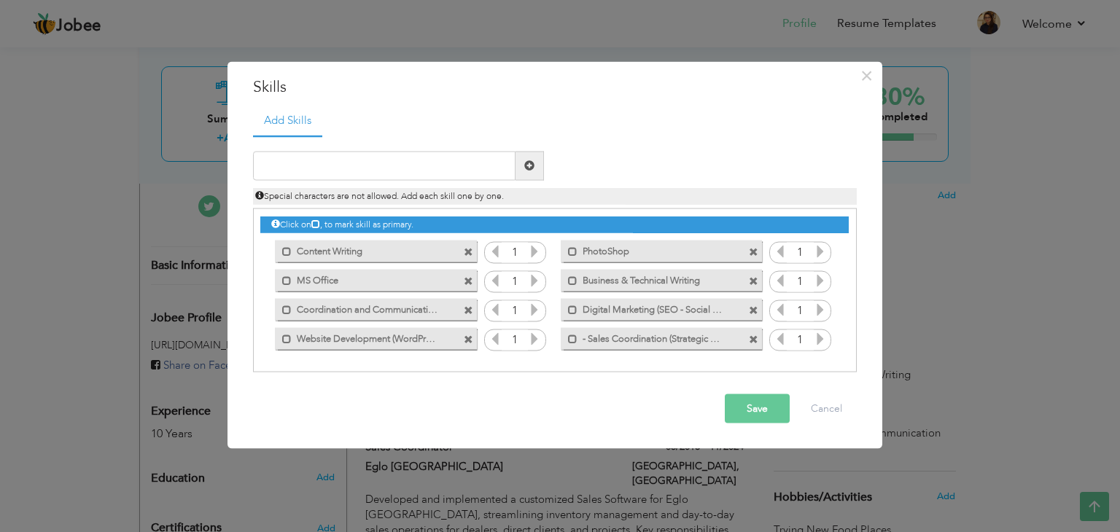
click at [754, 252] on span at bounding box center [753, 252] width 9 height 9
click at [462, 166] on input "text" at bounding box center [384, 165] width 263 height 29
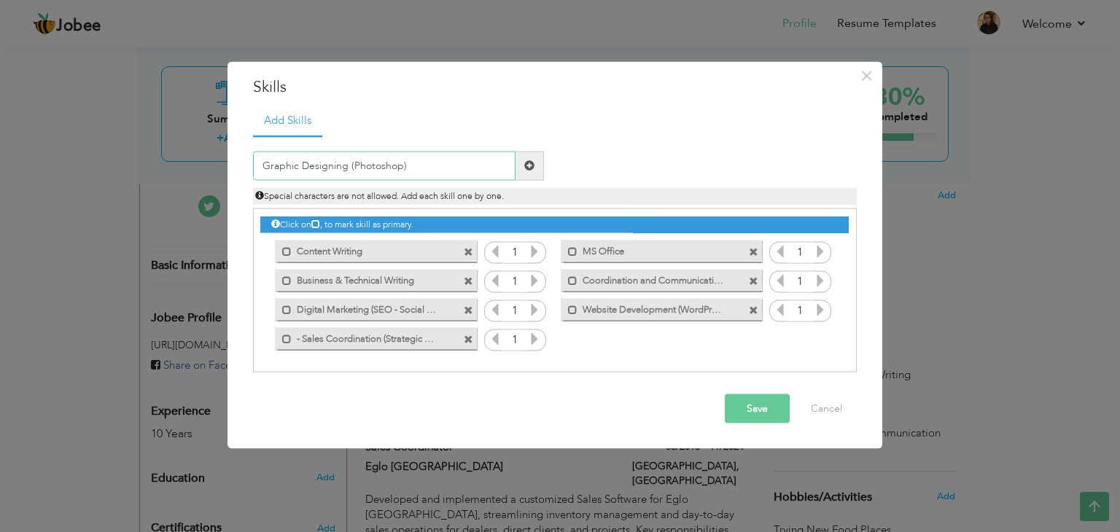
type input "Graphic Designing (Photoshop)"
click at [536, 158] on span at bounding box center [530, 165] width 28 height 29
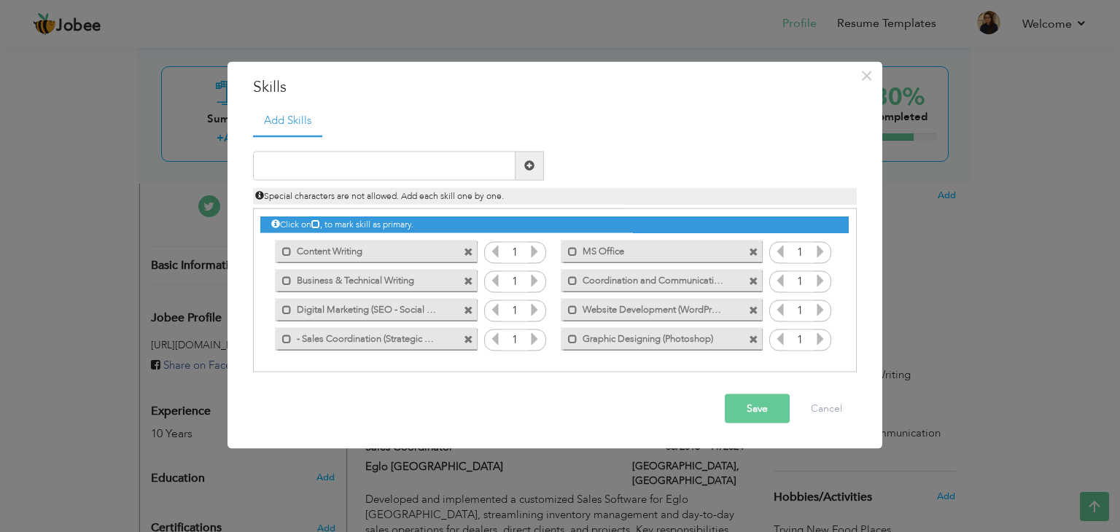
click at [731, 308] on div "Mark as primary skill." at bounding box center [661, 310] width 201 height 22
click at [328, 335] on label "- Sales Coordination (Strategic Purchasing -Sales)" at bounding box center [365, 337] width 147 height 18
click at [320, 335] on label "- Sales Coordination (Strategic Purchasing -Sales)" at bounding box center [367, 337] width 145 height 18
click at [438, 338] on div "Mark as primary skill." at bounding box center [375, 339] width 201 height 22
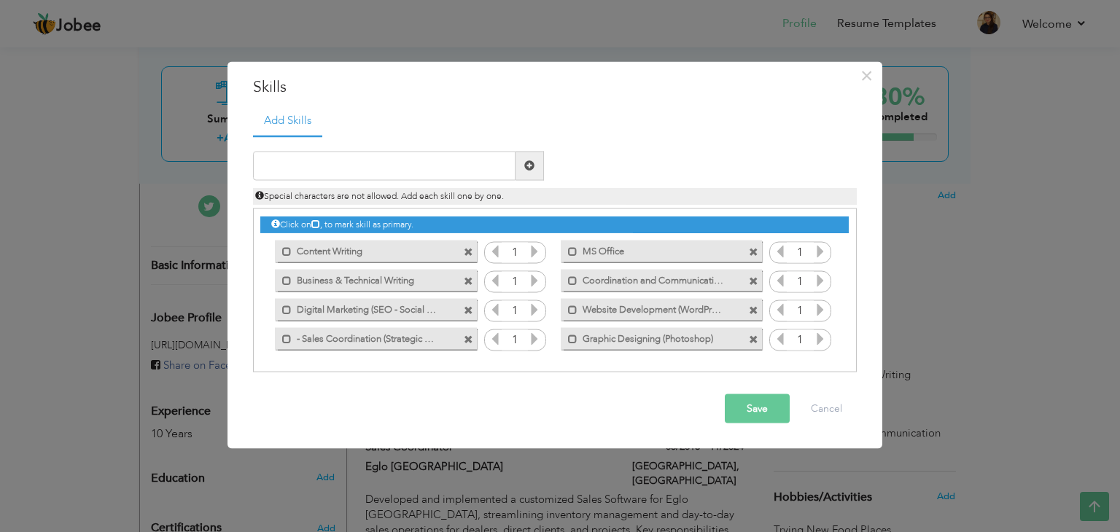
click at [467, 338] on span at bounding box center [468, 339] width 9 height 9
click at [381, 173] on input "text" at bounding box center [384, 165] width 263 height 29
paste input "- Sales Coordination (Strategic Purchasing, Sales"
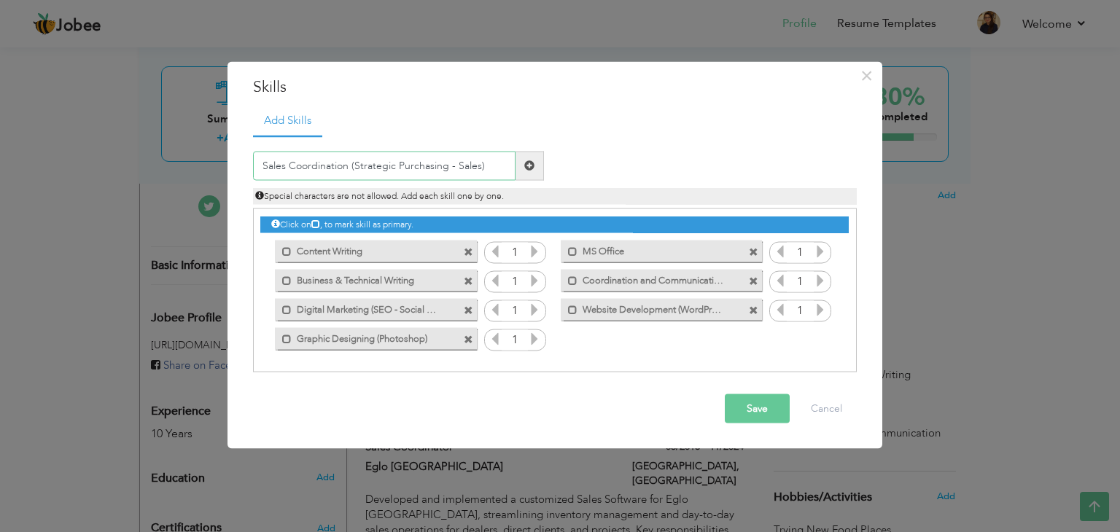
type input "Sales Coordination (Strategic Purchasing - Sales)"
click at [525, 167] on span at bounding box center [529, 165] width 10 height 10
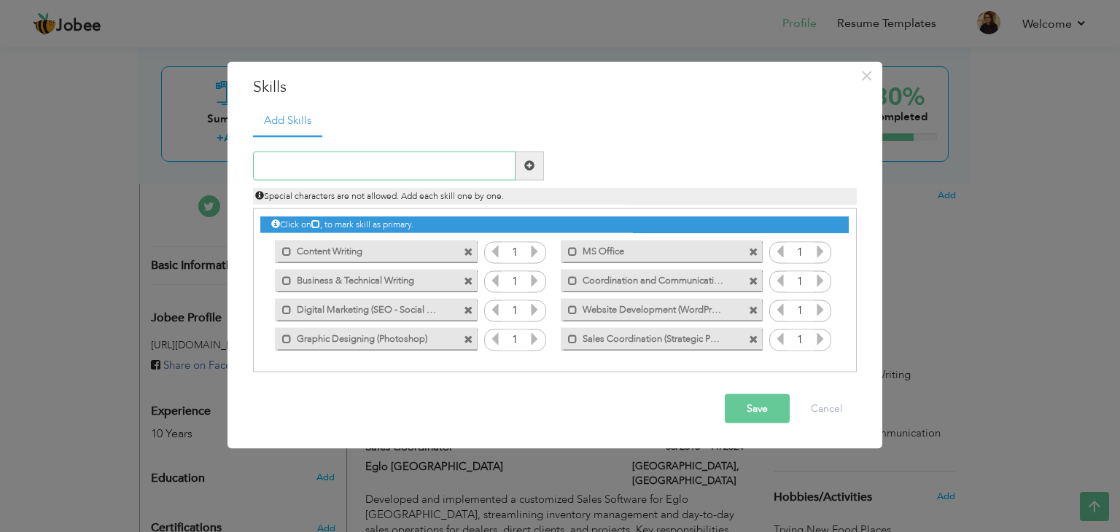
click at [504, 161] on input "text" at bounding box center [384, 165] width 263 height 29
click at [365, 168] on input "Web Designing (HTML CSS Bootstrap)" at bounding box center [384, 165] width 263 height 29
type input "Web Designing (HTML - CSS - Bootstrap)"
click at [526, 167] on span at bounding box center [529, 165] width 10 height 10
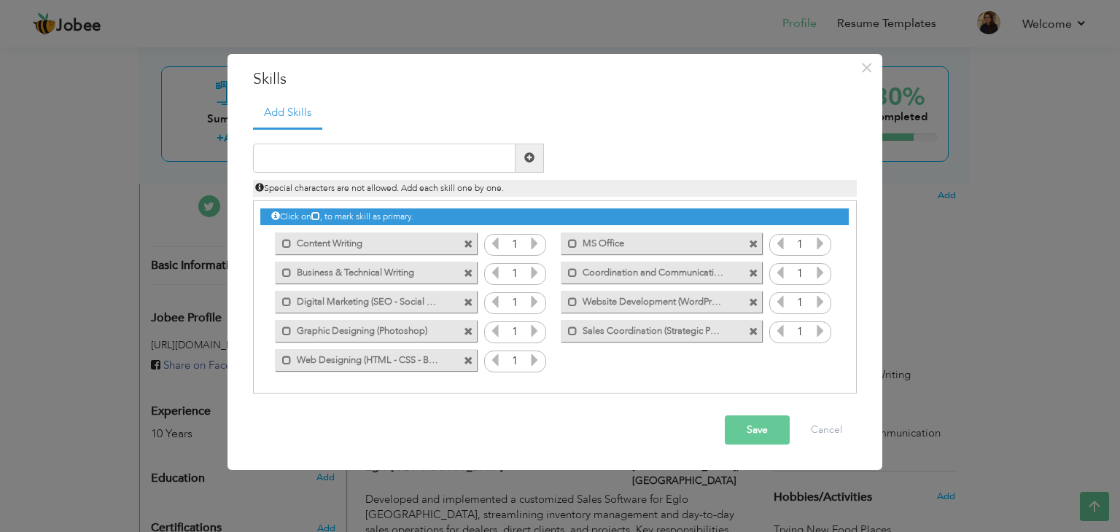
click at [526, 167] on span at bounding box center [530, 158] width 28 height 29
click at [754, 241] on span at bounding box center [753, 244] width 9 height 9
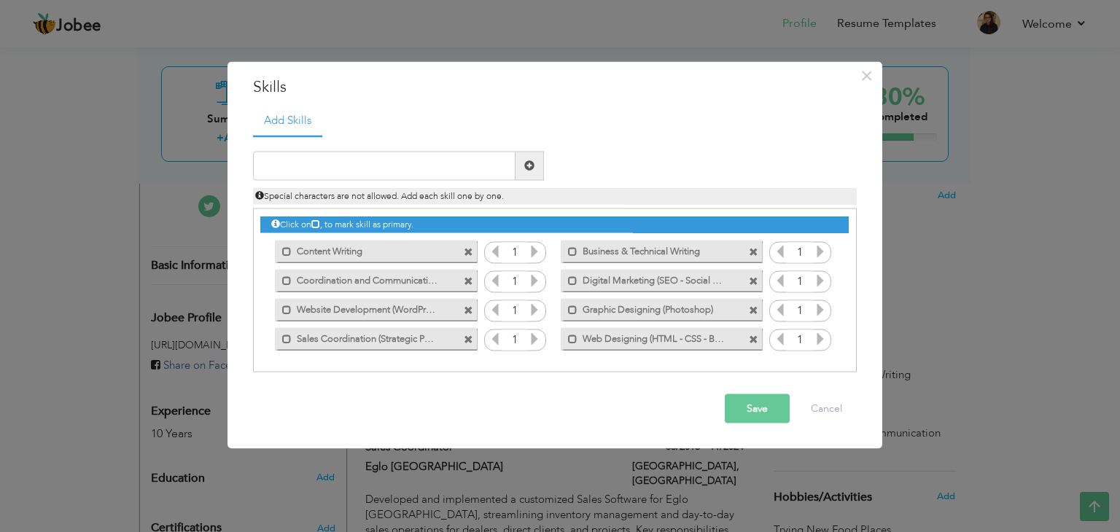
drag, startPoint x: 385, startPoint y: 338, endPoint x: 384, endPoint y: 254, distance: 83.1
click at [384, 254] on div "Click on , to mark skill as primary. Mark as primary skill. Sales 1 Content Wri…" at bounding box center [554, 281] width 588 height 144
click at [411, 336] on label "Sales Coordination (Strategic Purchasing - Sales)" at bounding box center [365, 337] width 147 height 18
drag, startPoint x: 411, startPoint y: 336, endPoint x: 405, endPoint y: 252, distance: 84.8
click at [405, 252] on div "Click on , to mark skill as primary. Mark as primary skill. Sales 1 Content Wri…" at bounding box center [554, 281] width 588 height 144
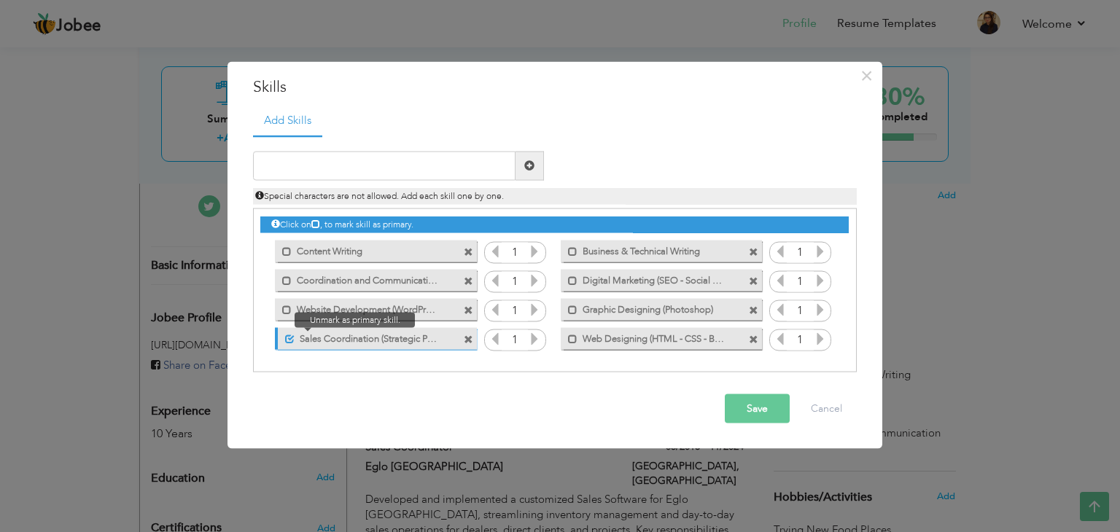
click at [292, 337] on span at bounding box center [289, 339] width 9 height 9
click at [751, 400] on button "Save" at bounding box center [757, 408] width 65 height 29
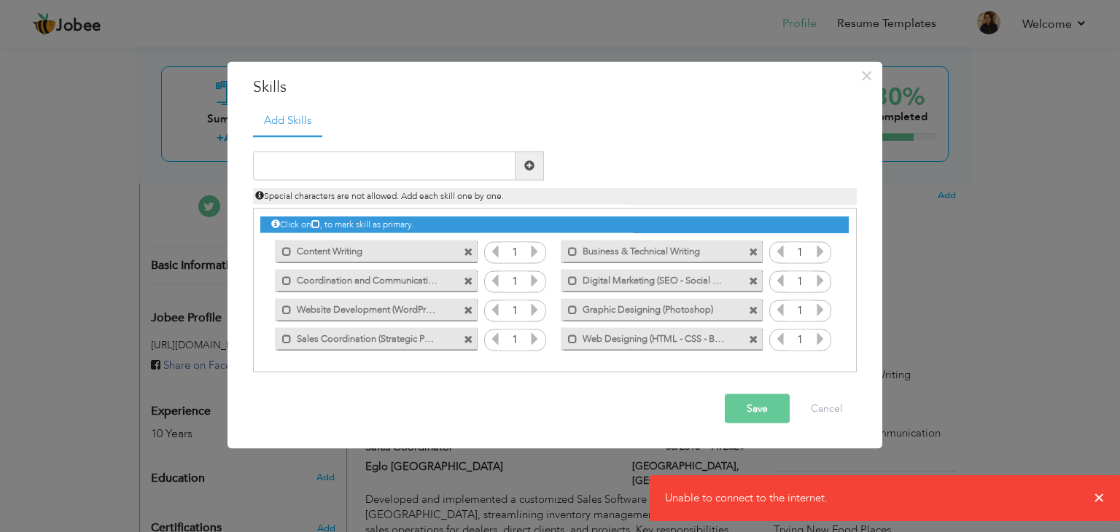
click at [1099, 497] on div "× Skills Add Skills Duplicate entry Mark as primary skill. Sales" at bounding box center [560, 266] width 1120 height 532
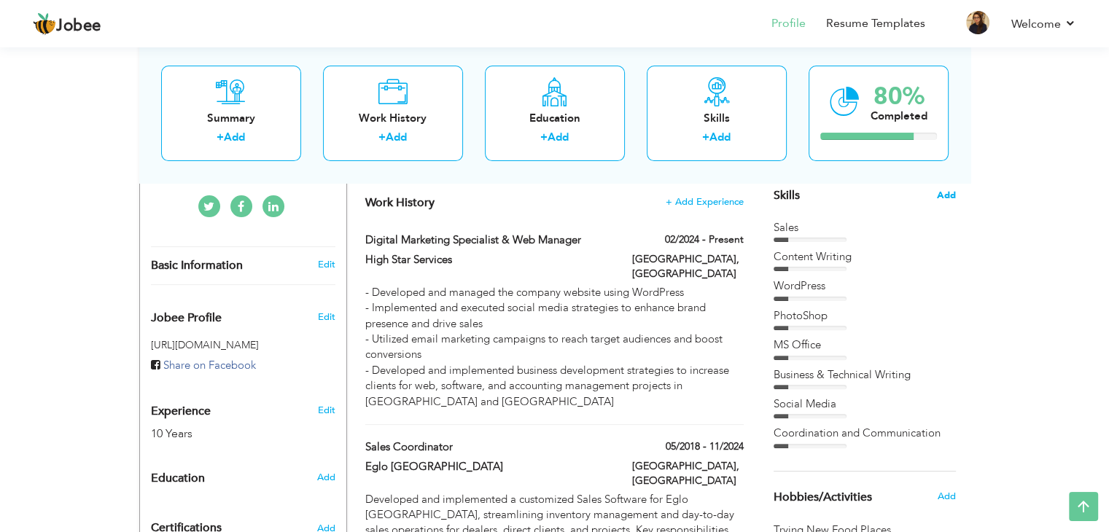
click at [949, 190] on span "Add" at bounding box center [946, 196] width 19 height 14
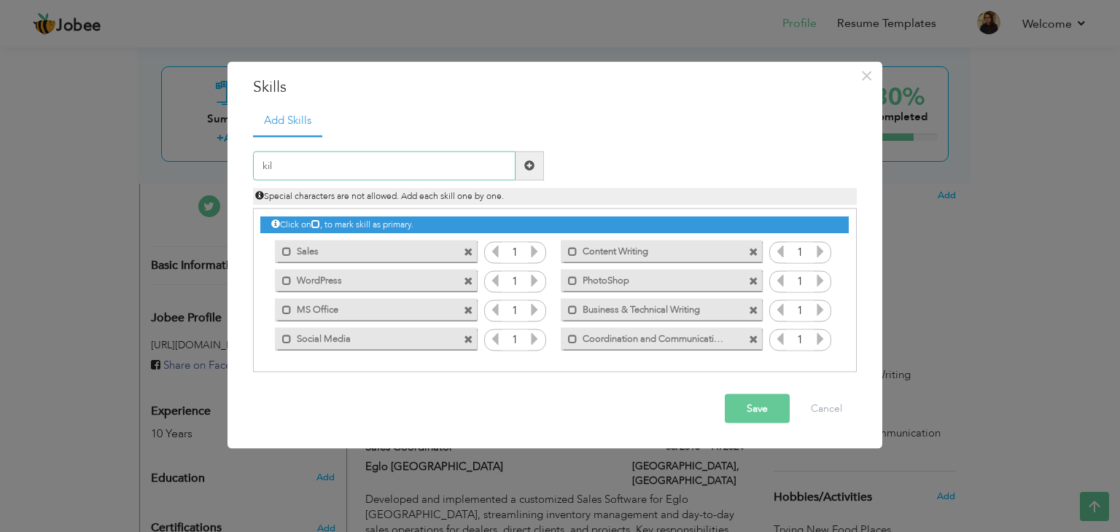
type input "kil"
click at [529, 168] on span at bounding box center [529, 165] width 10 height 10
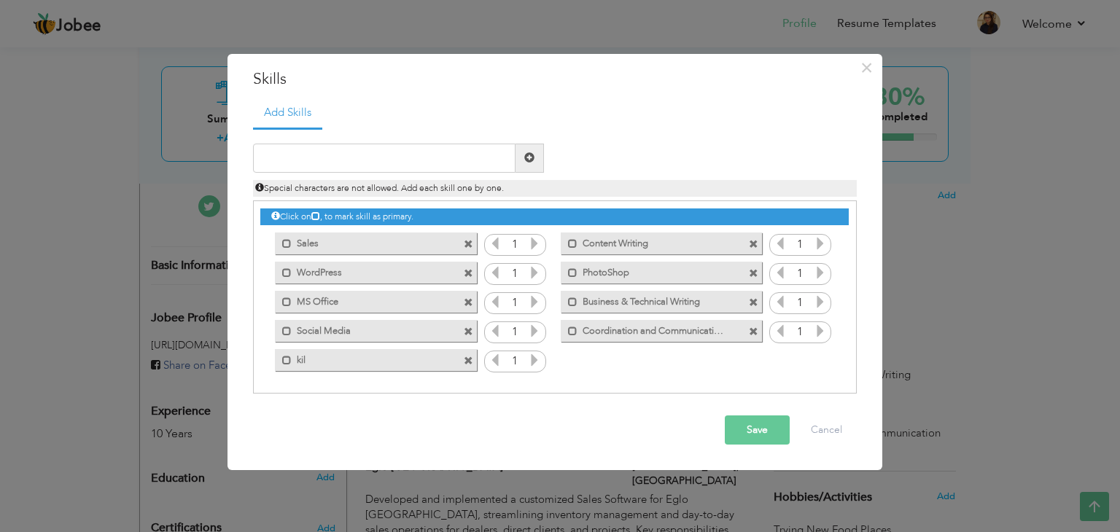
click at [760, 421] on button "Save" at bounding box center [757, 430] width 65 height 29
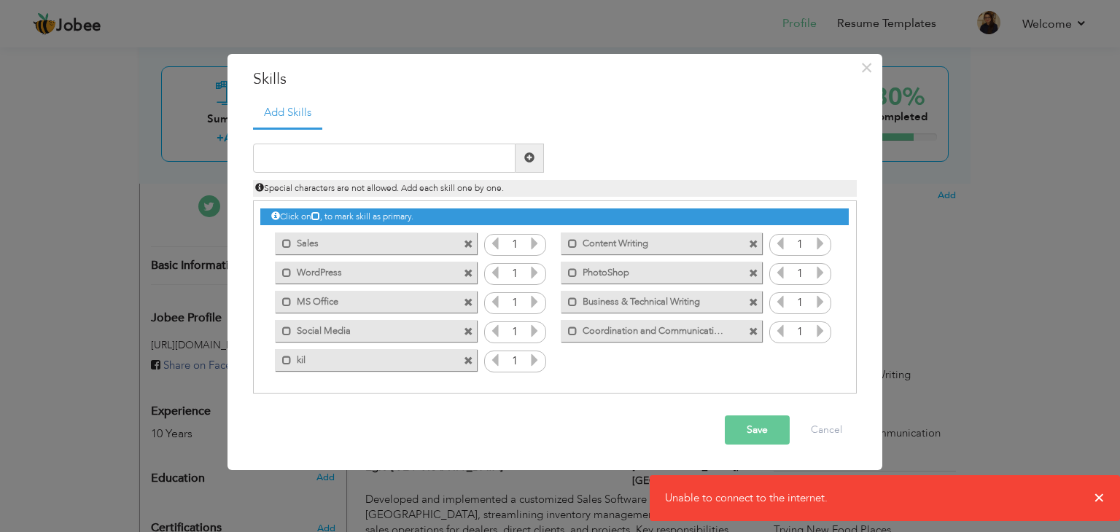
click at [1100, 504] on div "× Skills Add Skills Duplicate entry Mark as primary skill. Sales" at bounding box center [560, 266] width 1120 height 532
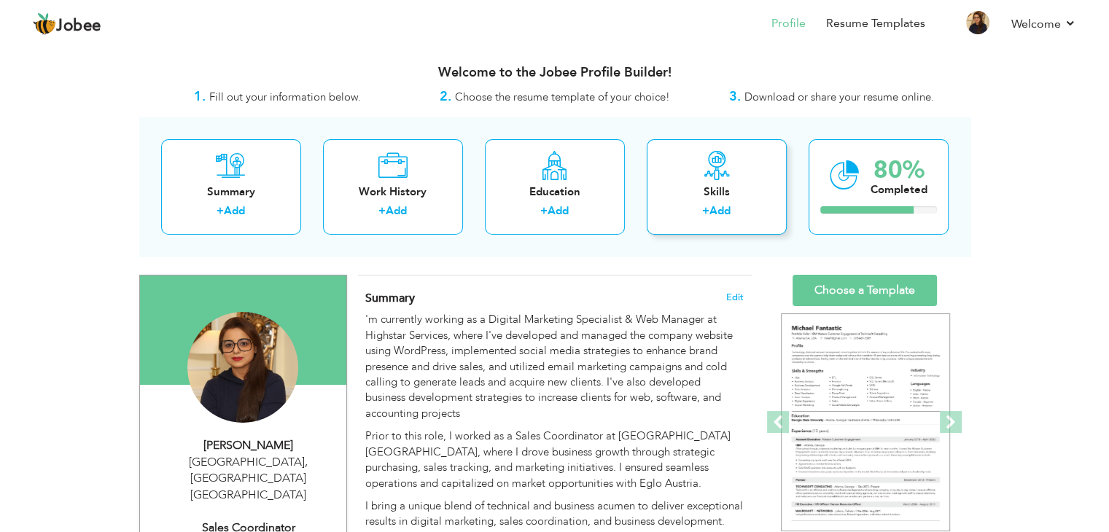
click at [732, 203] on div "+ Add" at bounding box center [716, 212] width 117 height 19
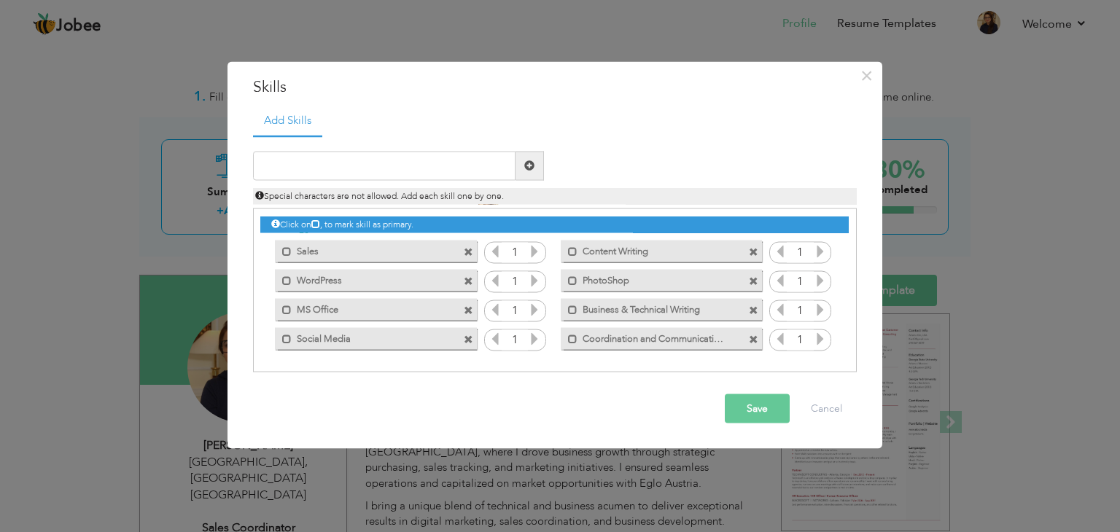
click at [465, 281] on span at bounding box center [468, 281] width 9 height 9
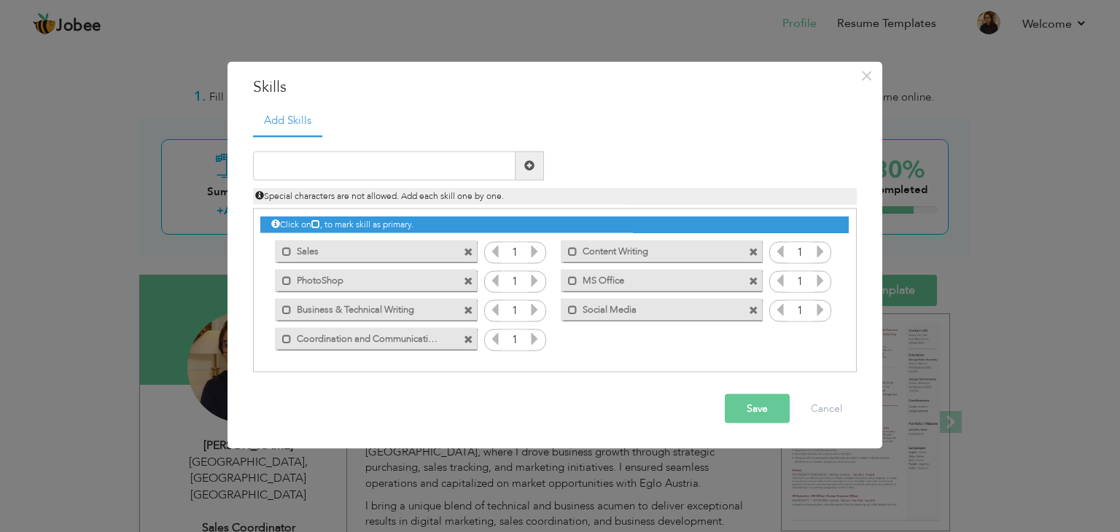
click at [465, 281] on span at bounding box center [468, 281] width 9 height 9
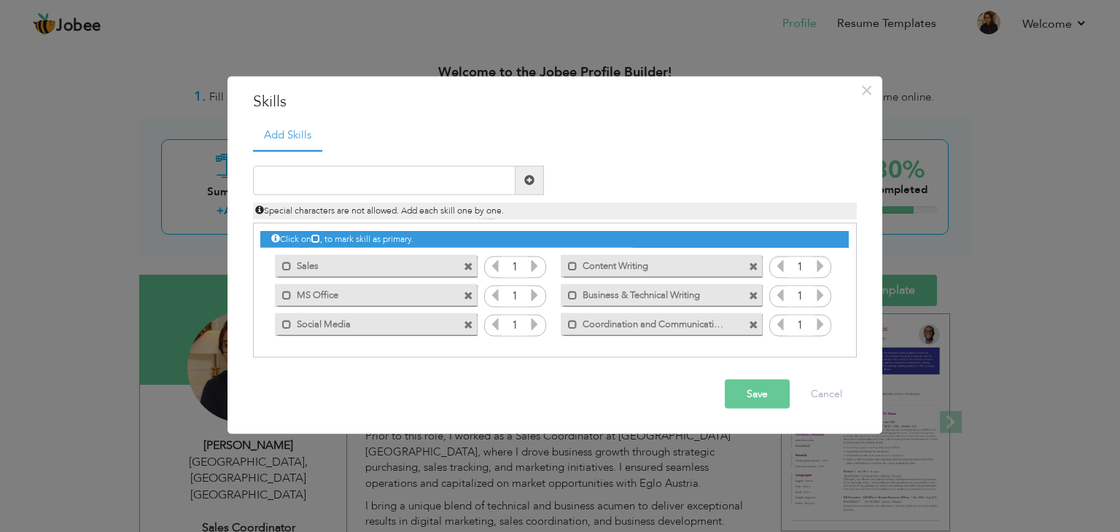
click at [467, 268] on span at bounding box center [468, 267] width 9 height 9
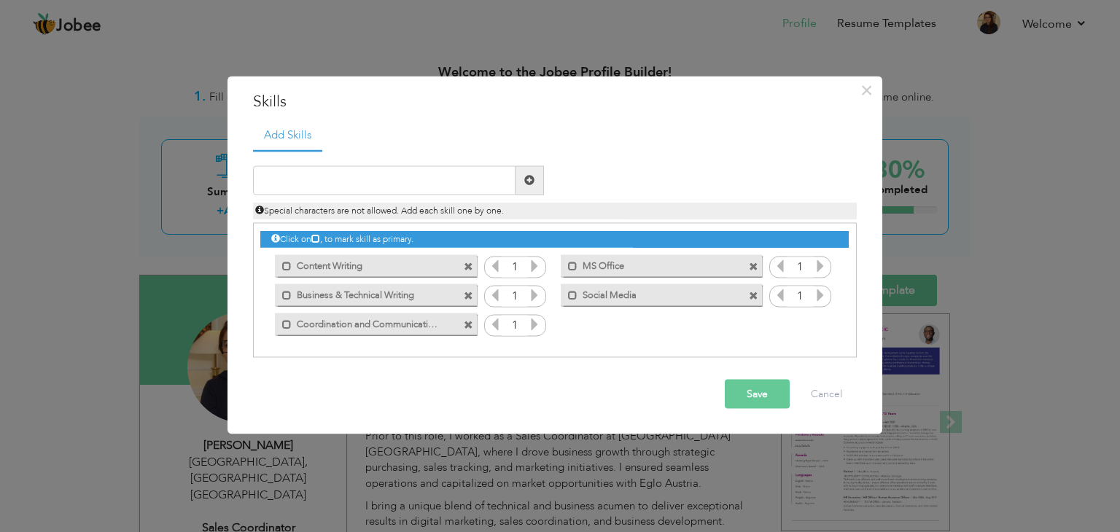
click at [755, 266] on span at bounding box center [753, 267] width 9 height 9
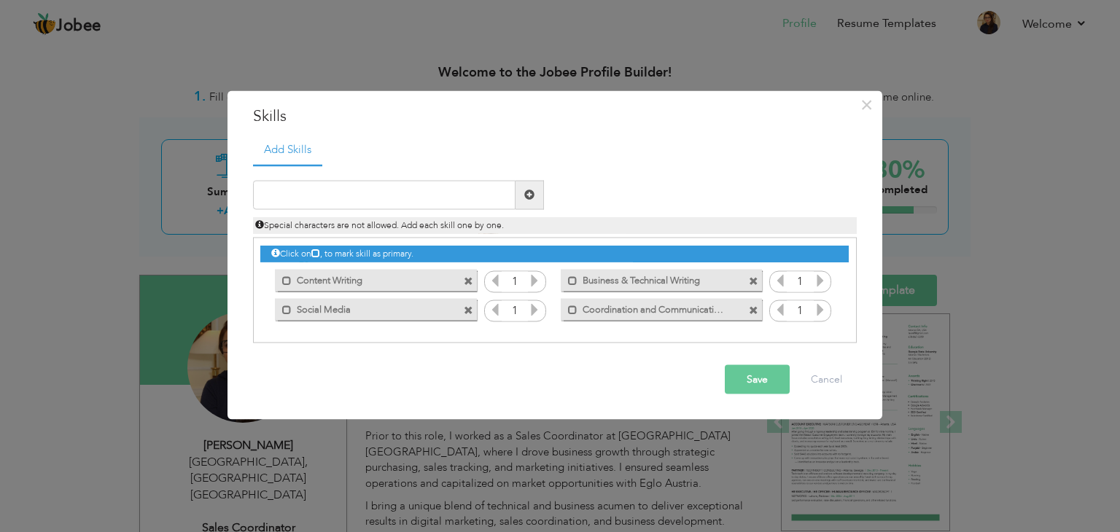
click at [469, 308] on span at bounding box center [468, 310] width 9 height 9
click at [416, 280] on label "Content Writing" at bounding box center [365, 279] width 147 height 18
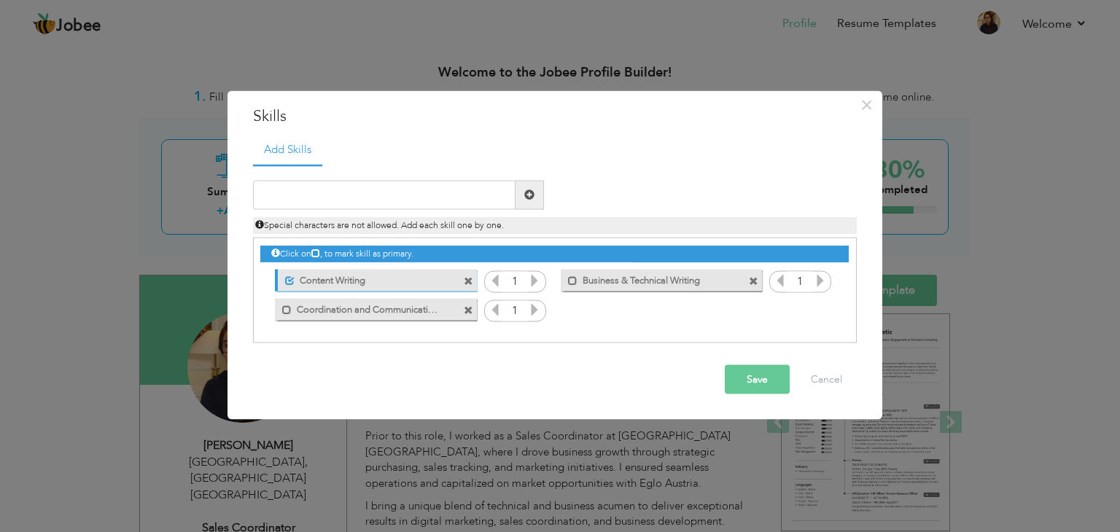
drag, startPoint x: 416, startPoint y: 280, endPoint x: 481, endPoint y: 292, distance: 66.8
click at [481, 292] on div "Unmark as primary skill. Content Writing" at bounding box center [371, 280] width 223 height 29
click at [424, 279] on label "Content Writing" at bounding box center [367, 279] width 145 height 18
click at [752, 383] on button "Save" at bounding box center [757, 379] width 65 height 29
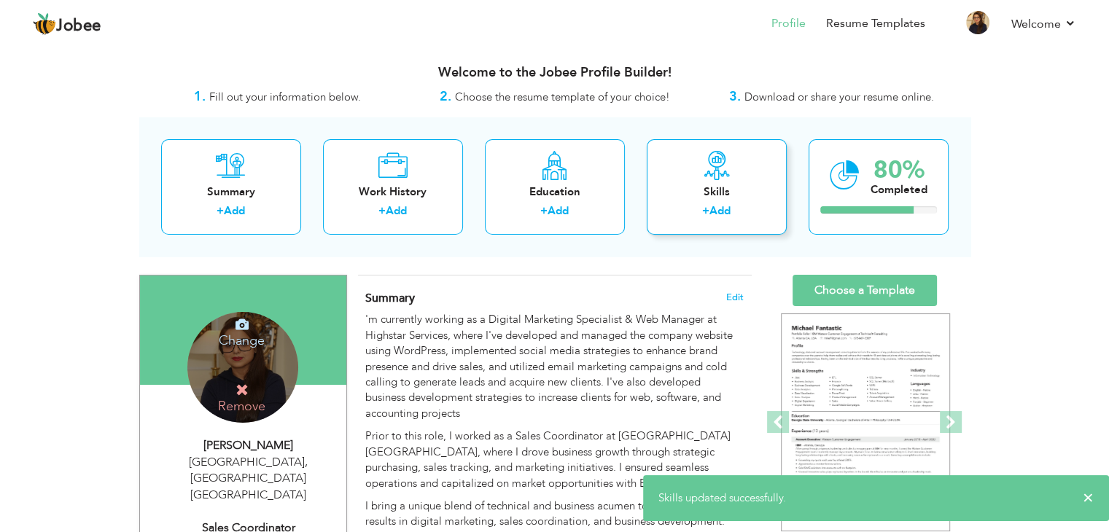
click at [720, 226] on div "Skills + Add" at bounding box center [717, 187] width 140 height 96
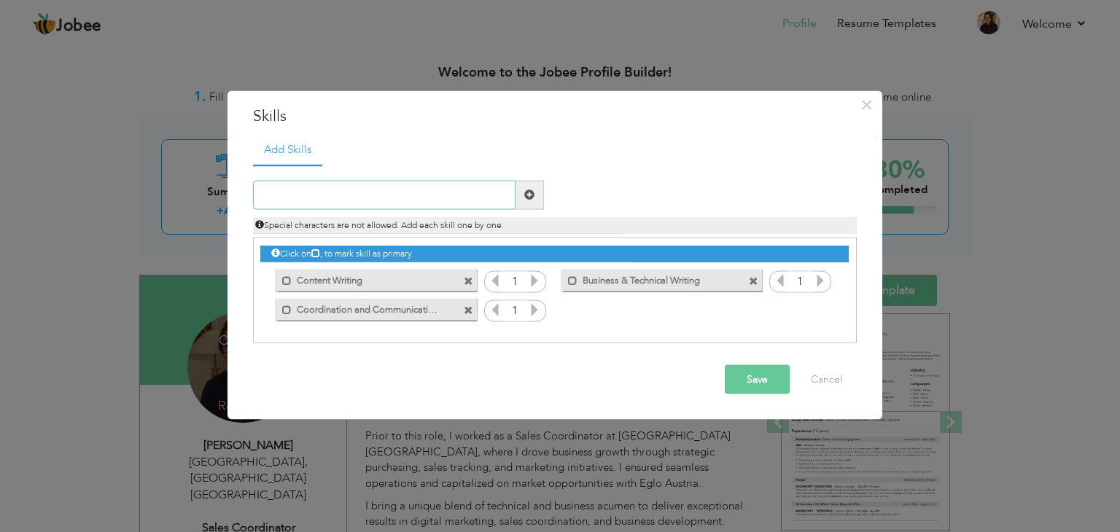
paste input "Digital Marketing - SEO - Social Media - Email Mar"
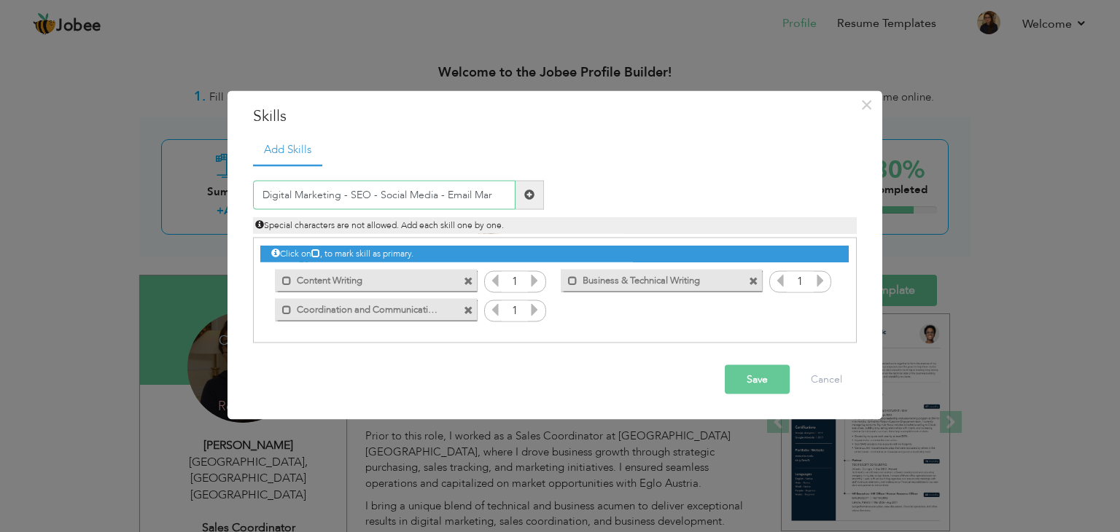
click at [349, 190] on input "Digital Marketing - SEO - Social Media - Email Mar" at bounding box center [384, 194] width 263 height 29
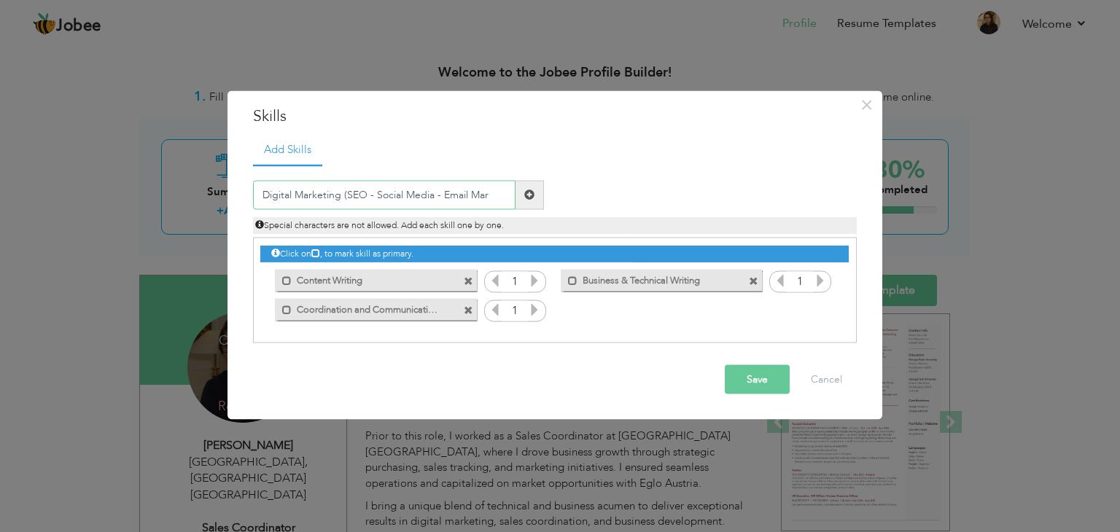
click at [489, 194] on input "Digital Marketing (SEO - Social Media - Email Mar" at bounding box center [384, 194] width 263 height 29
type input "Digital Marketing (SEO - Social Media - Emails)"
click at [528, 199] on span at bounding box center [529, 195] width 10 height 10
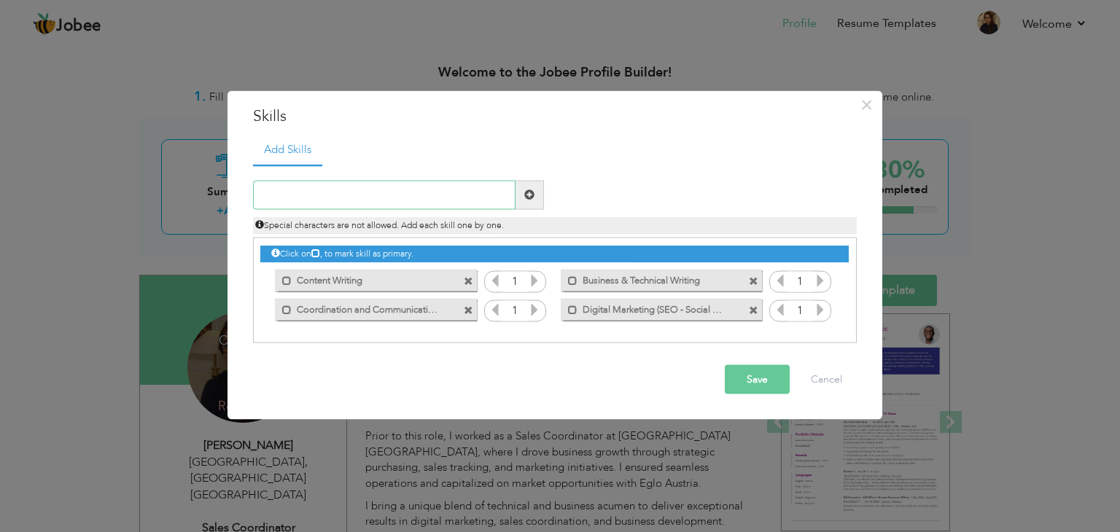
click at [338, 199] on input "text" at bounding box center [384, 194] width 263 height 29
paste input "Website Development - WordPress - WordPress Plugin"
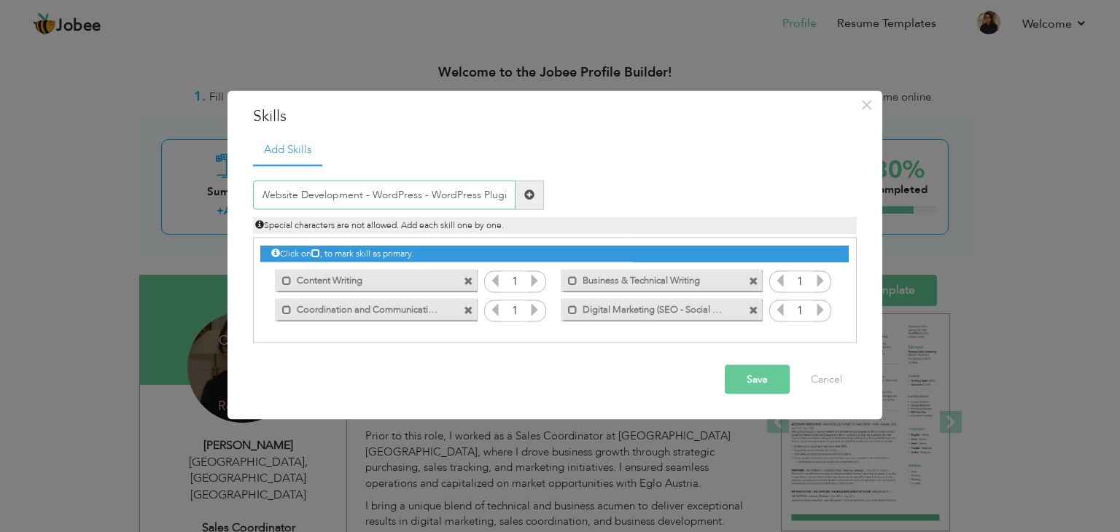
click at [374, 193] on input "Website Development - WordPress - WordPress Plugin" at bounding box center [384, 194] width 263 height 29
click at [508, 199] on input "Website Development (WordPress - WordPress Plugin" at bounding box center [384, 194] width 263 height 29
click at [508, 199] on input "Website Development (WordPress - WordPress Plugins" at bounding box center [384, 194] width 263 height 29
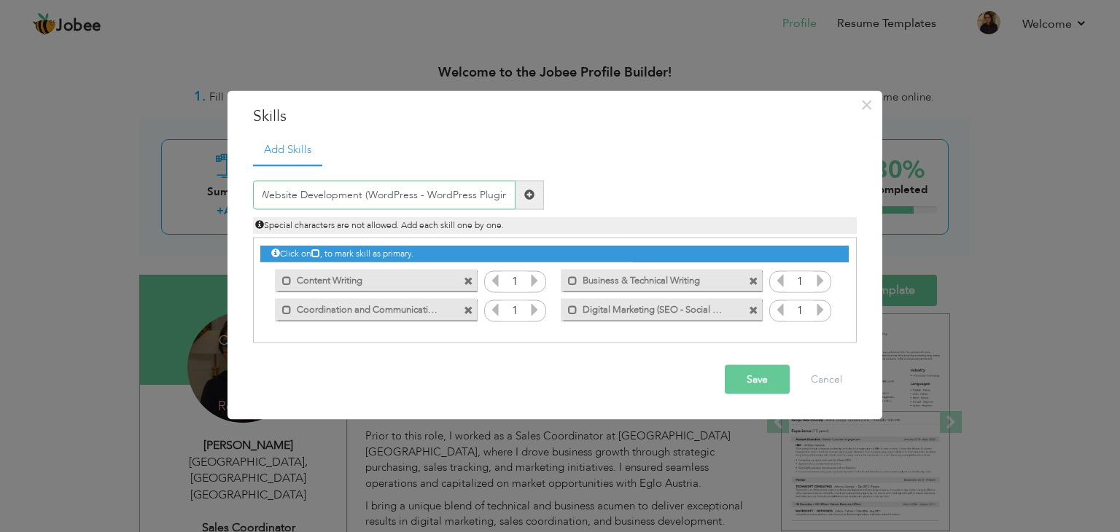
click at [508, 199] on input "Website Development (WordPress - WordPress Plugins" at bounding box center [384, 194] width 263 height 29
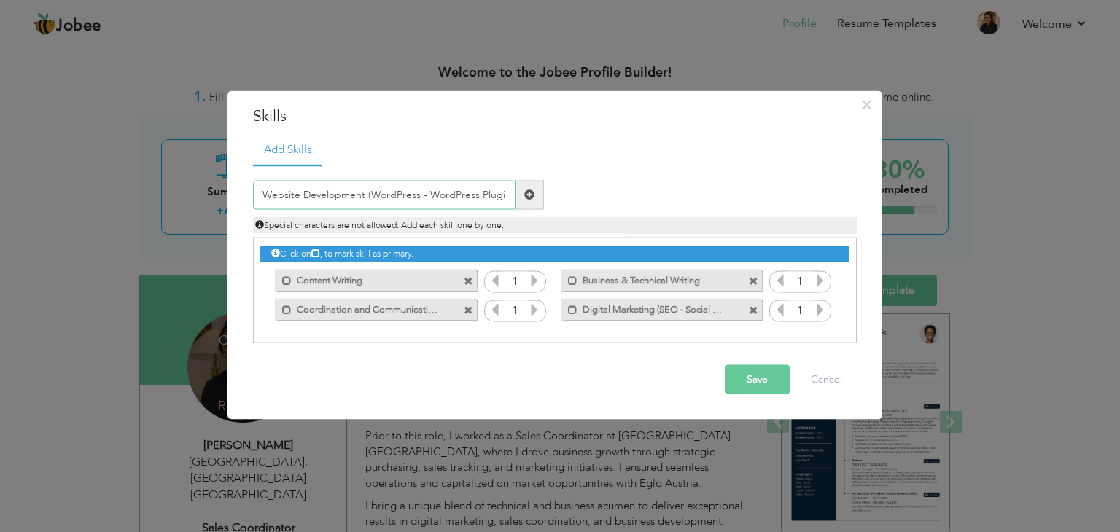
scroll to position [0, 1]
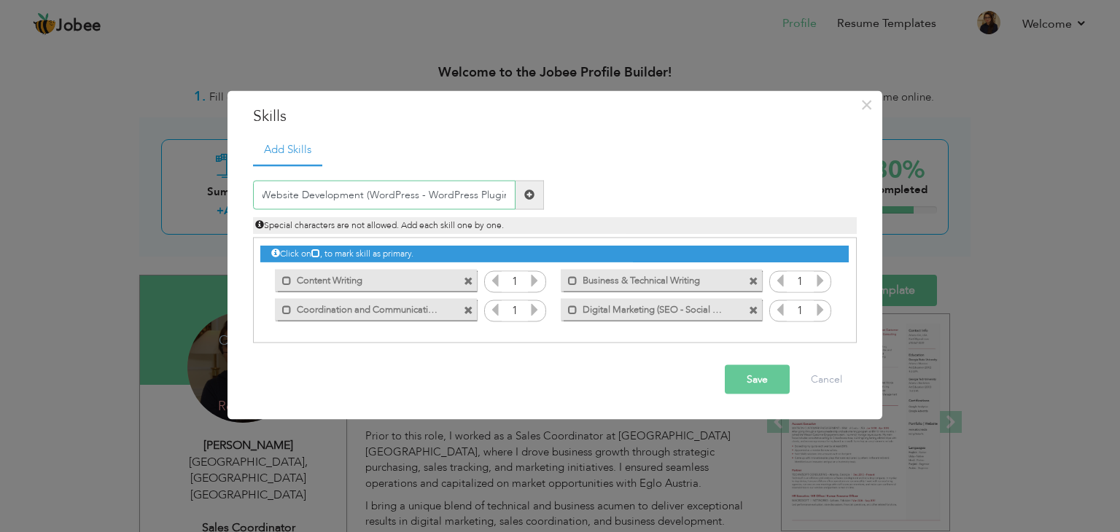
type input "Website Development (WordPress - WordPress Plugin)"
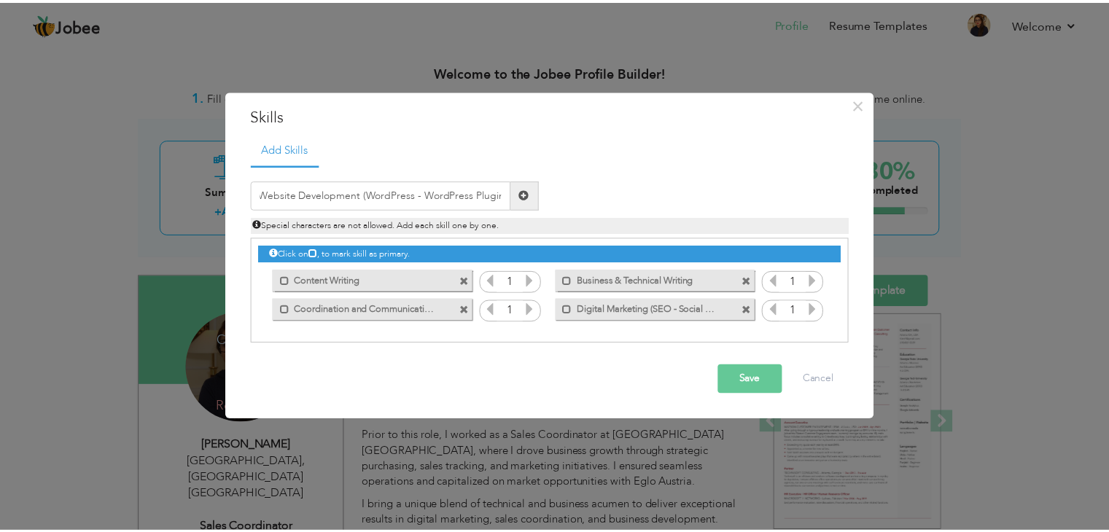
scroll to position [0, 0]
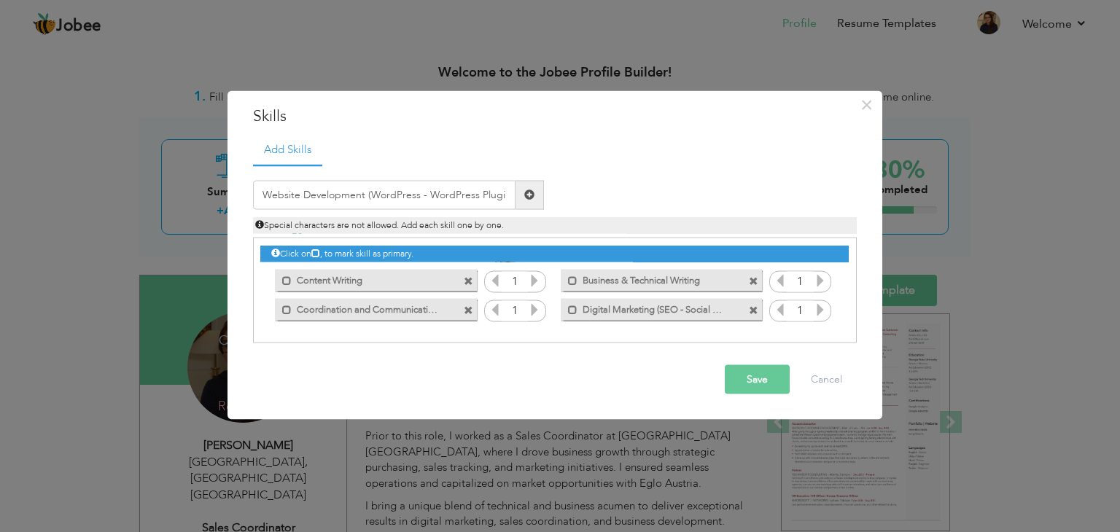
click at [535, 195] on span at bounding box center [530, 194] width 28 height 29
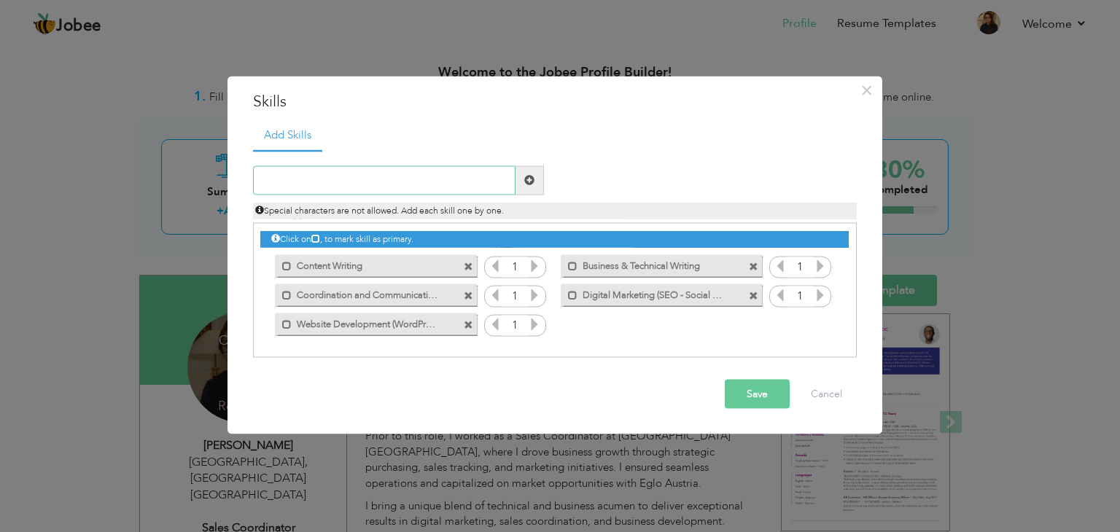
click at [349, 189] on input "text" at bounding box center [384, 180] width 263 height 29
paste input "Sales Coordination - Strategic Purchasing - Sales"
type input "Sales Coordination (Strategic Purchasing - Sales)"
click at [518, 184] on span at bounding box center [530, 180] width 28 height 29
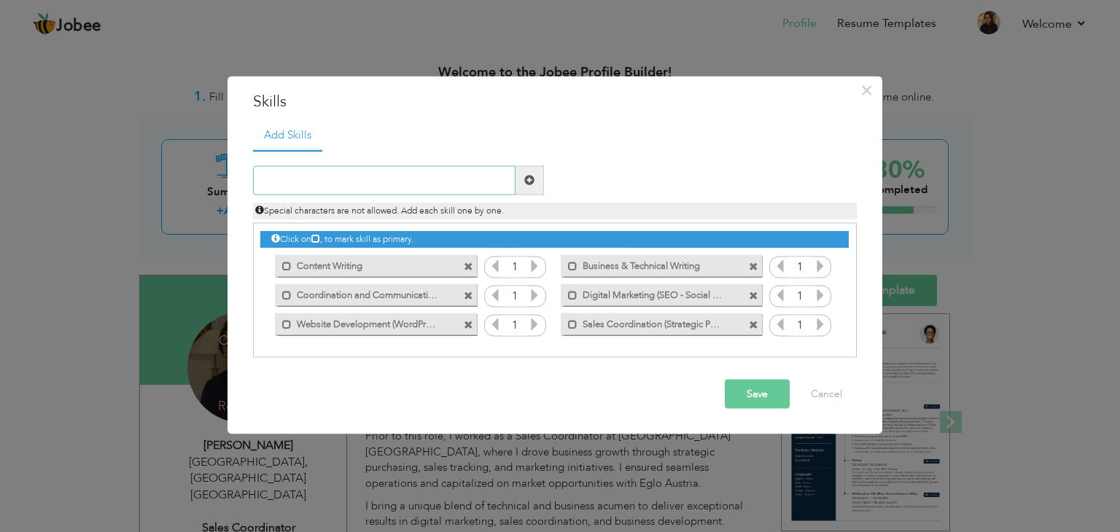
click at [338, 174] on input "text" at bounding box center [384, 180] width 263 height 29
paste input "Graphic Designing"
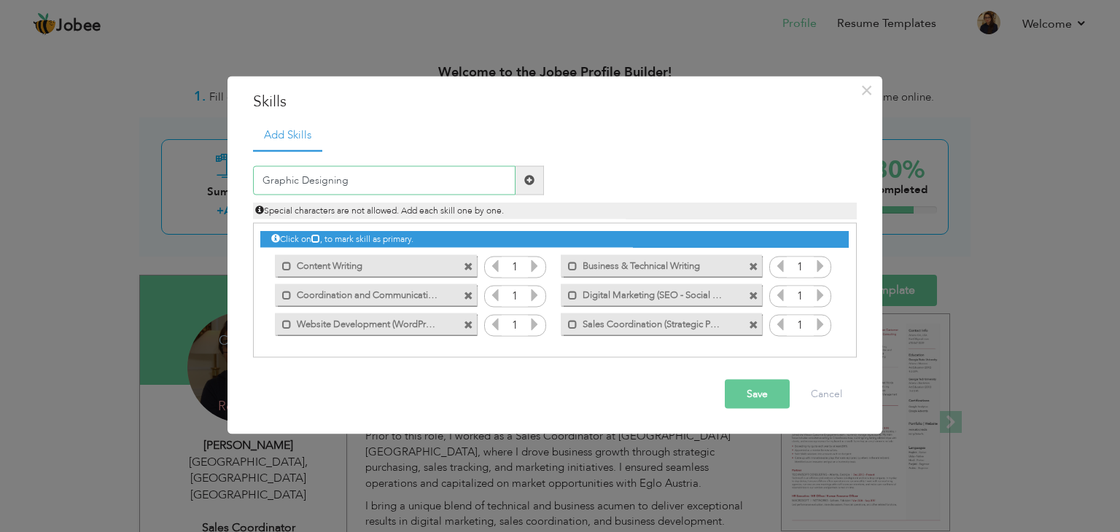
type input "Graphic Designing"
click at [527, 184] on span at bounding box center [529, 180] width 10 height 10
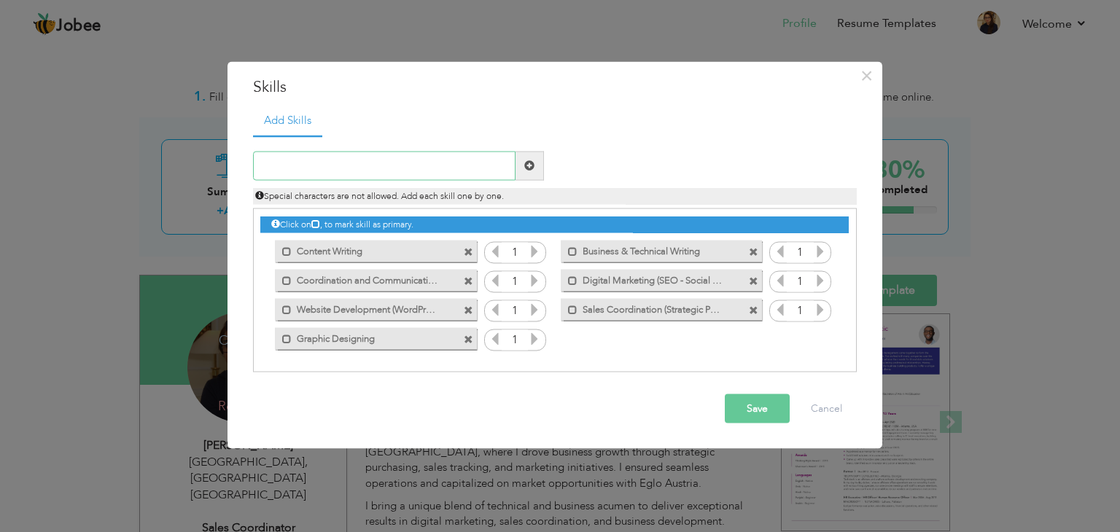
click at [321, 176] on input "text" at bounding box center [384, 165] width 263 height 29
type input "Web Designing (HTML CSS Bootstrap)"
click at [533, 170] on span at bounding box center [529, 165] width 10 height 10
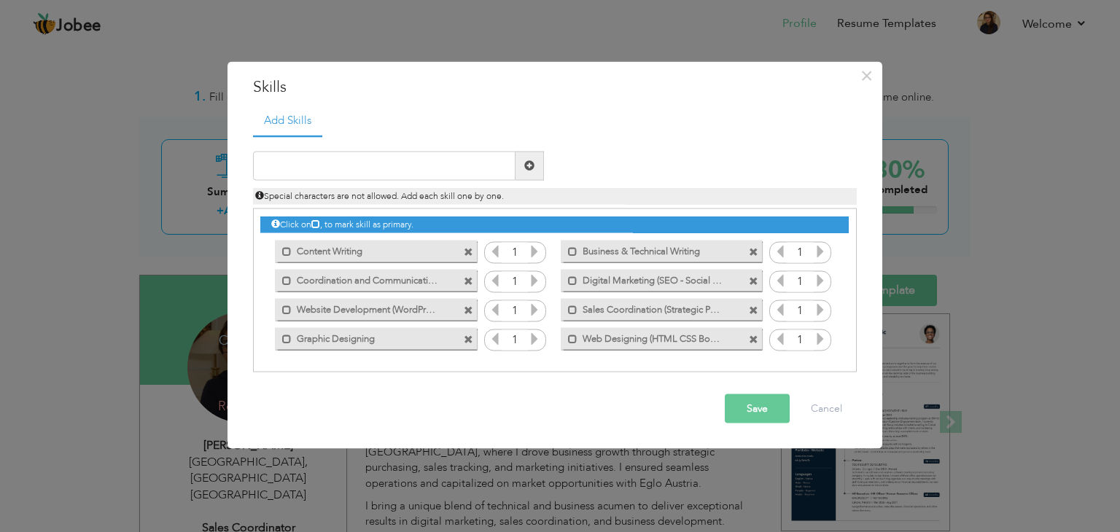
click at [767, 408] on button "Save" at bounding box center [757, 408] width 65 height 29
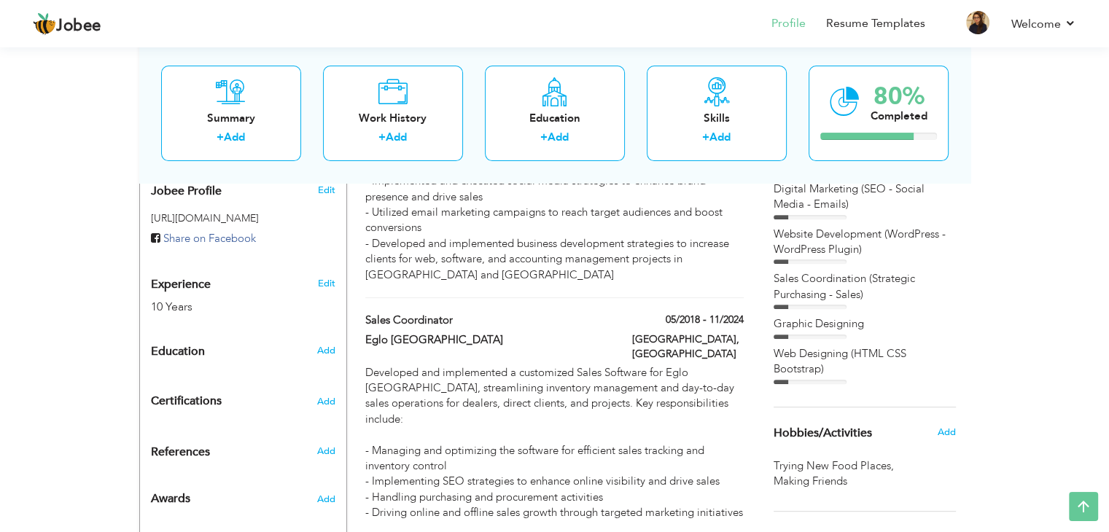
scroll to position [484, 0]
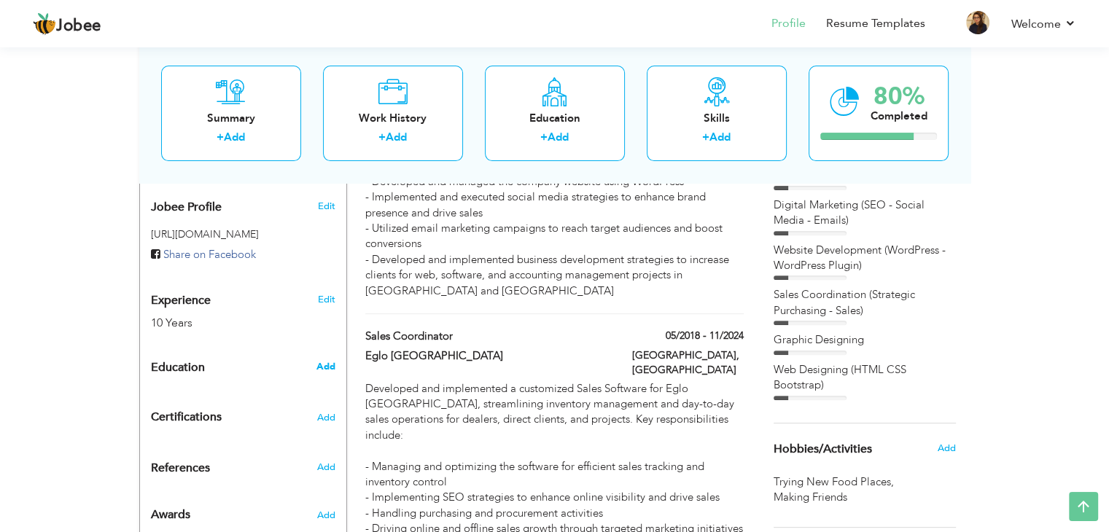
click at [332, 360] on span "Add" at bounding box center [325, 366] width 19 height 13
radio input "true"
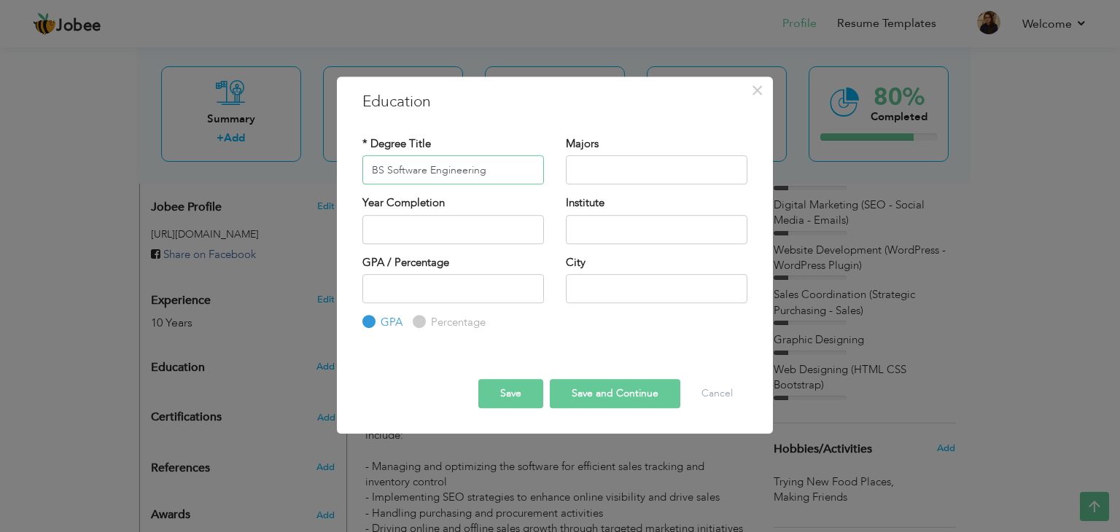
type input "BS Software Engineering"
click at [706, 167] on input "text" at bounding box center [657, 169] width 182 height 29
type input "T"
type input "Web Development"
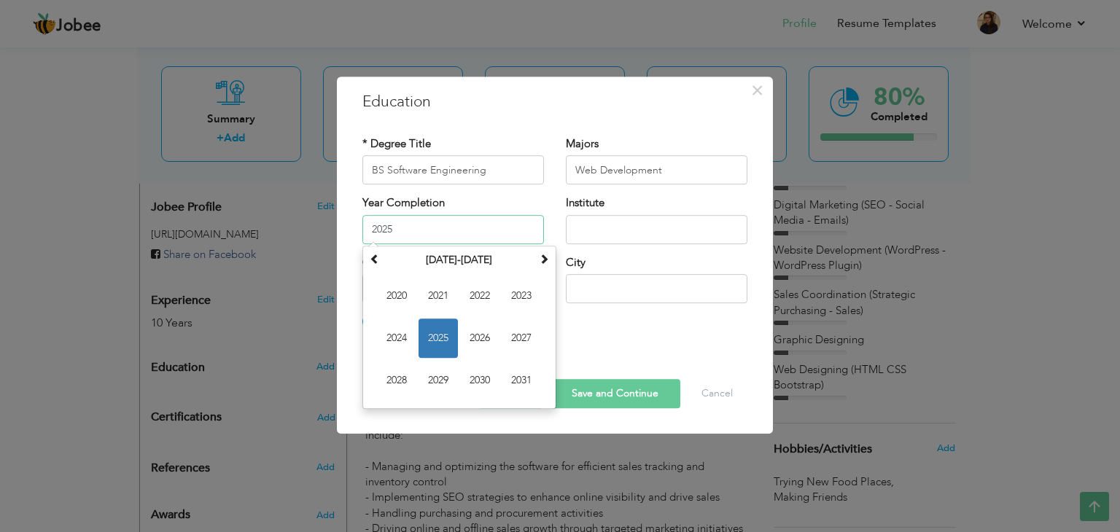
click at [475, 234] on input "2025" at bounding box center [453, 229] width 182 height 29
click at [373, 257] on span at bounding box center [375, 259] width 10 height 10
click at [530, 298] on span "2013" at bounding box center [521, 295] width 39 height 39
type input "2013"
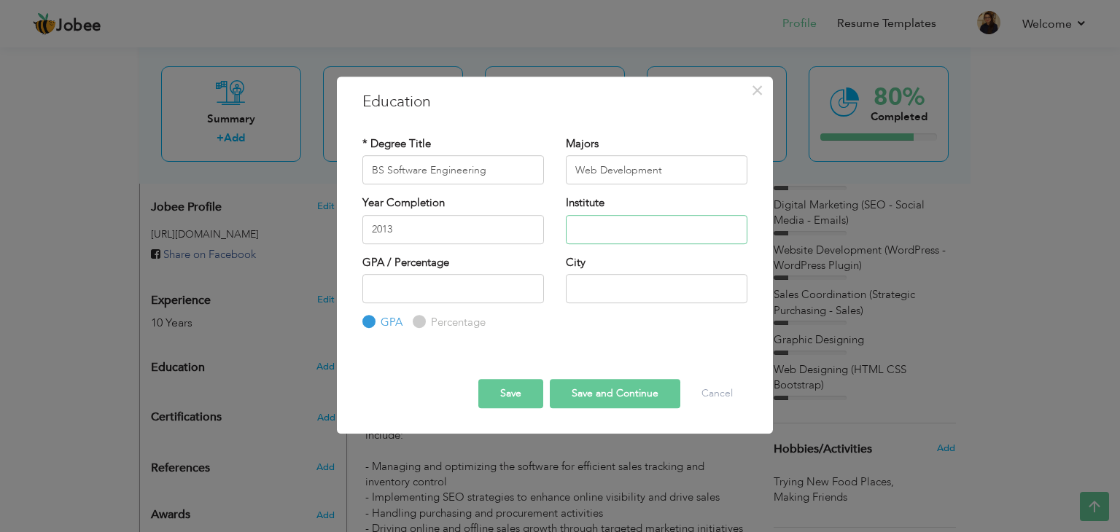
click at [604, 228] on input "text" at bounding box center [657, 229] width 182 height 29
type input "[PERSON_NAME] Women University"
click at [489, 292] on input "number" at bounding box center [453, 288] width 182 height 29
click at [609, 274] on input "text" at bounding box center [657, 288] width 182 height 29
type input "Rawalpindi Pakistan"
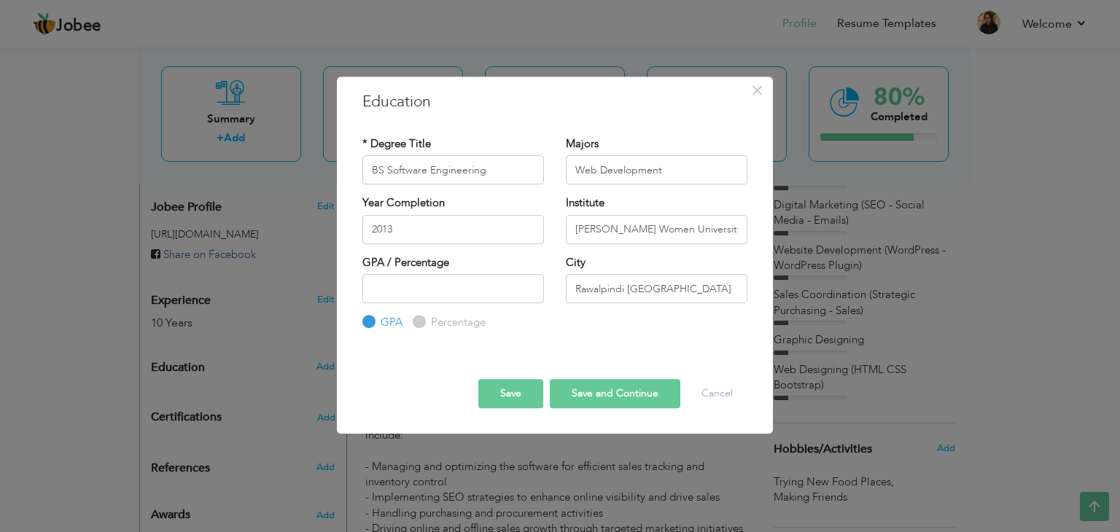
click at [651, 387] on button "Save and Continue" at bounding box center [615, 393] width 131 height 29
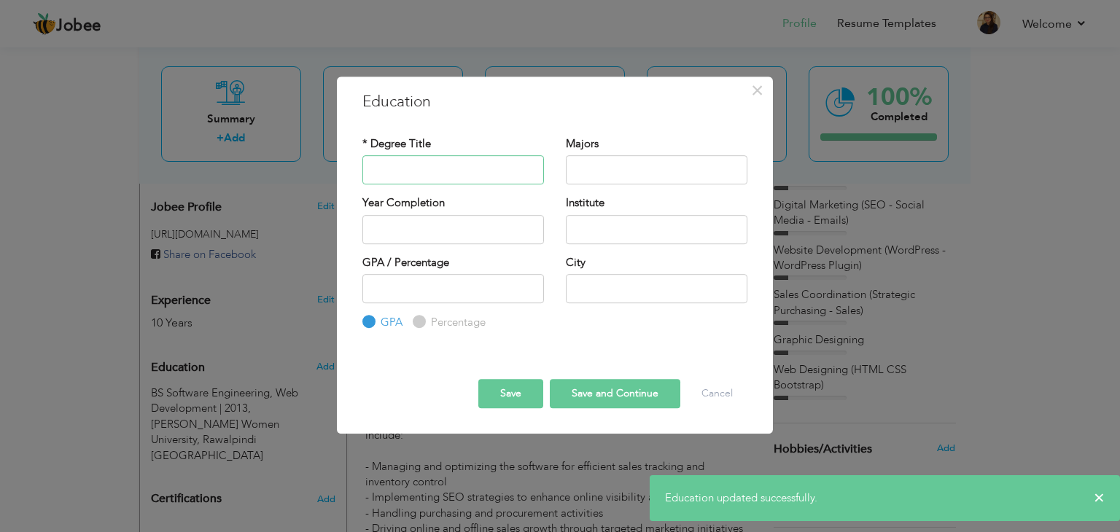
click at [519, 174] on input "text" at bounding box center [453, 169] width 182 height 29
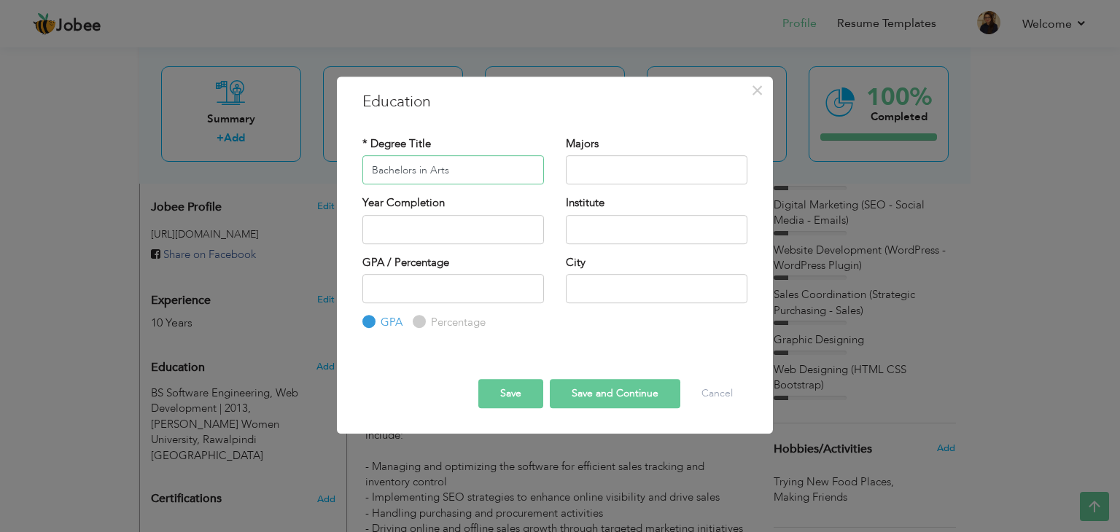
type input "Bachelors in Arts"
click at [593, 172] on input "text" at bounding box center [657, 169] width 182 height 29
type input "Economics"
click at [532, 221] on input "text" at bounding box center [453, 229] width 182 height 29
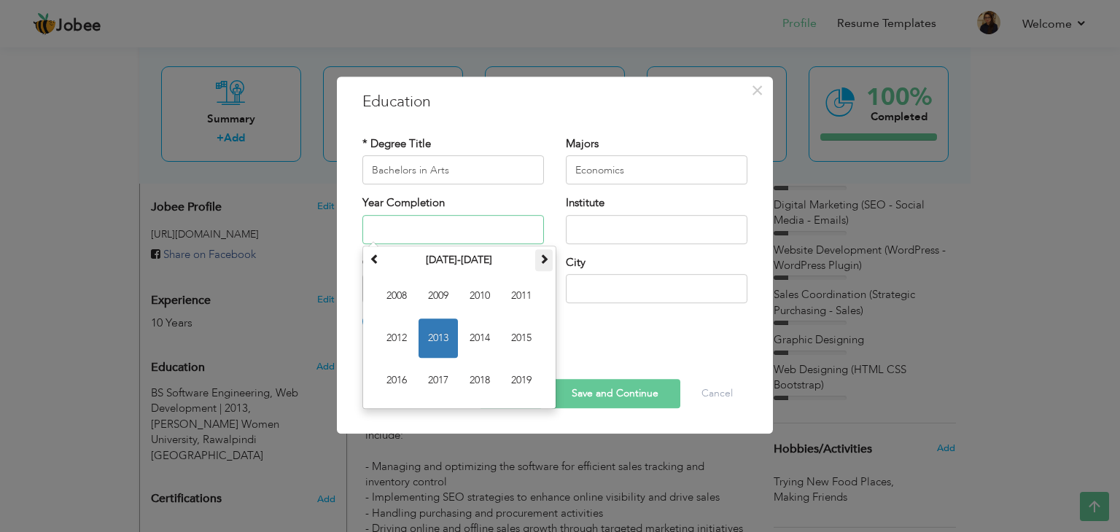
click at [540, 260] on span at bounding box center [544, 259] width 10 height 10
click at [376, 263] on span at bounding box center [375, 259] width 10 height 10
click at [432, 299] on span "2009" at bounding box center [438, 295] width 39 height 39
type input "2009"
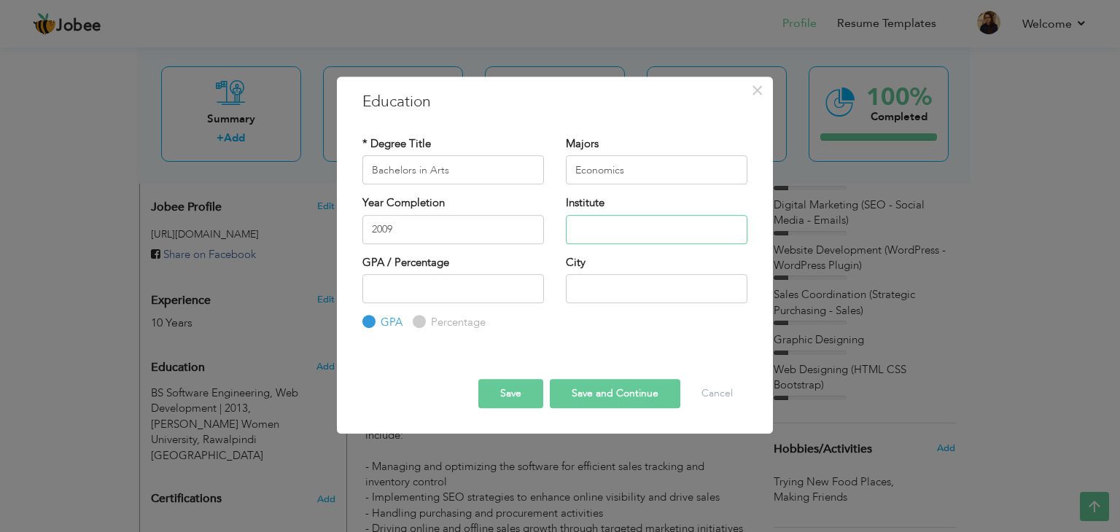
click at [636, 226] on input "text" at bounding box center [657, 229] width 182 height 29
type input "[GEOGRAPHIC_DATA]"
click at [651, 295] on input "text" at bounding box center [657, 288] width 182 height 29
type input "Gujrat Rawalpindi"
click at [529, 390] on button "Save" at bounding box center [510, 393] width 65 height 29
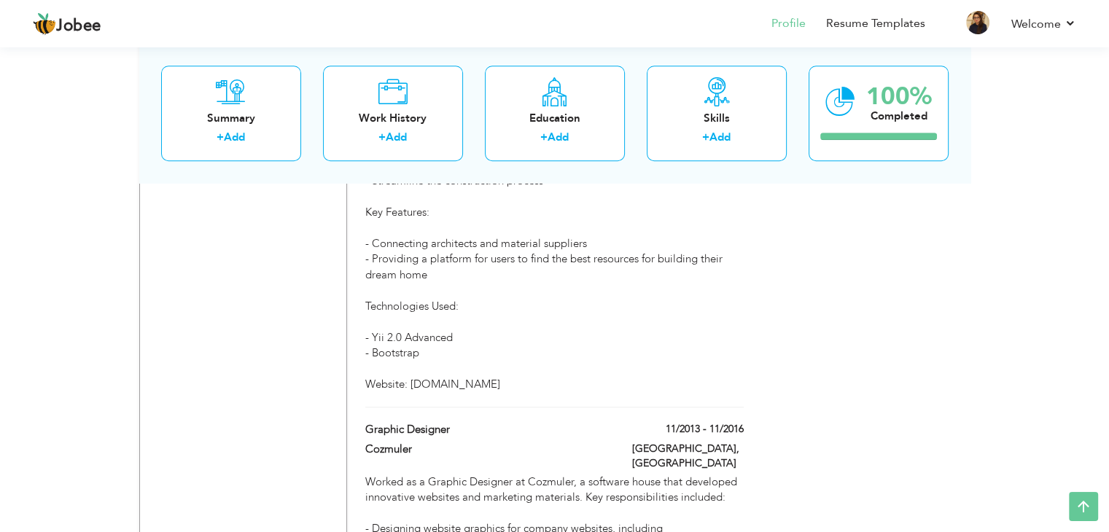
scroll to position [1247, 0]
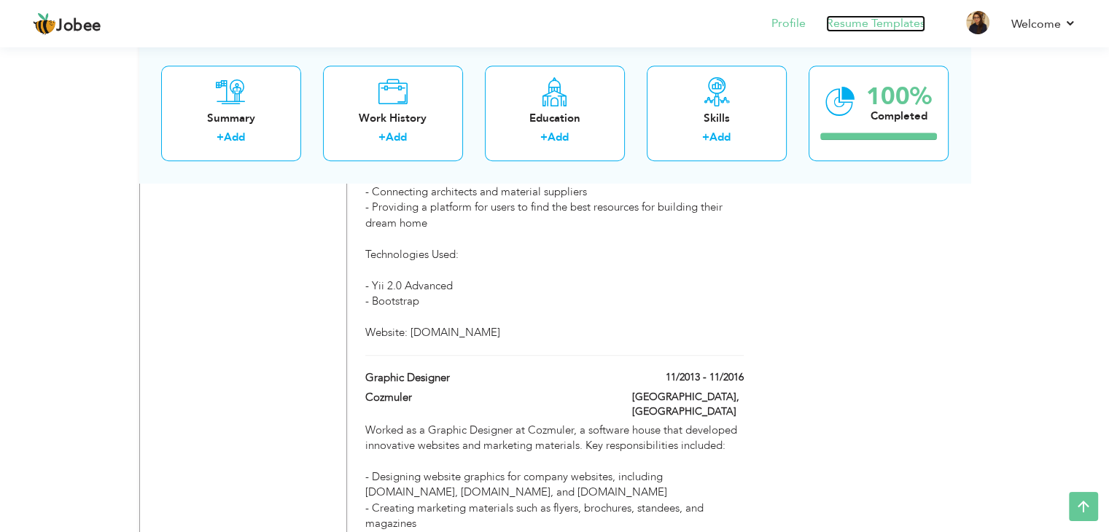
click at [896, 26] on link "Resume Templates" at bounding box center [875, 23] width 99 height 17
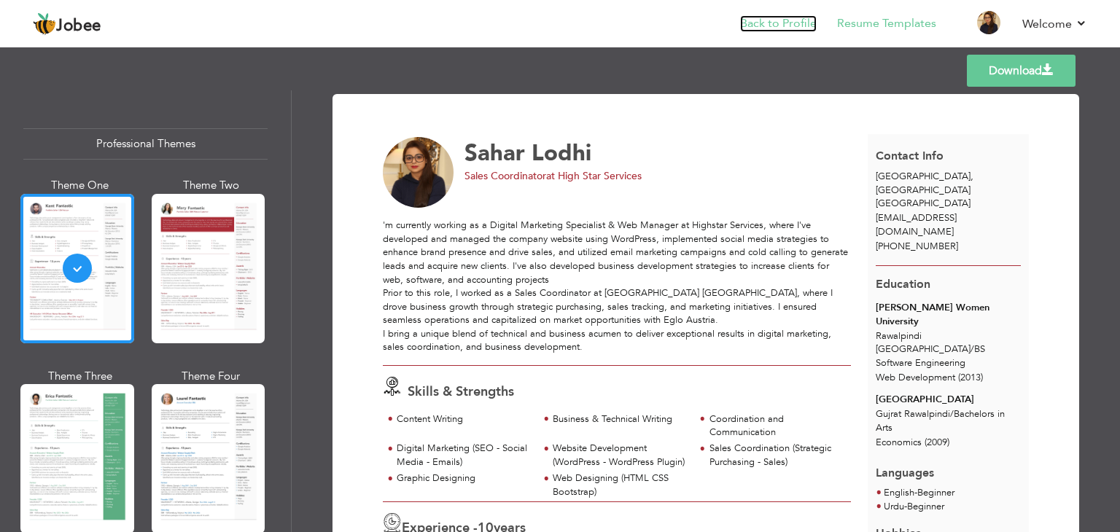
click at [798, 20] on link "Back to Profile" at bounding box center [778, 23] width 77 height 17
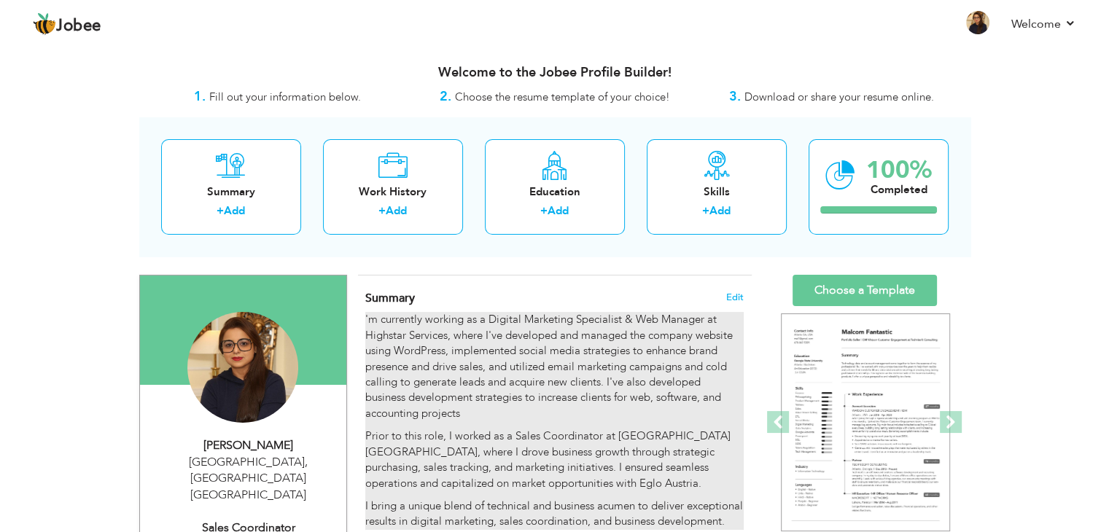
click at [417, 362] on p "'m currently working as a Digital Marketing Specialist & Web Manager at Highsta…" at bounding box center [554, 366] width 378 height 109
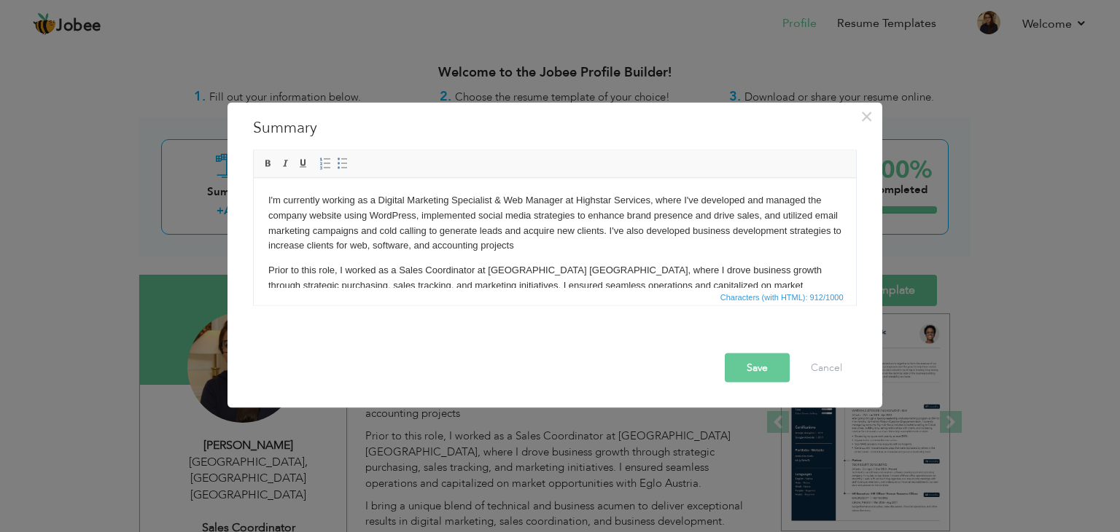
click at [763, 365] on button "Save" at bounding box center [757, 368] width 65 height 29
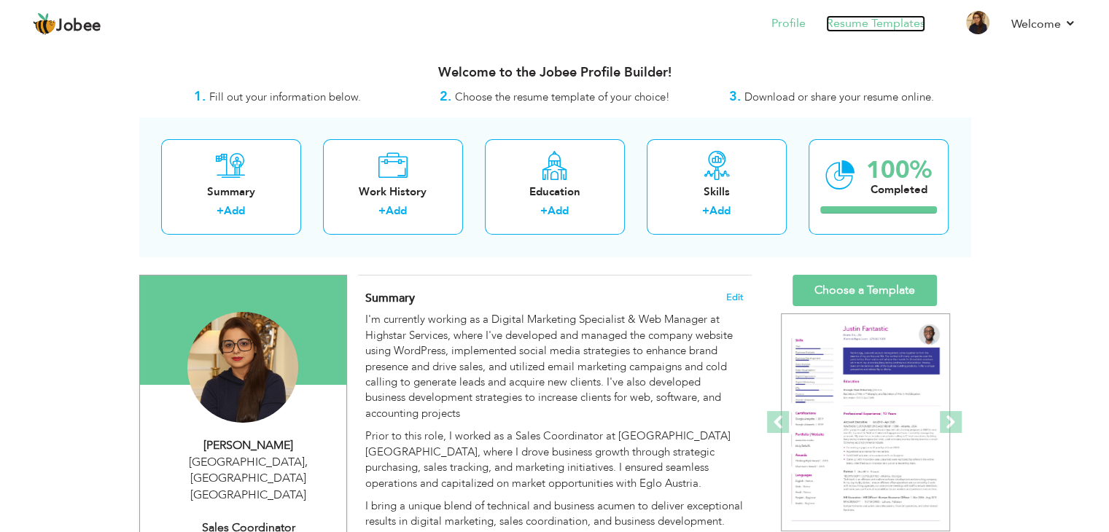
click at [881, 23] on link "Resume Templates" at bounding box center [875, 23] width 99 height 17
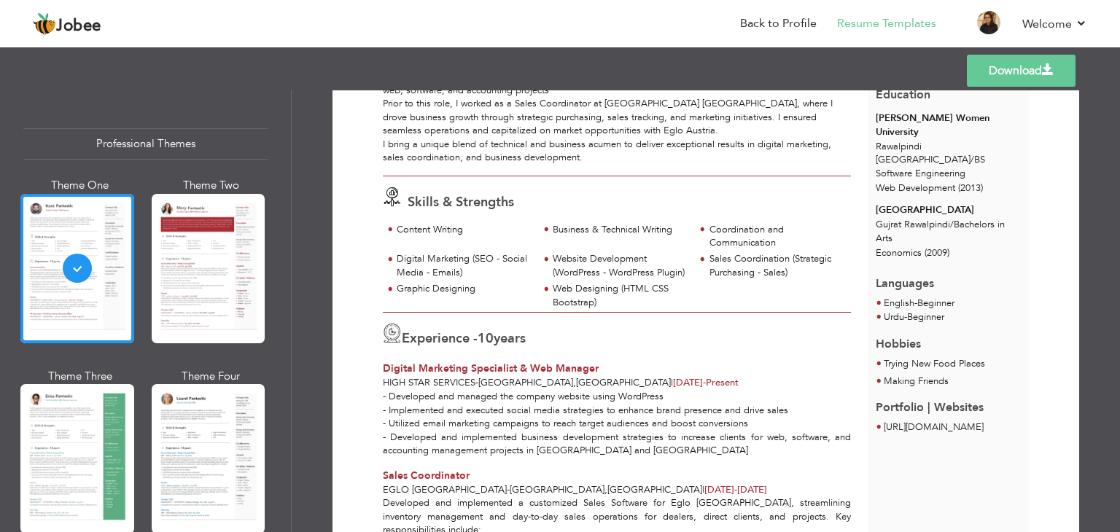
scroll to position [200, 0]
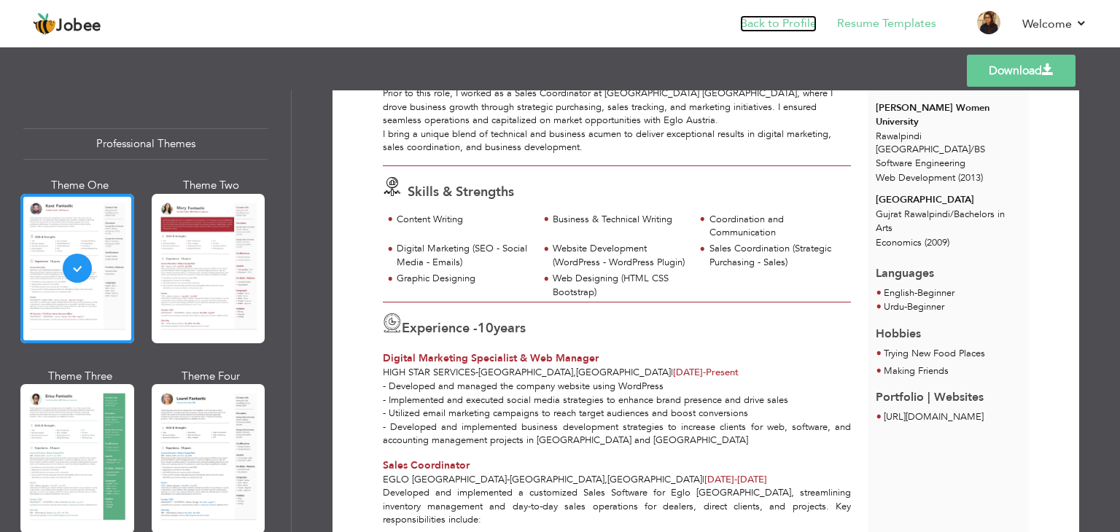
click at [783, 24] on link "Back to Profile" at bounding box center [778, 23] width 77 height 17
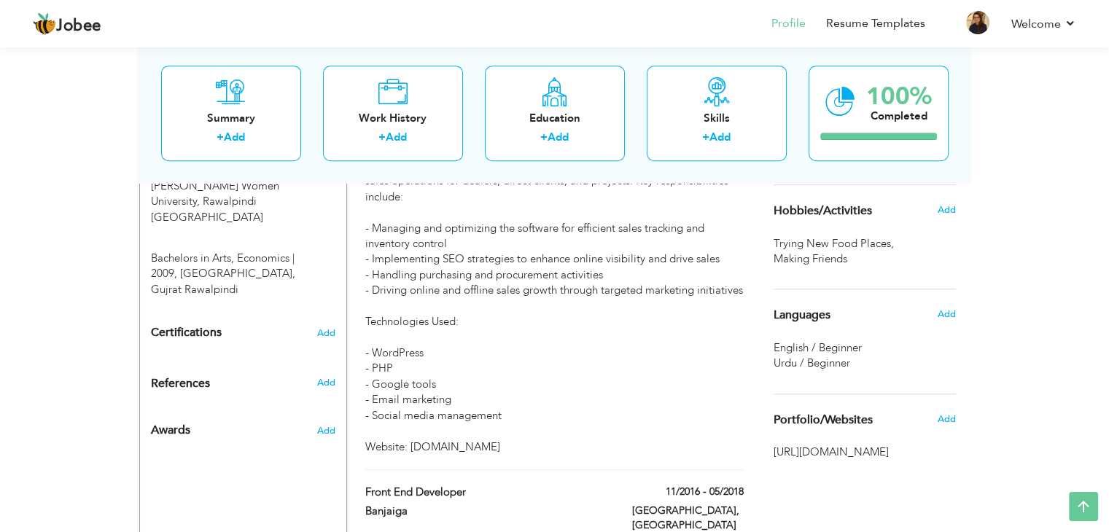
scroll to position [718, 0]
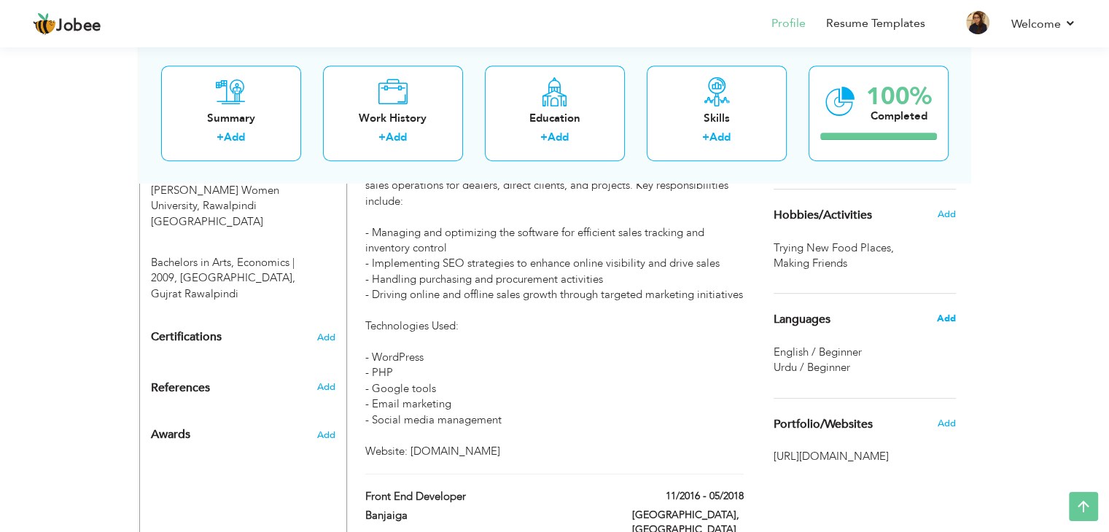
click at [945, 316] on span "Add" at bounding box center [945, 318] width 19 height 13
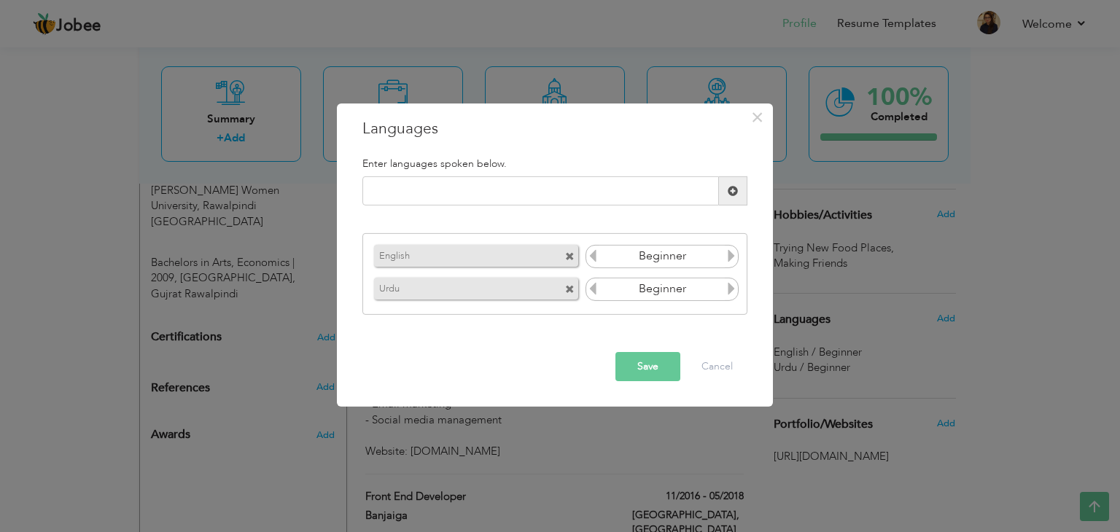
click at [731, 254] on icon at bounding box center [731, 255] width 13 height 13
click at [732, 257] on icon at bounding box center [731, 255] width 13 height 13
click at [591, 257] on icon at bounding box center [592, 255] width 13 height 13
click at [735, 291] on icon at bounding box center [731, 288] width 13 height 13
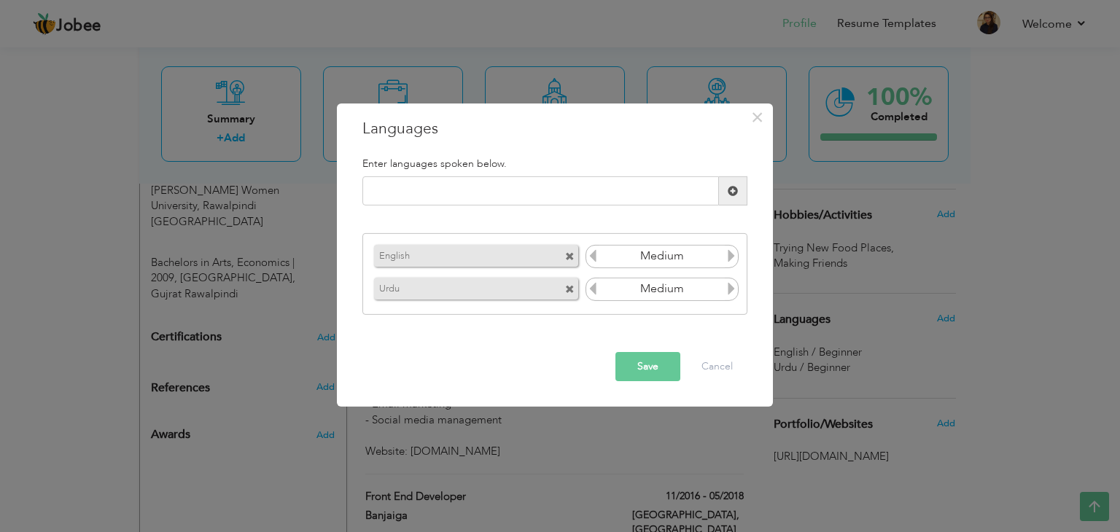
click at [735, 291] on icon at bounding box center [731, 288] width 13 height 13
click at [645, 364] on button "Save" at bounding box center [647, 366] width 65 height 29
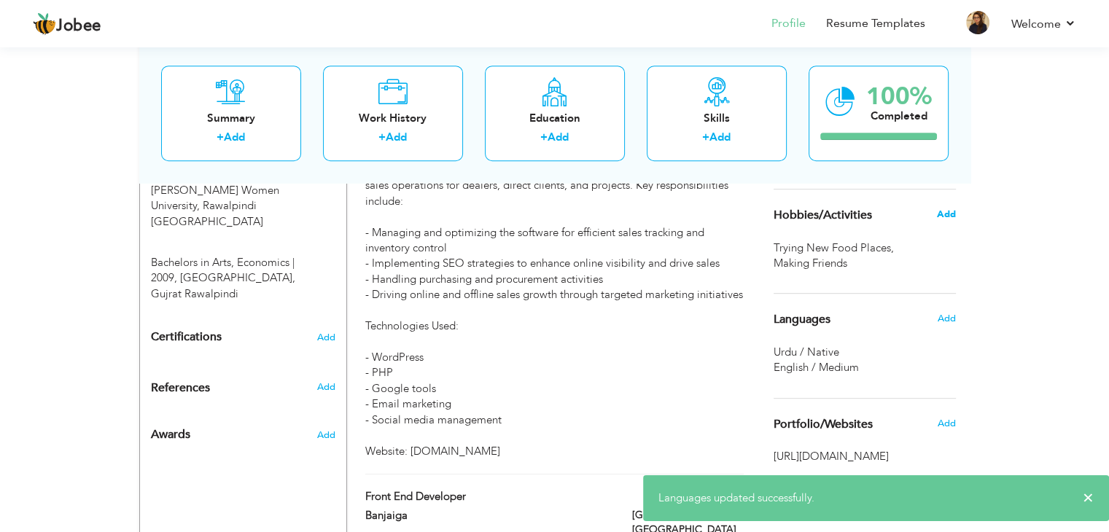
click at [949, 209] on span "Add" at bounding box center [945, 214] width 19 height 13
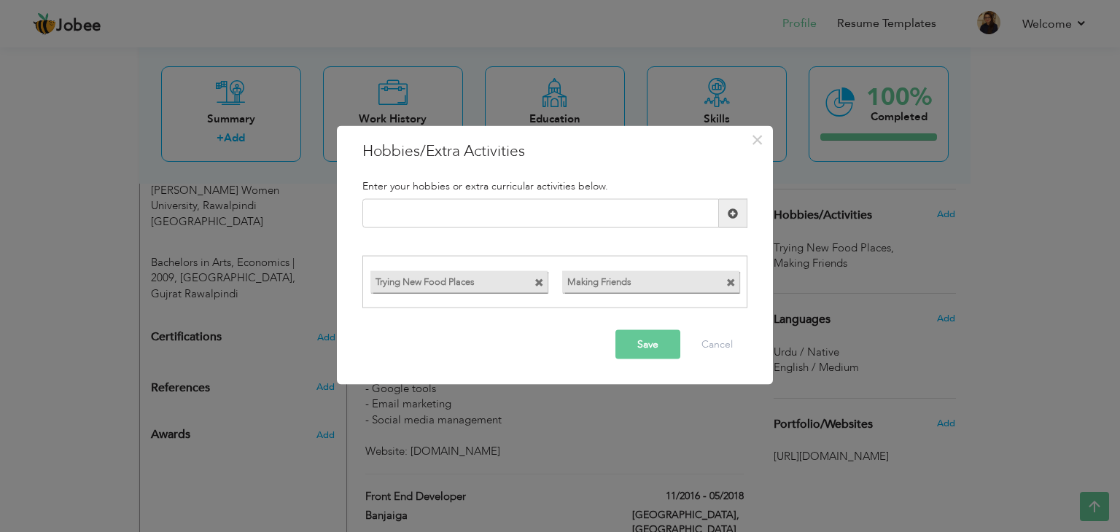
click at [733, 281] on span at bounding box center [730, 282] width 9 height 9
click at [615, 208] on input "text" at bounding box center [540, 213] width 357 height 29
type input "Making New Friends"
click at [652, 342] on button "Save" at bounding box center [647, 344] width 65 height 29
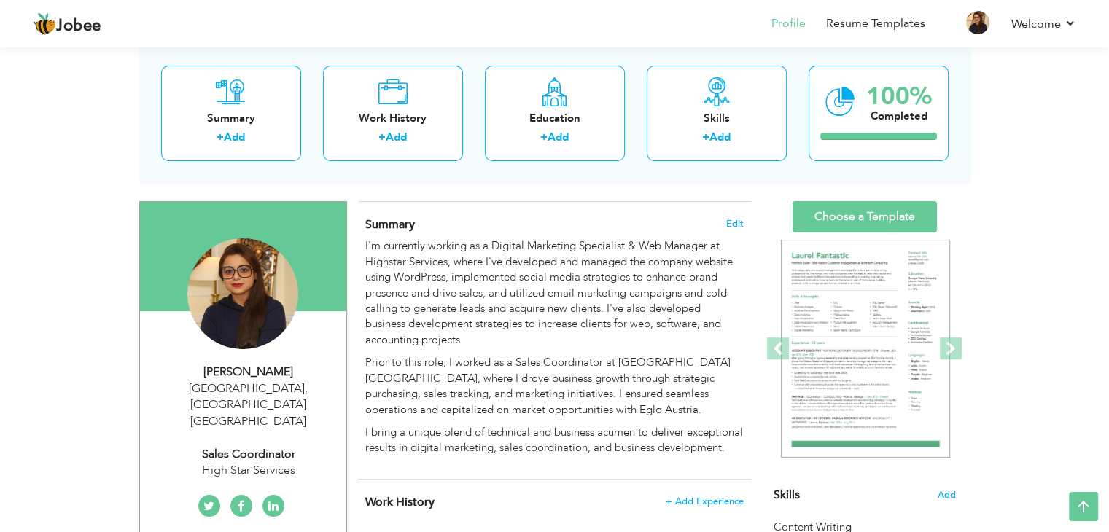
scroll to position [0, 0]
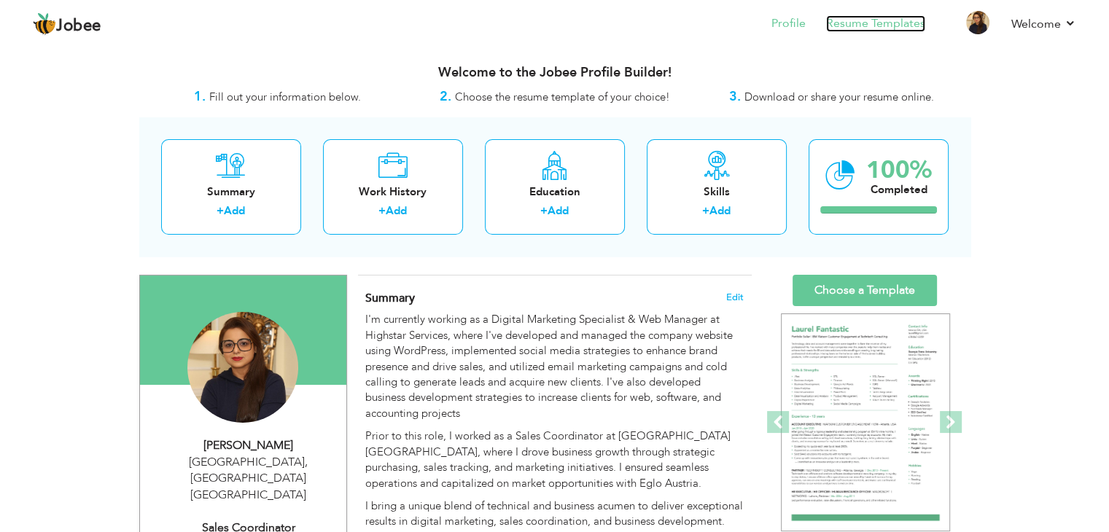
click at [874, 21] on link "Resume Templates" at bounding box center [875, 23] width 99 height 17
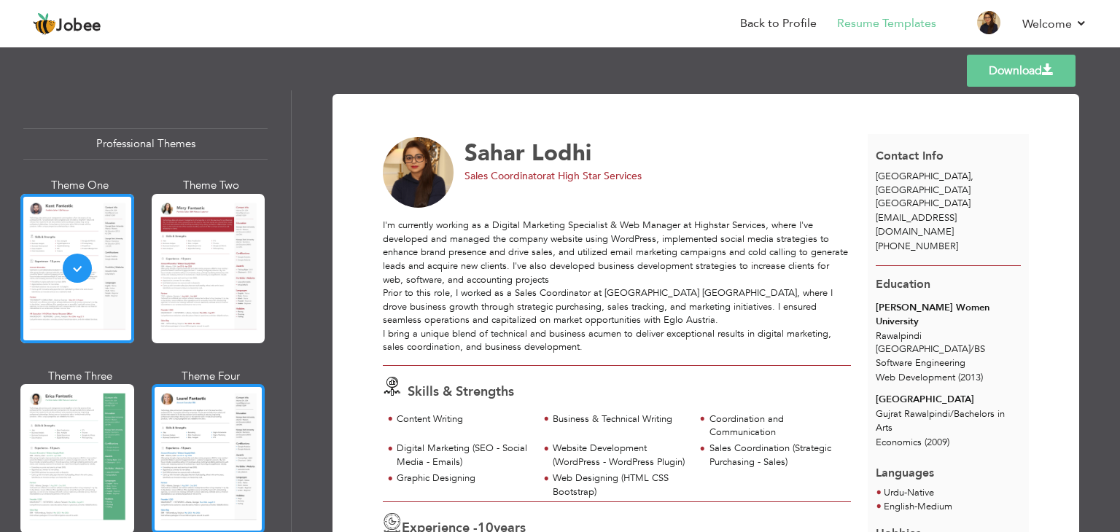
click at [203, 412] on div at bounding box center [209, 458] width 114 height 149
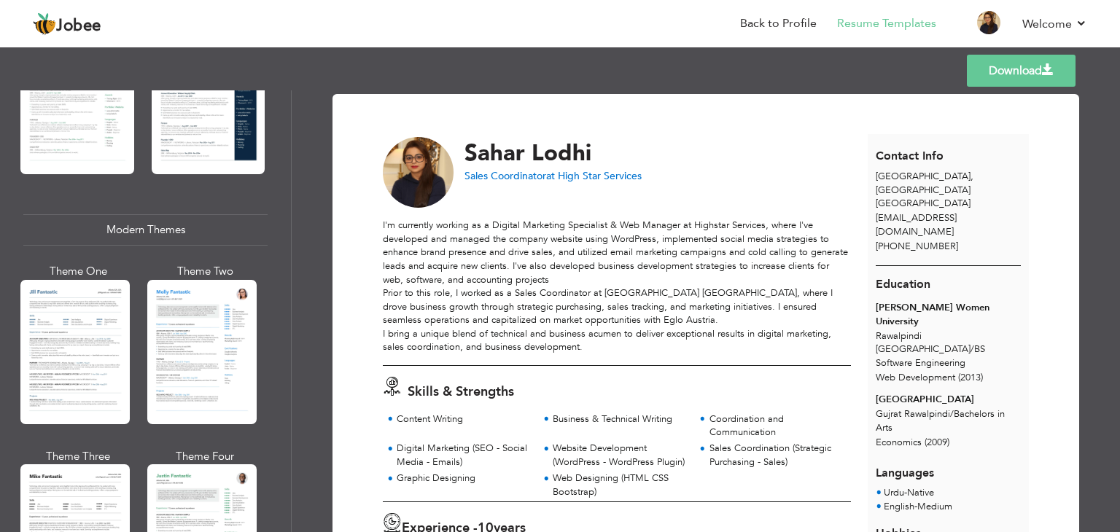
scroll to position [553, 0]
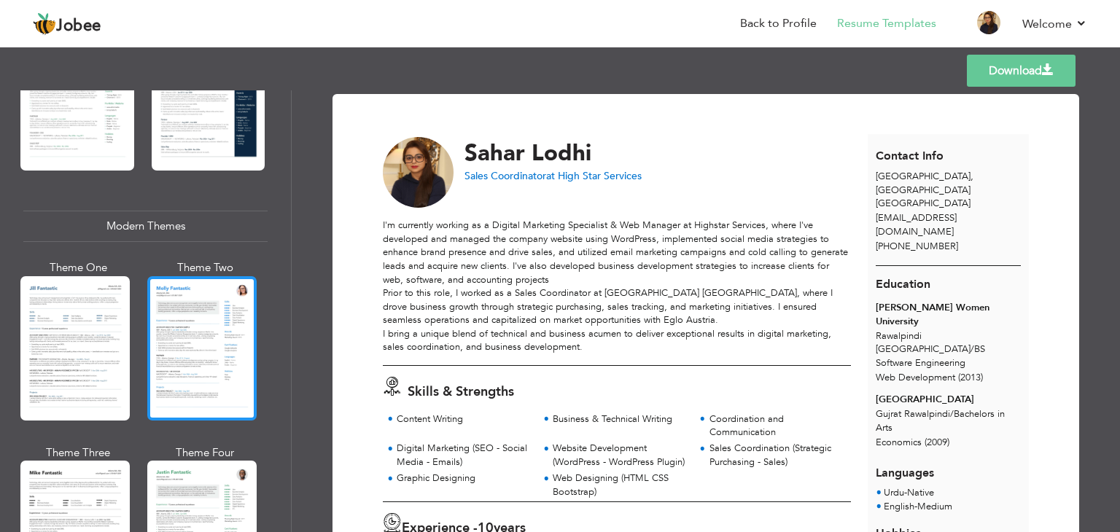
click at [203, 320] on div at bounding box center [201, 348] width 109 height 144
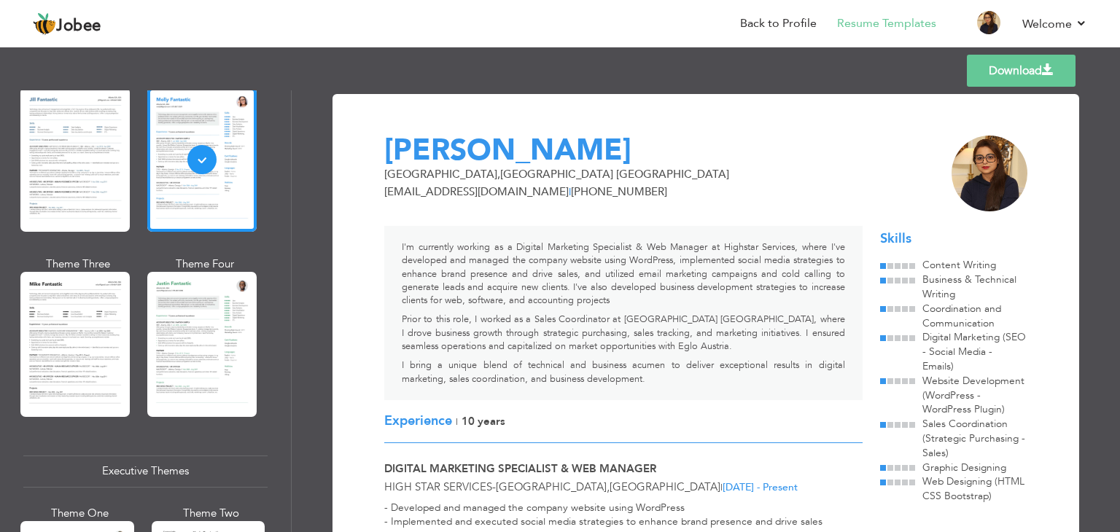
scroll to position [801, 0]
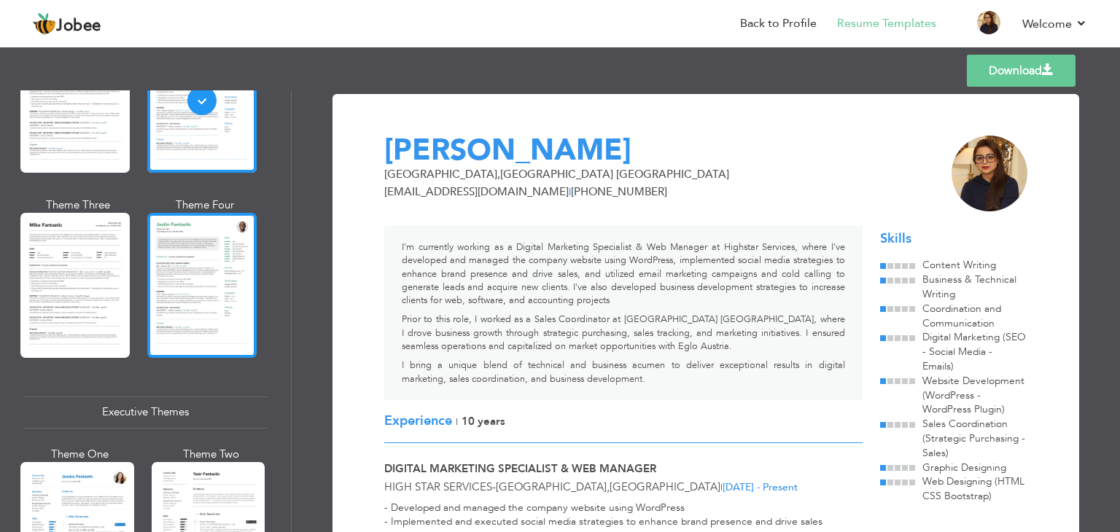
click at [195, 333] on div at bounding box center [201, 285] width 109 height 144
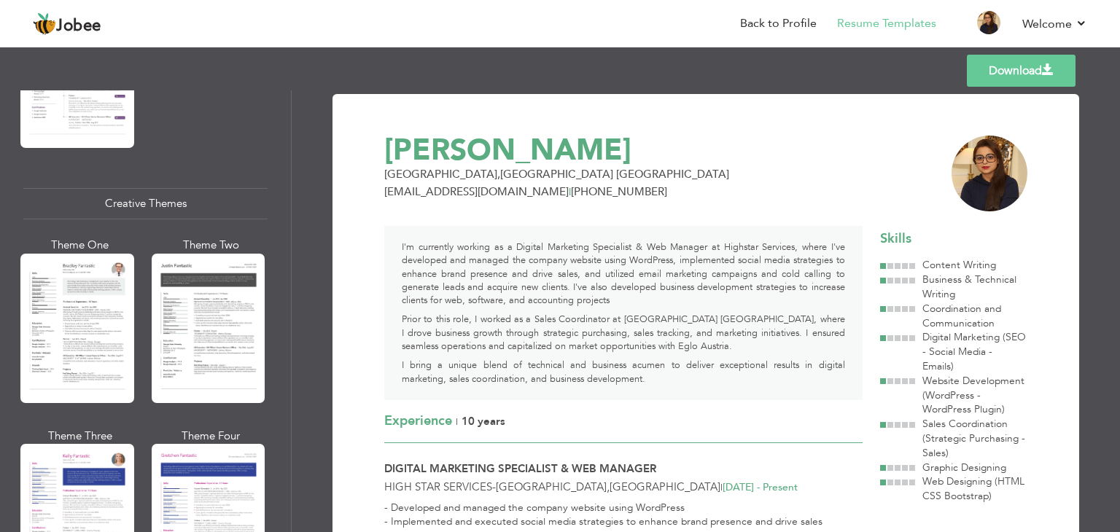
scroll to position [1650, 0]
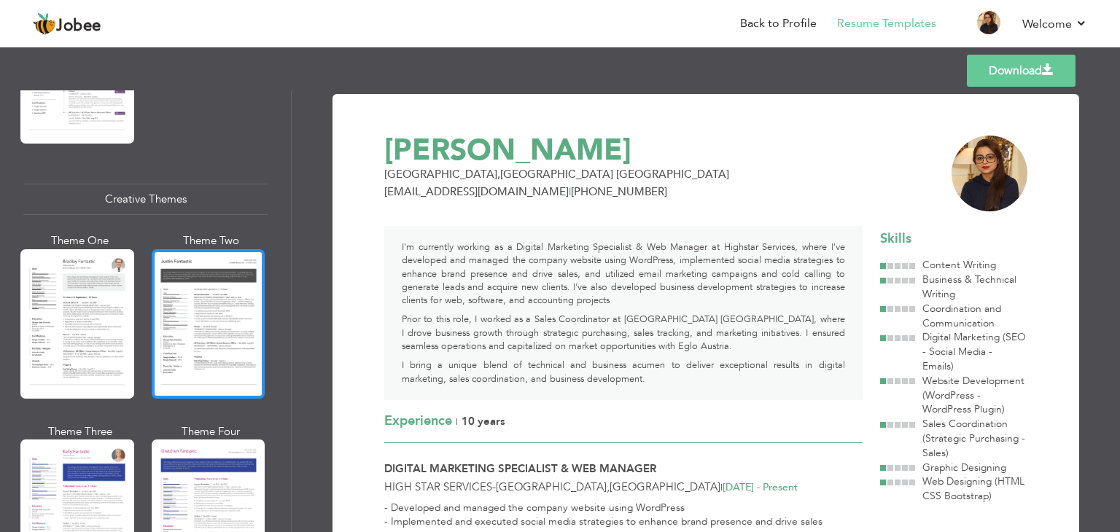
click at [220, 325] on div at bounding box center [209, 323] width 114 height 149
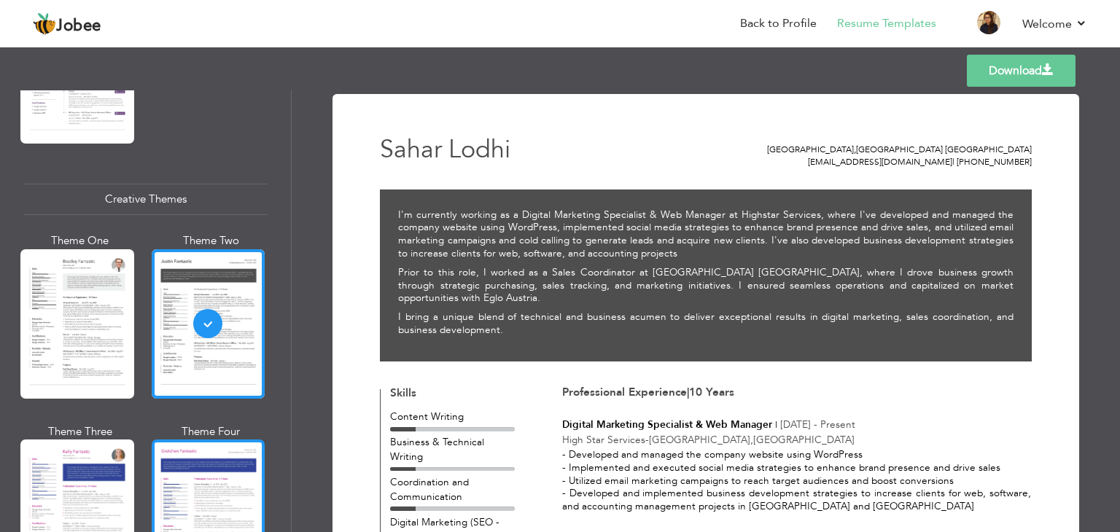
click at [190, 500] on div at bounding box center [209, 514] width 114 height 149
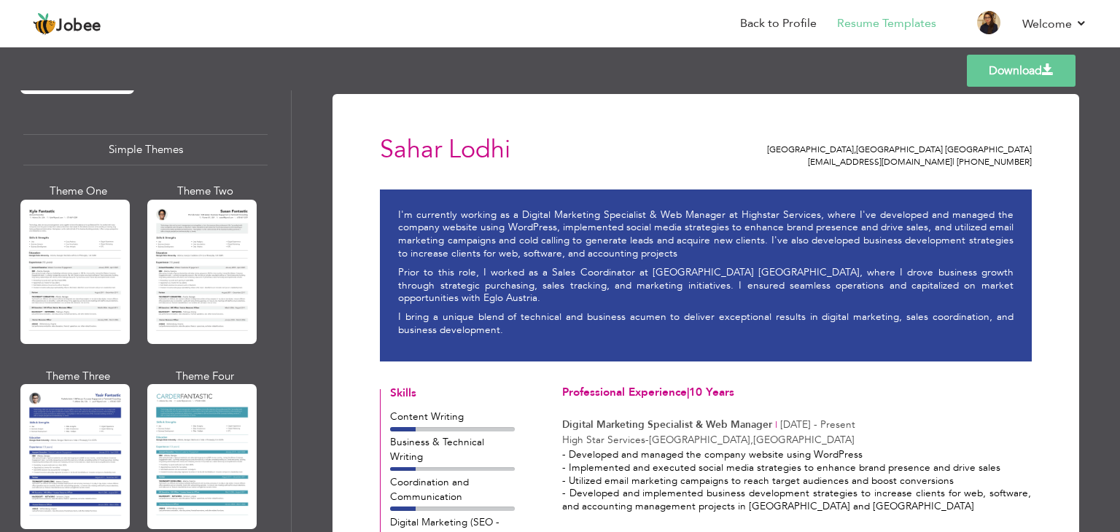
scroll to position [2534, 0]
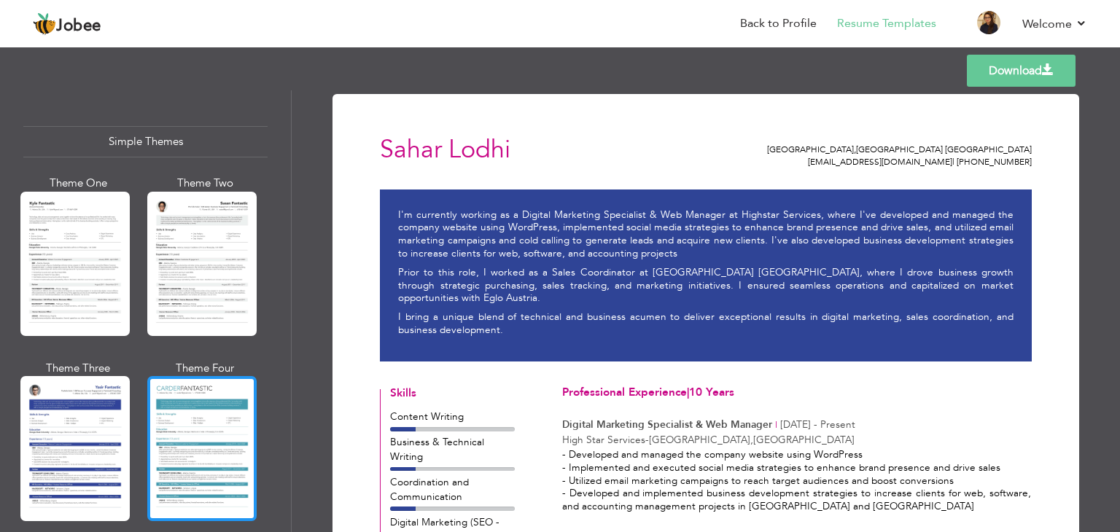
click at [219, 406] on div at bounding box center [201, 448] width 109 height 144
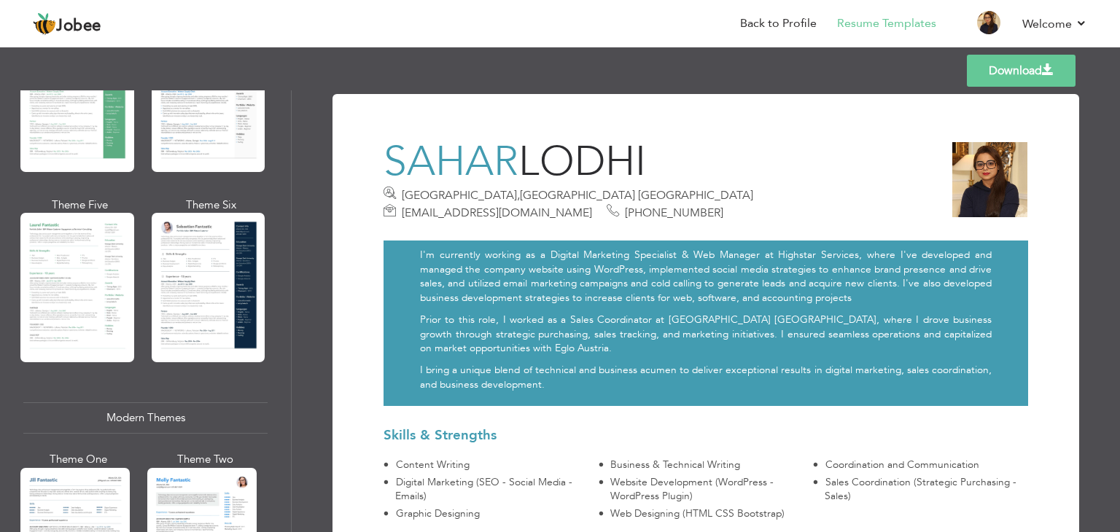
scroll to position [0, 0]
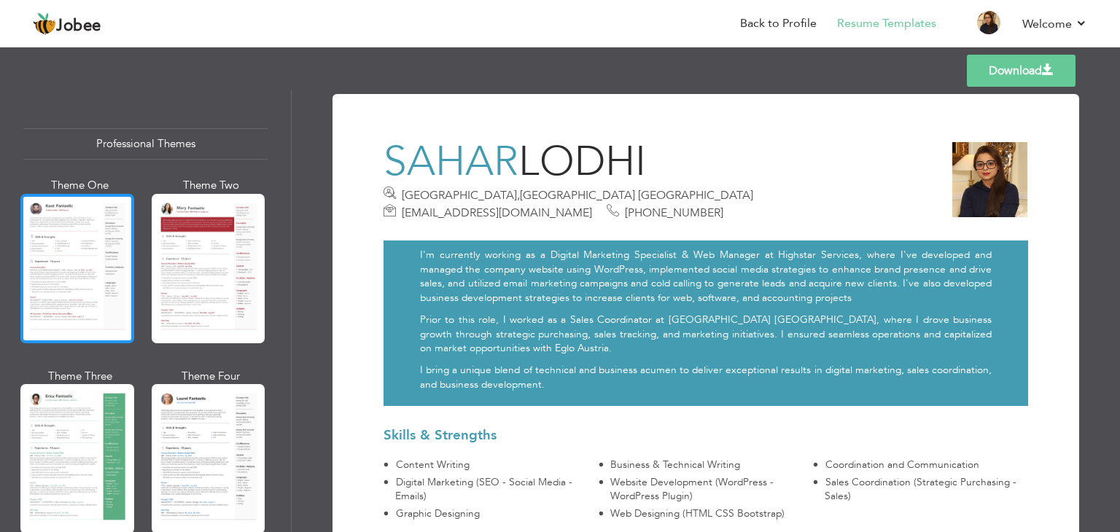
click at [79, 255] on div at bounding box center [77, 268] width 114 height 149
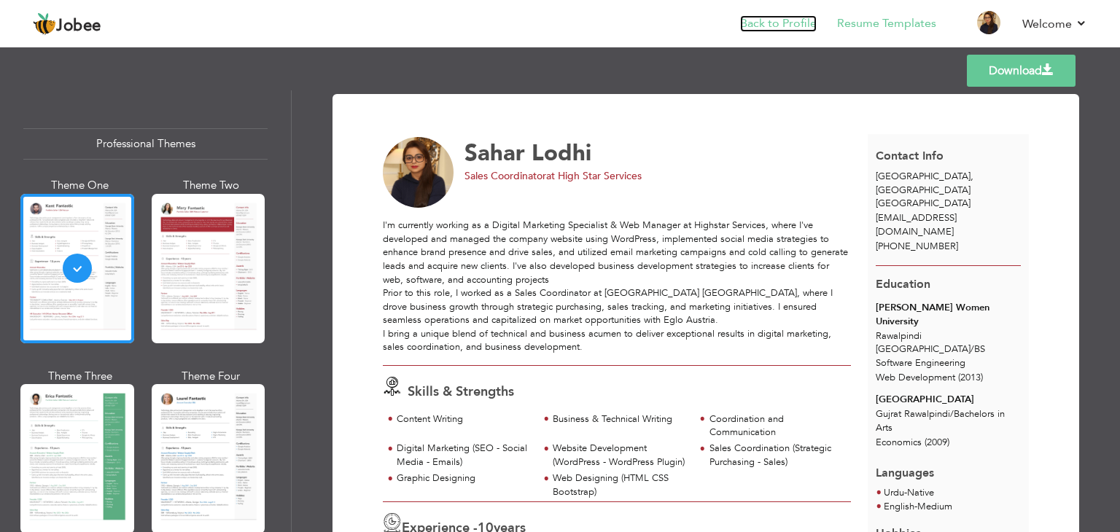
click at [789, 18] on link "Back to Profile" at bounding box center [778, 23] width 77 height 17
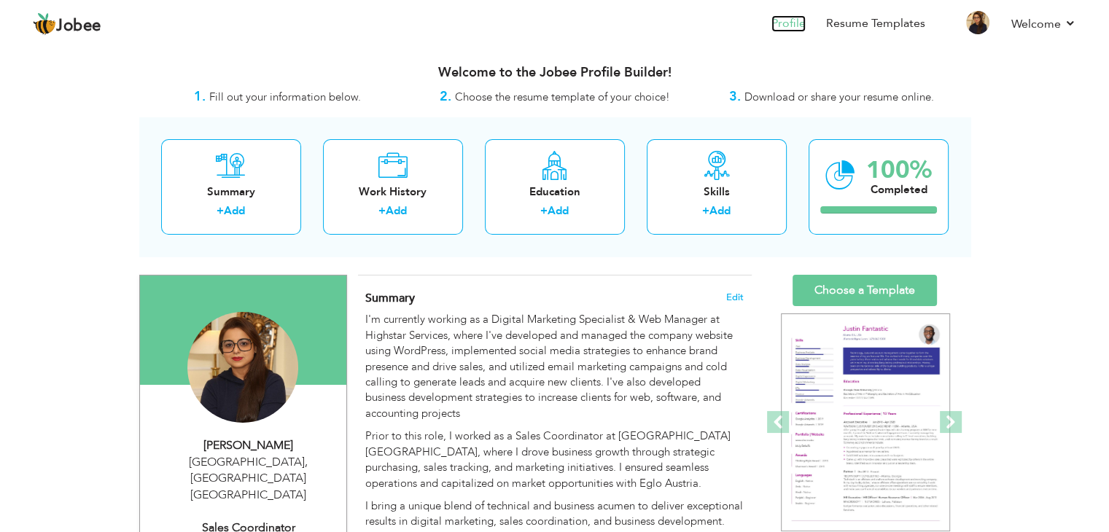
click at [800, 18] on link "Profile" at bounding box center [788, 23] width 34 height 17
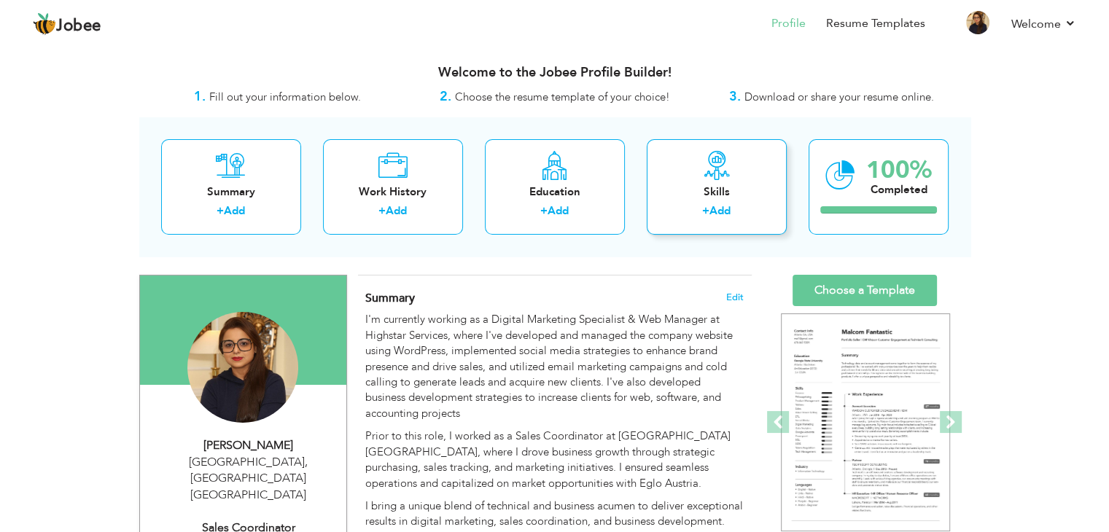
click at [706, 214] on label "+" at bounding box center [705, 210] width 7 height 15
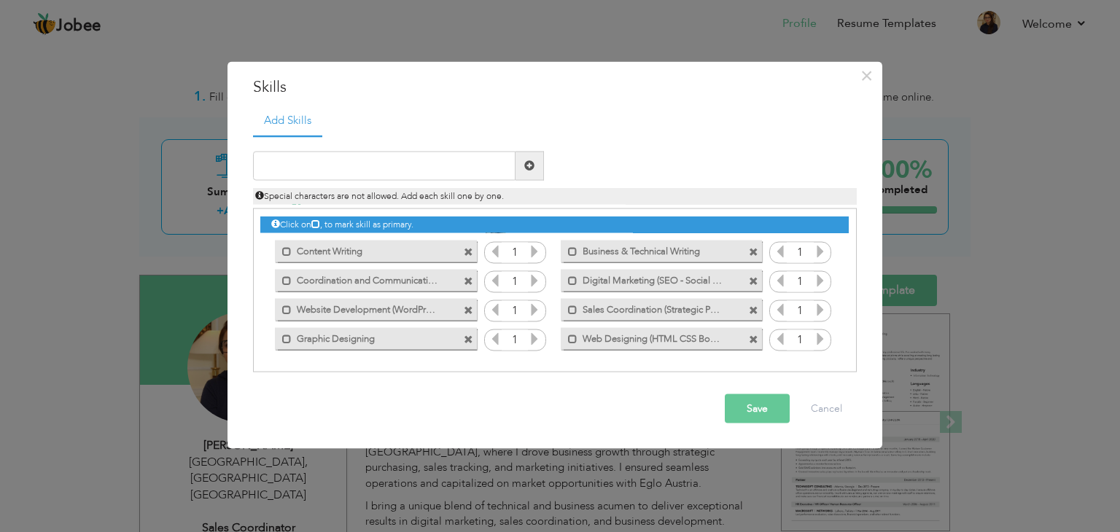
click at [470, 250] on span at bounding box center [468, 252] width 9 height 9
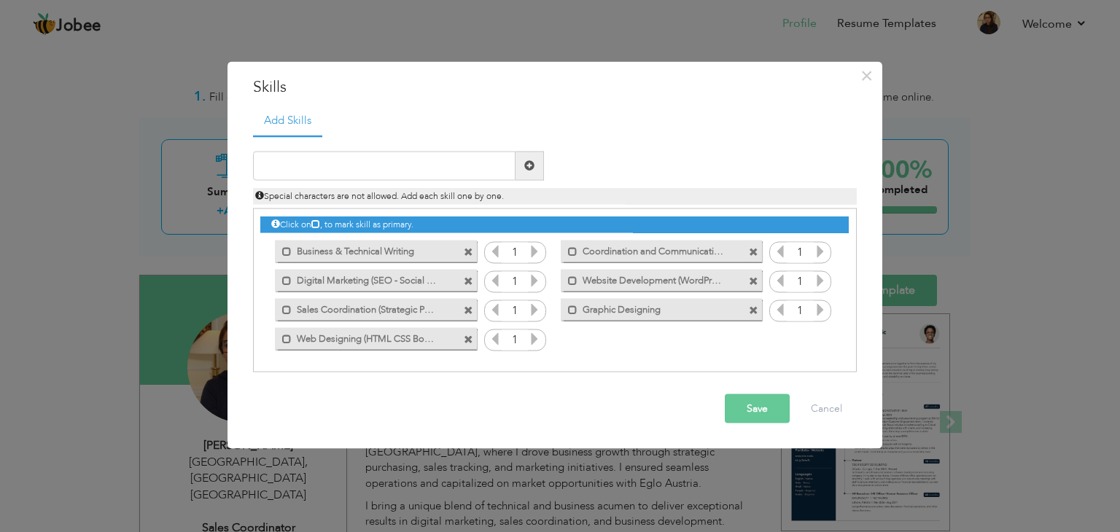
click at [753, 252] on span at bounding box center [753, 252] width 9 height 9
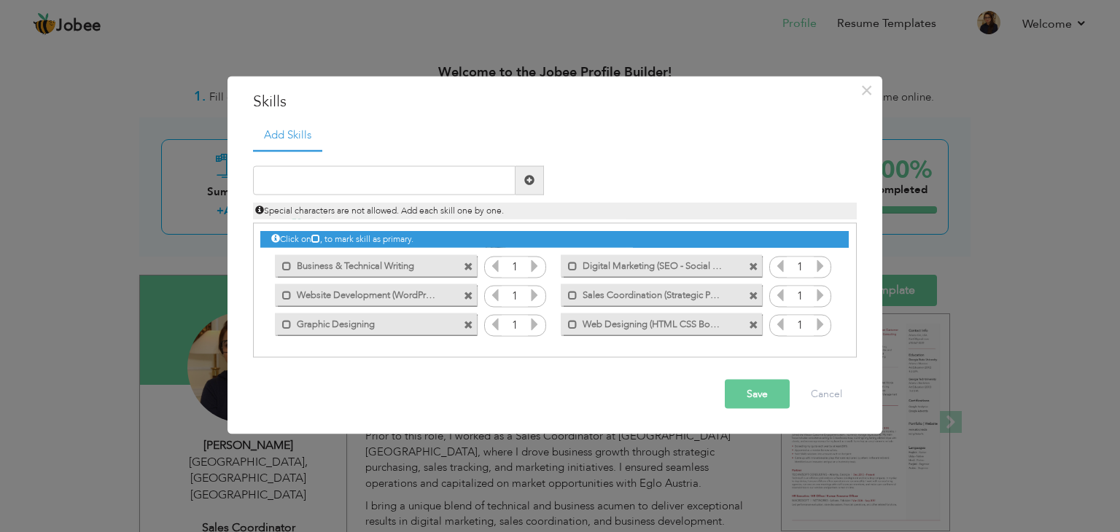
click at [755, 394] on button "Save" at bounding box center [757, 393] width 65 height 29
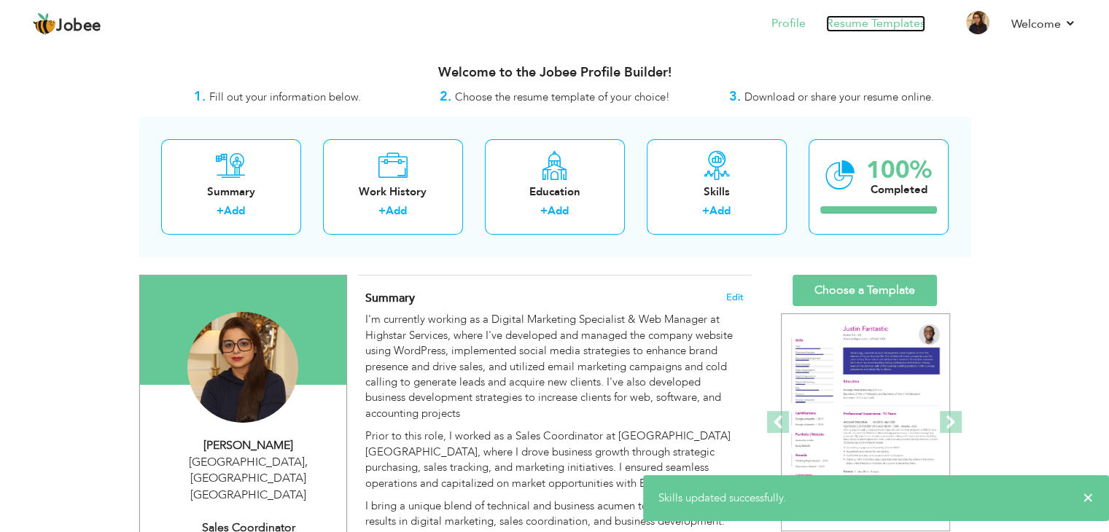
click at [887, 27] on link "Resume Templates" at bounding box center [875, 23] width 99 height 17
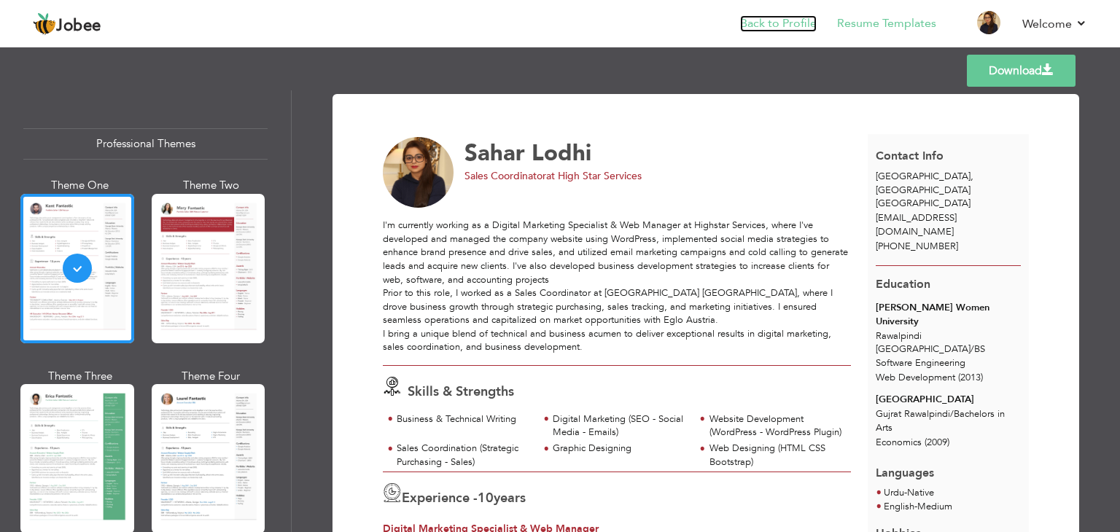
click at [755, 23] on link "Back to Profile" at bounding box center [778, 23] width 77 height 17
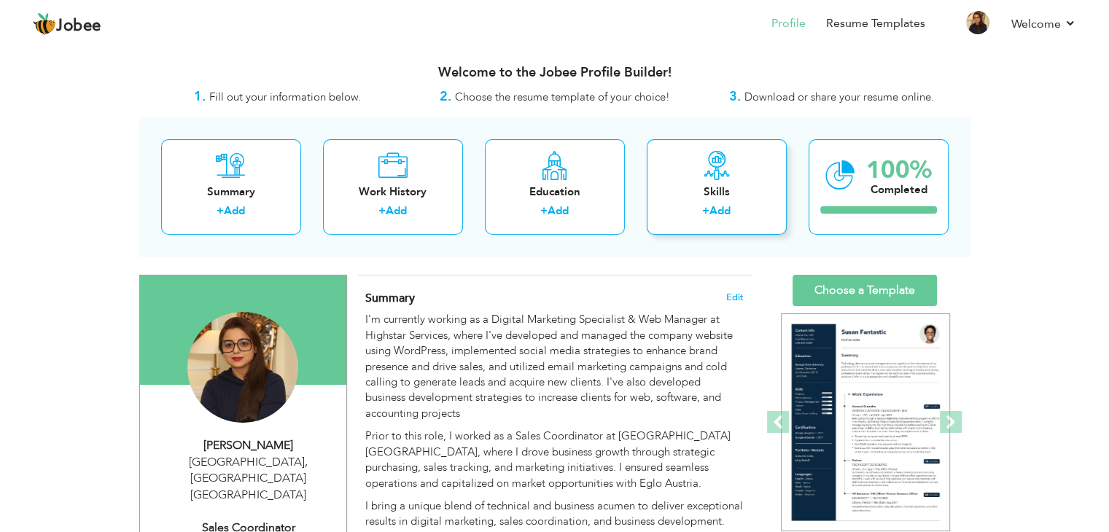
click at [723, 209] on link "Add" at bounding box center [720, 210] width 21 height 15
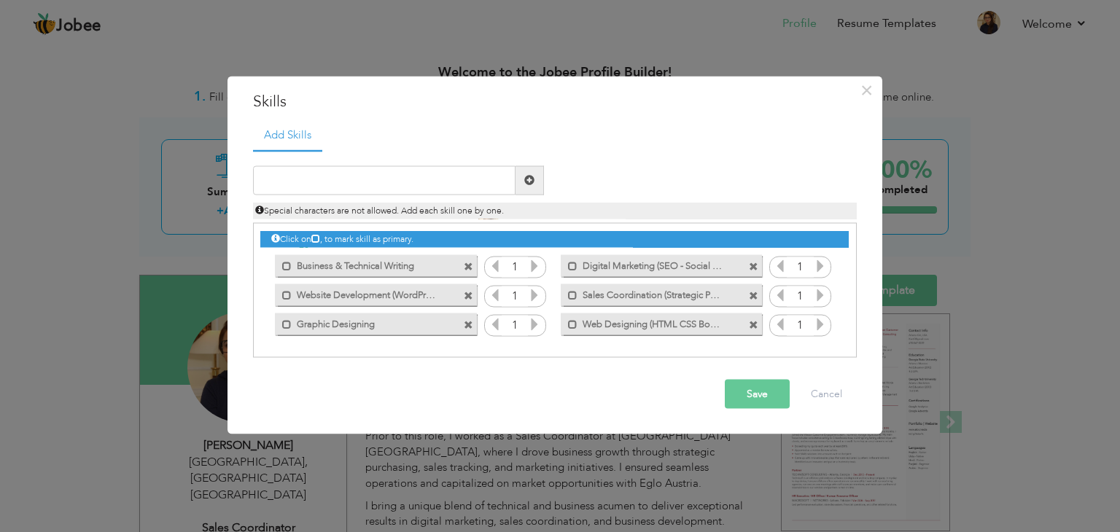
click at [464, 264] on span at bounding box center [468, 267] width 9 height 9
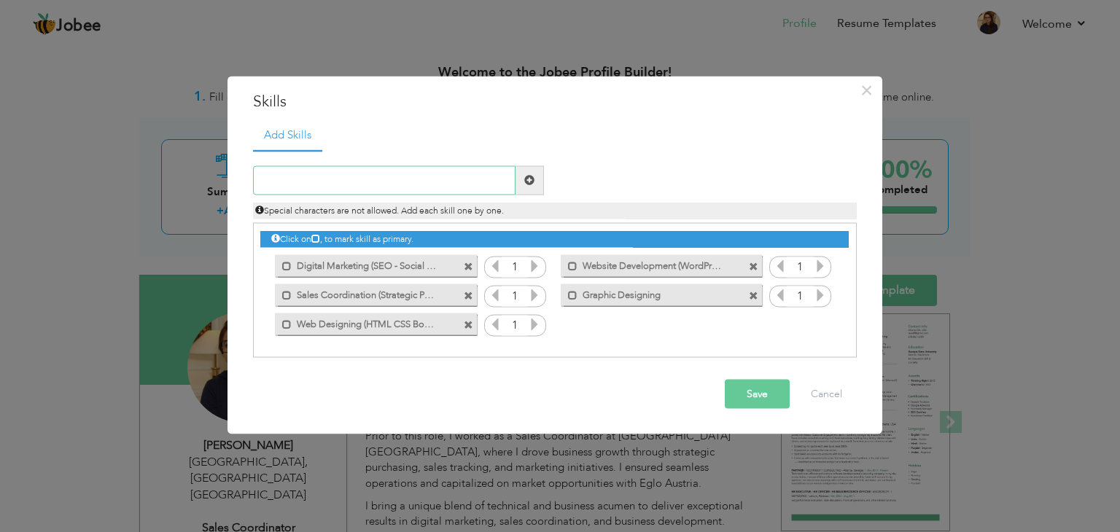
click at [459, 181] on input "text" at bounding box center [384, 180] width 263 height 29
click at [305, 178] on input "Content Writing" at bounding box center [384, 180] width 263 height 29
click at [344, 176] on input "Content Writing" at bounding box center [384, 180] width 263 height 29
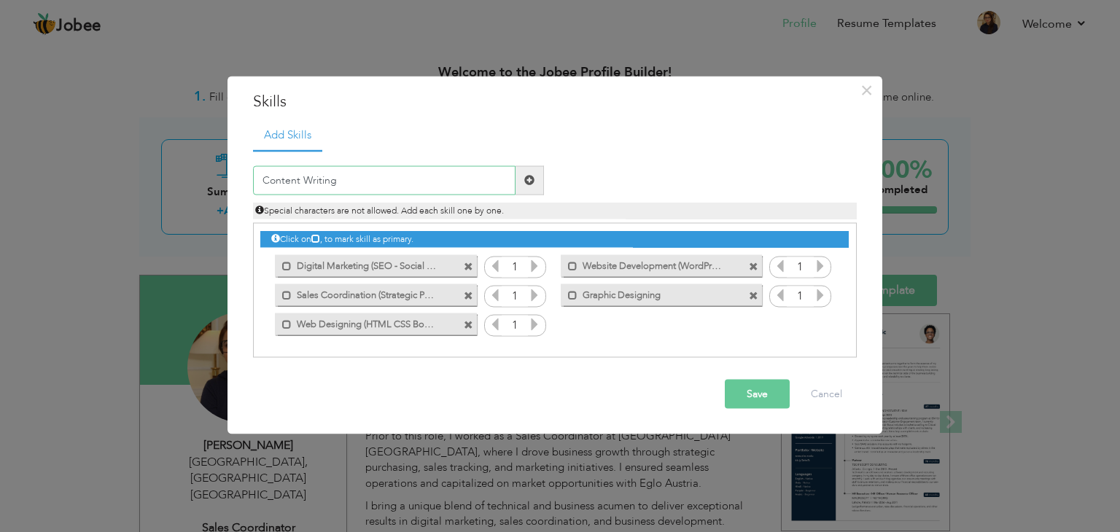
type input "Content Writing"
click at [529, 178] on span at bounding box center [529, 180] width 10 height 10
click at [481, 174] on input "text" at bounding box center [384, 180] width 263 height 29
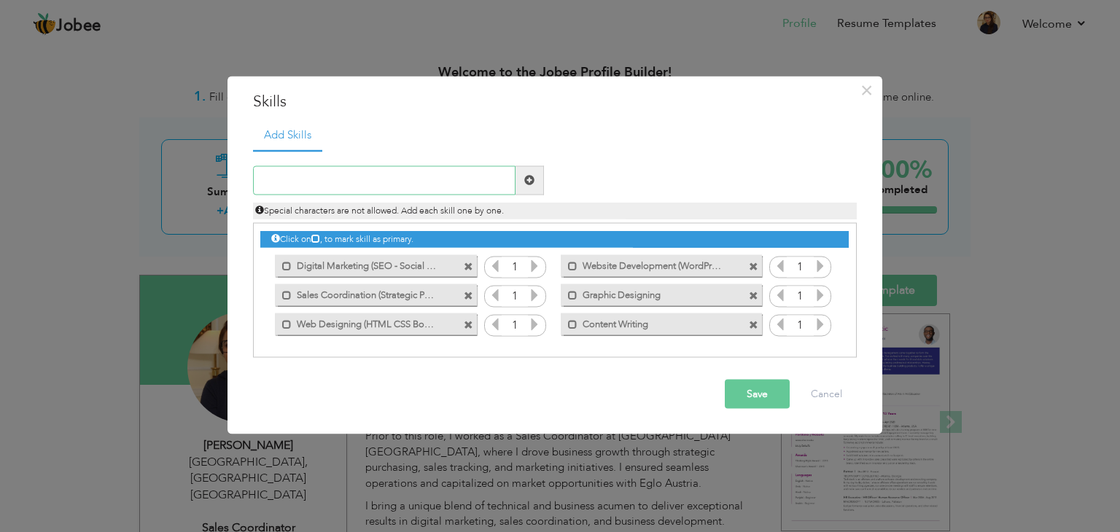
click at [481, 174] on input "text" at bounding box center [384, 180] width 263 height 29
click at [773, 392] on button "Save" at bounding box center [757, 393] width 65 height 29
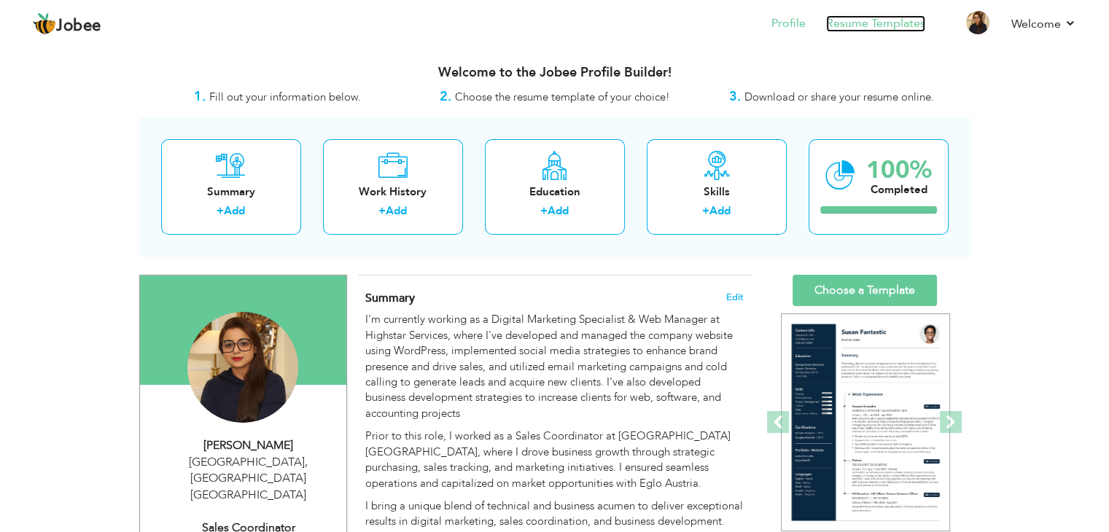
click at [875, 28] on link "Resume Templates" at bounding box center [875, 23] width 99 height 17
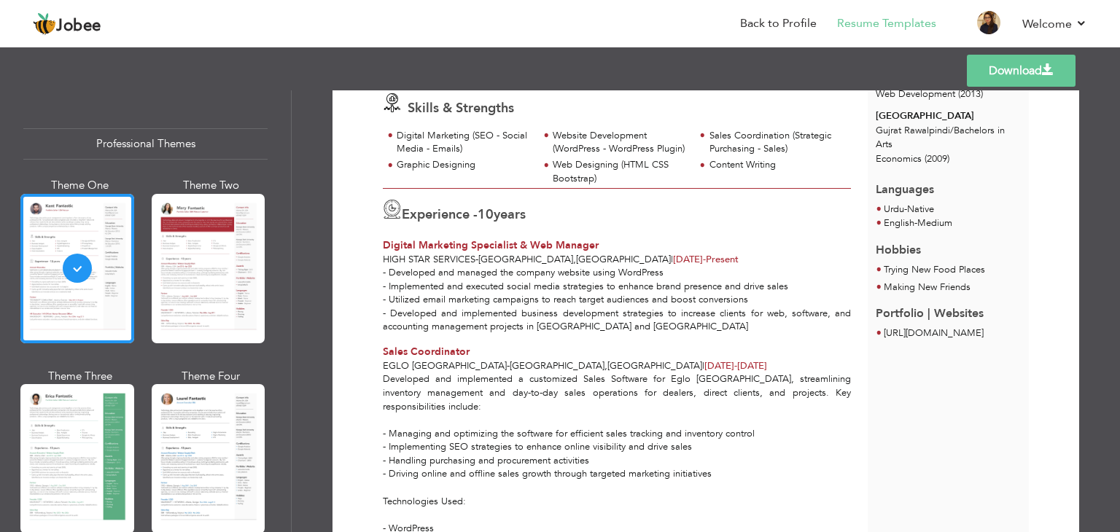
scroll to position [839, 0]
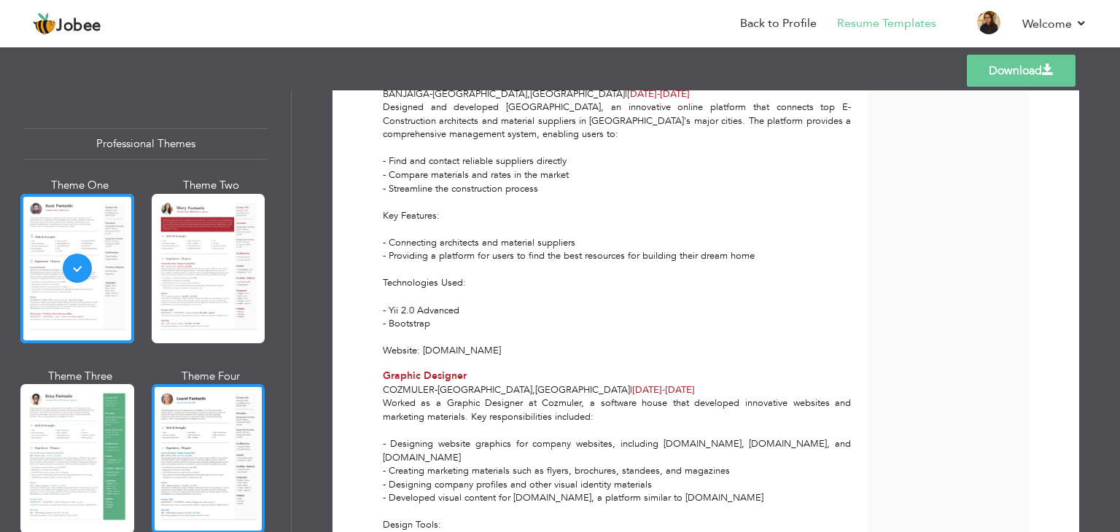
click at [243, 418] on div at bounding box center [209, 458] width 114 height 149
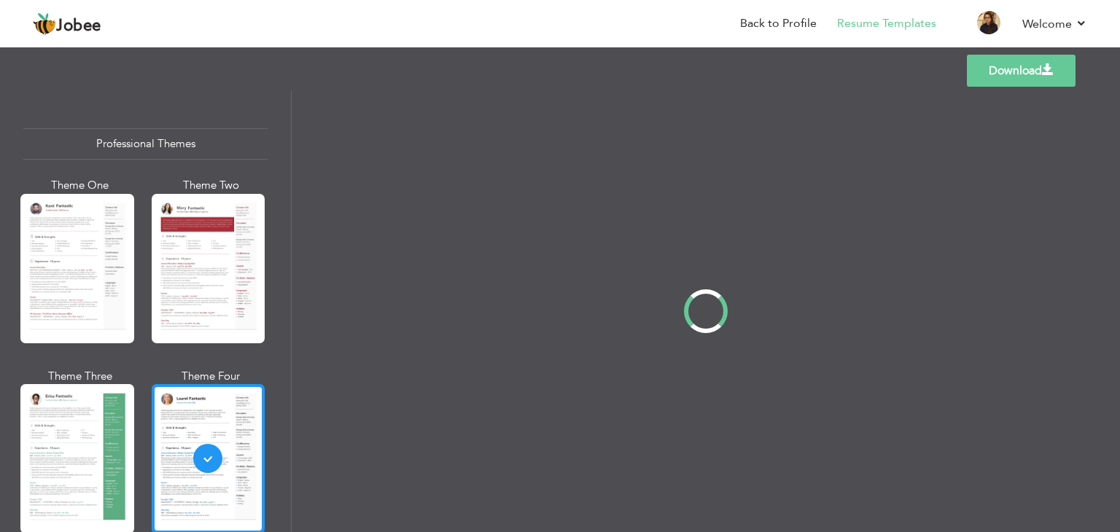
scroll to position [0, 0]
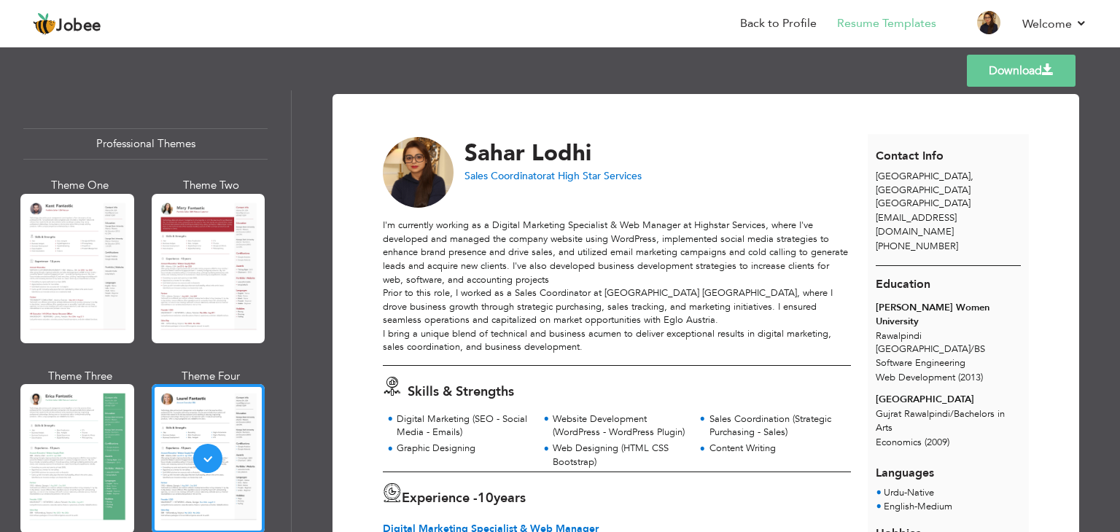
drag, startPoint x: 1111, startPoint y: 123, endPoint x: 1109, endPoint y: 187, distance: 64.2
click at [1109, 187] on div "Download [PERSON_NAME] Sales Coordinator at High Star Services 10" at bounding box center [706, 311] width 828 height 442
click at [756, 21] on link "Back to Profile" at bounding box center [778, 23] width 77 height 17
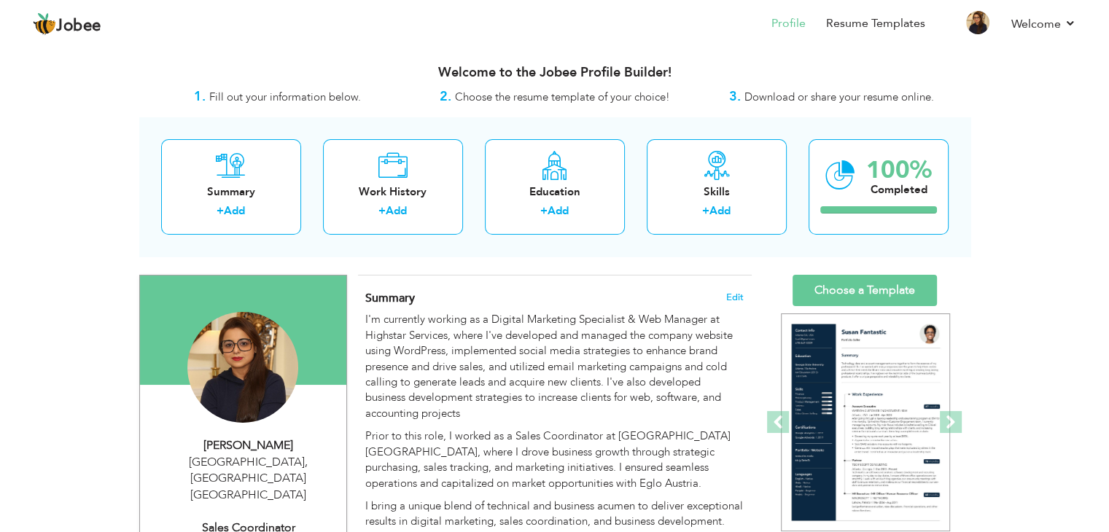
type input "Sahar"
type input "Lodhi"
type input "[PHONE_NUMBER]"
select select "number:228"
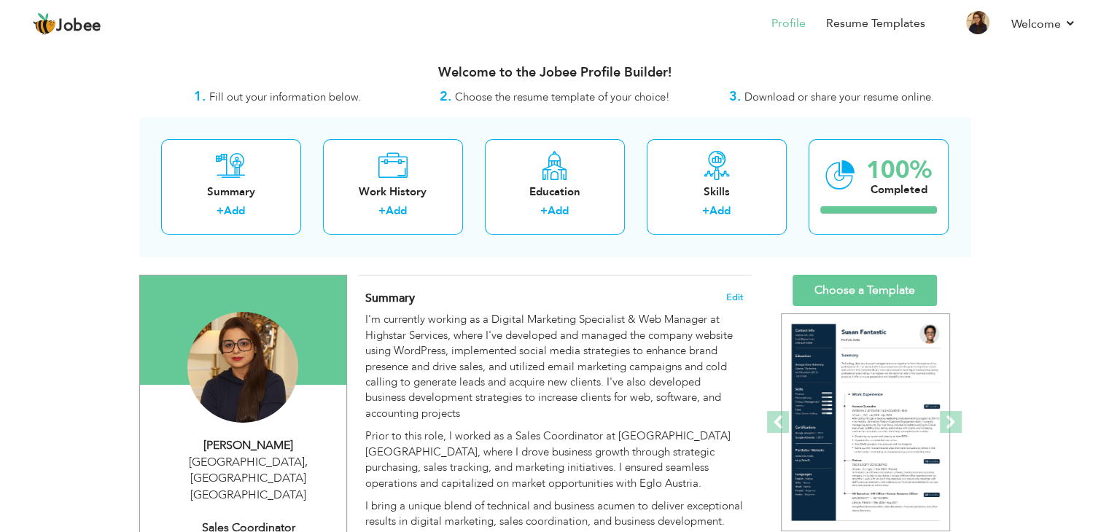
type input "[GEOGRAPHIC_DATA]"
select select "number:12"
type input "High Star Services"
type input "Sales Coordinator"
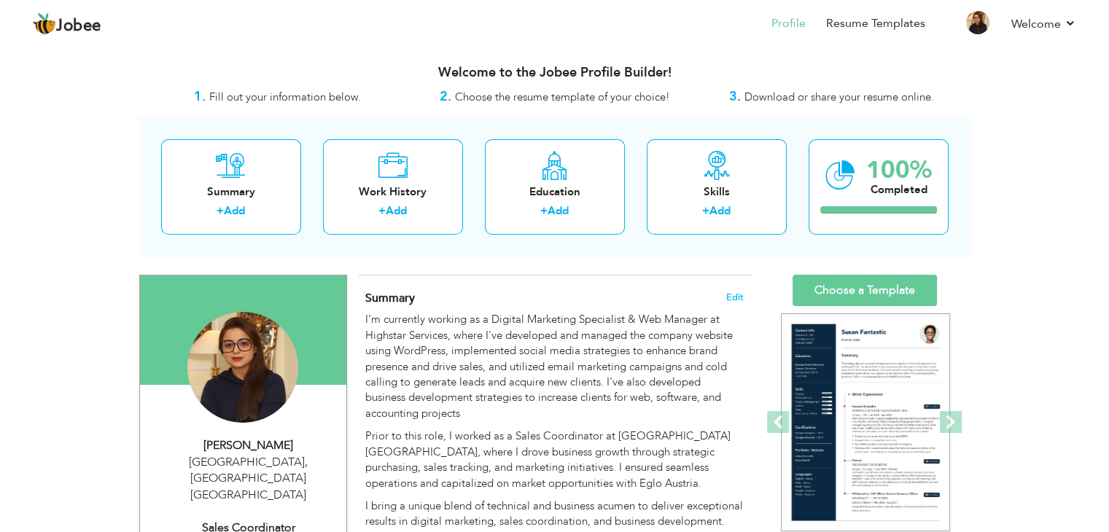
type input "[URL][DOMAIN_NAME]"
type input "https://www.facebook.com/sahar.raza.110"
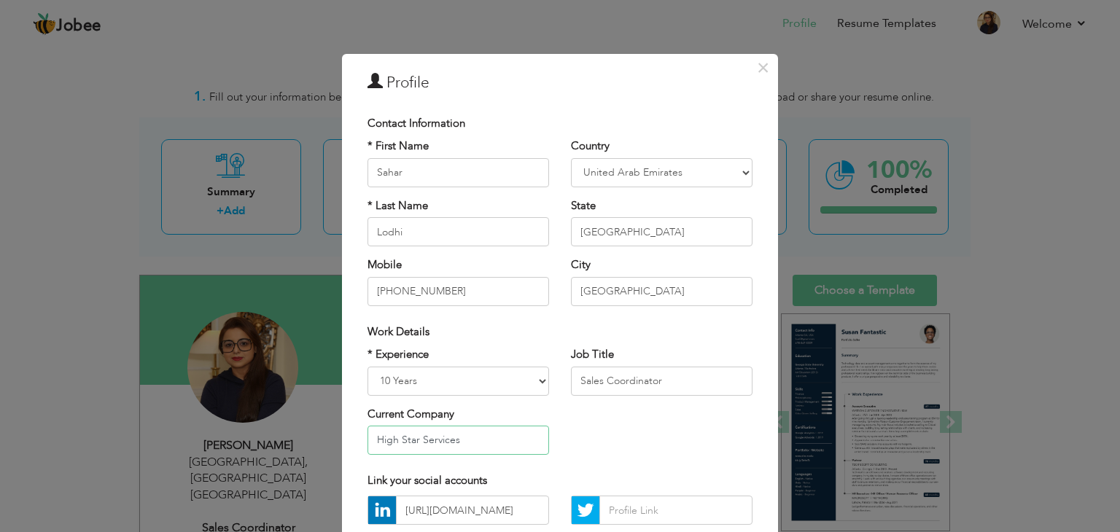
click at [464, 443] on input "High Star Services" at bounding box center [459, 440] width 182 height 29
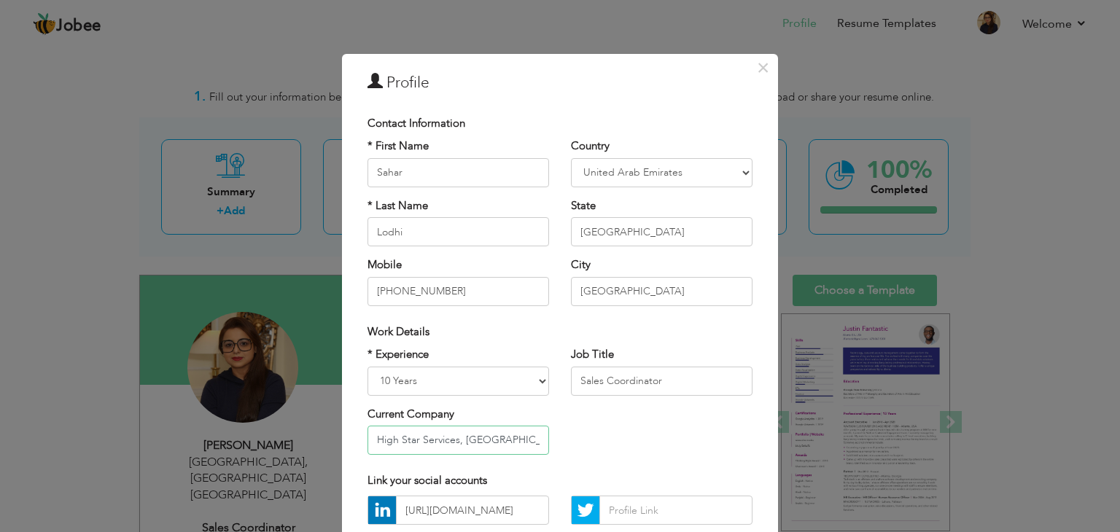
type input "High Star Services, Dubai, UAE"
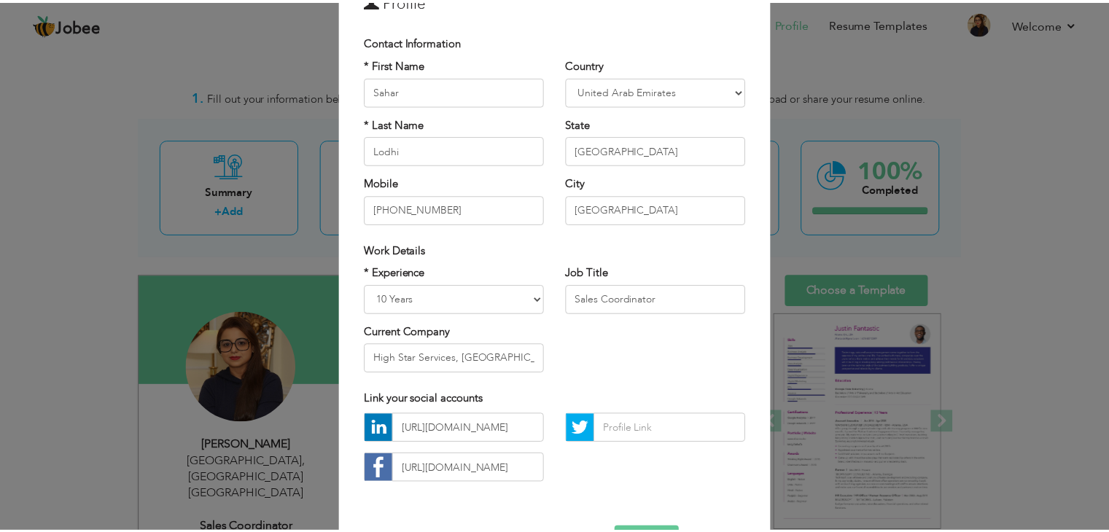
scroll to position [132, 0]
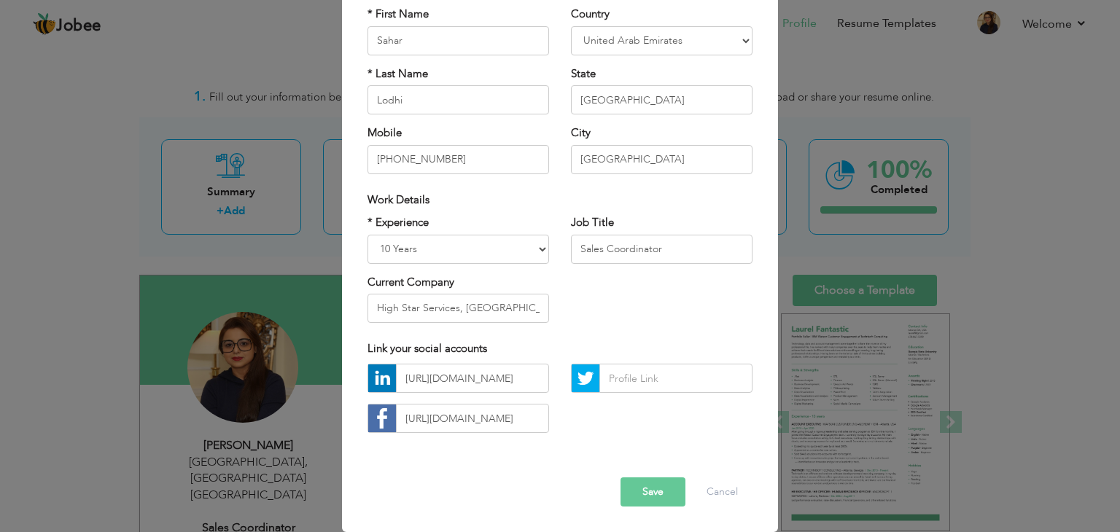
click at [653, 488] on button "Save" at bounding box center [653, 492] width 65 height 29
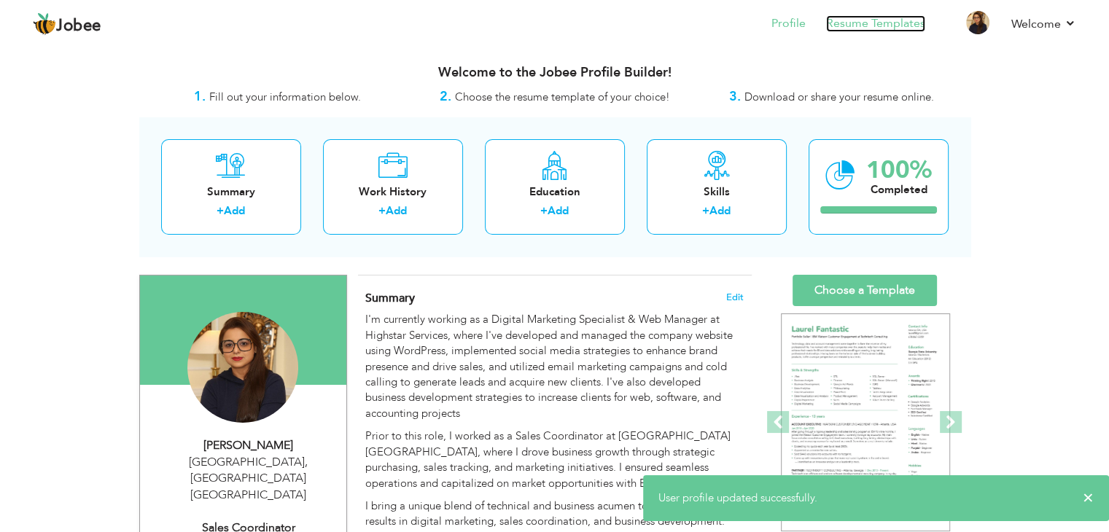
click at [890, 27] on link "Resume Templates" at bounding box center [875, 23] width 99 height 17
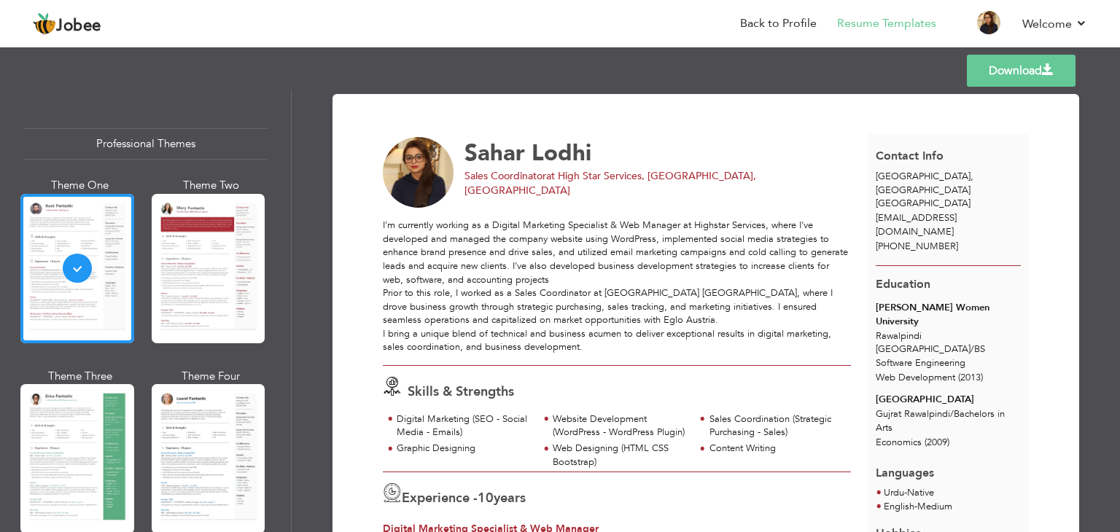
click at [998, 71] on link "Download" at bounding box center [1021, 71] width 109 height 32
